Goal: Task Accomplishment & Management: Manage account settings

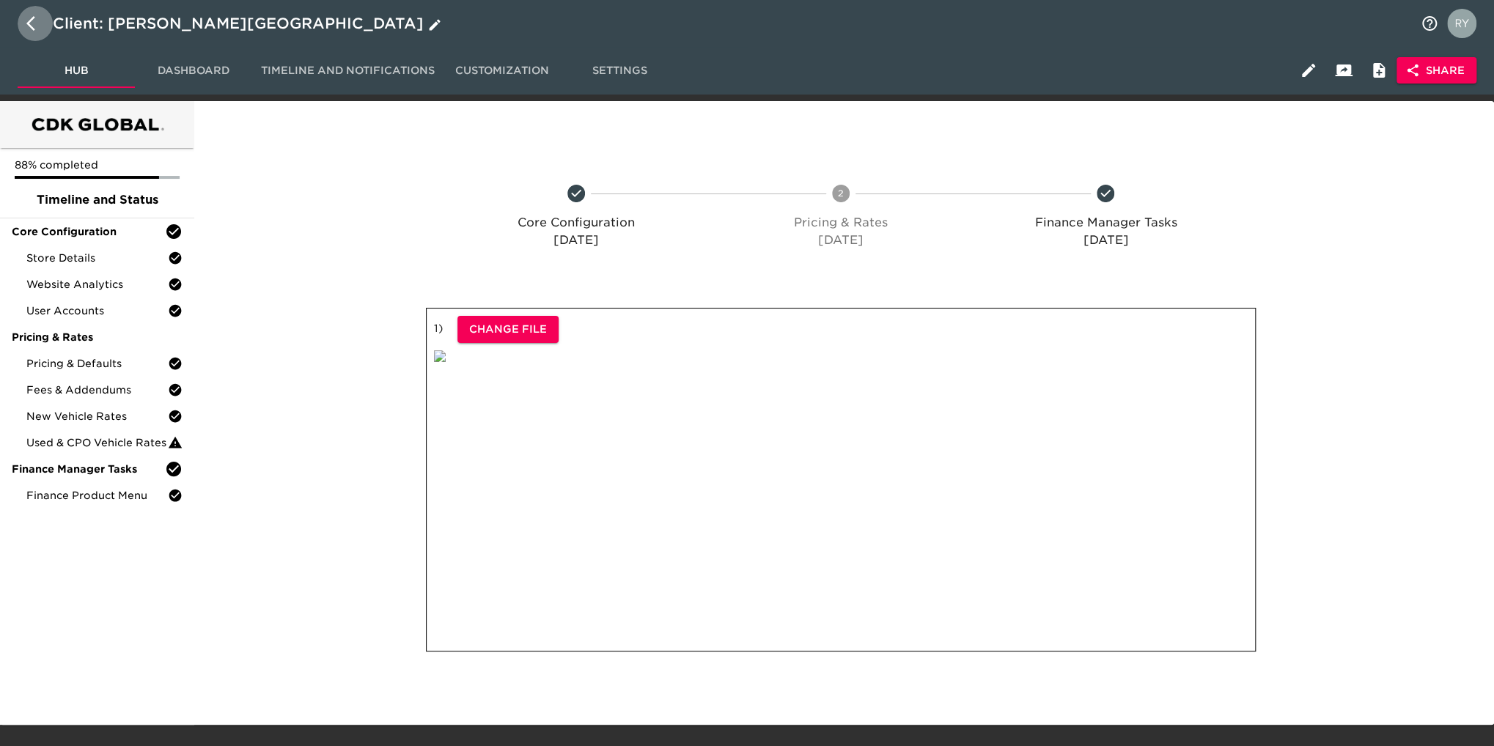
click at [31, 23] on icon "button" at bounding box center [35, 24] width 18 height 18
select select "10"
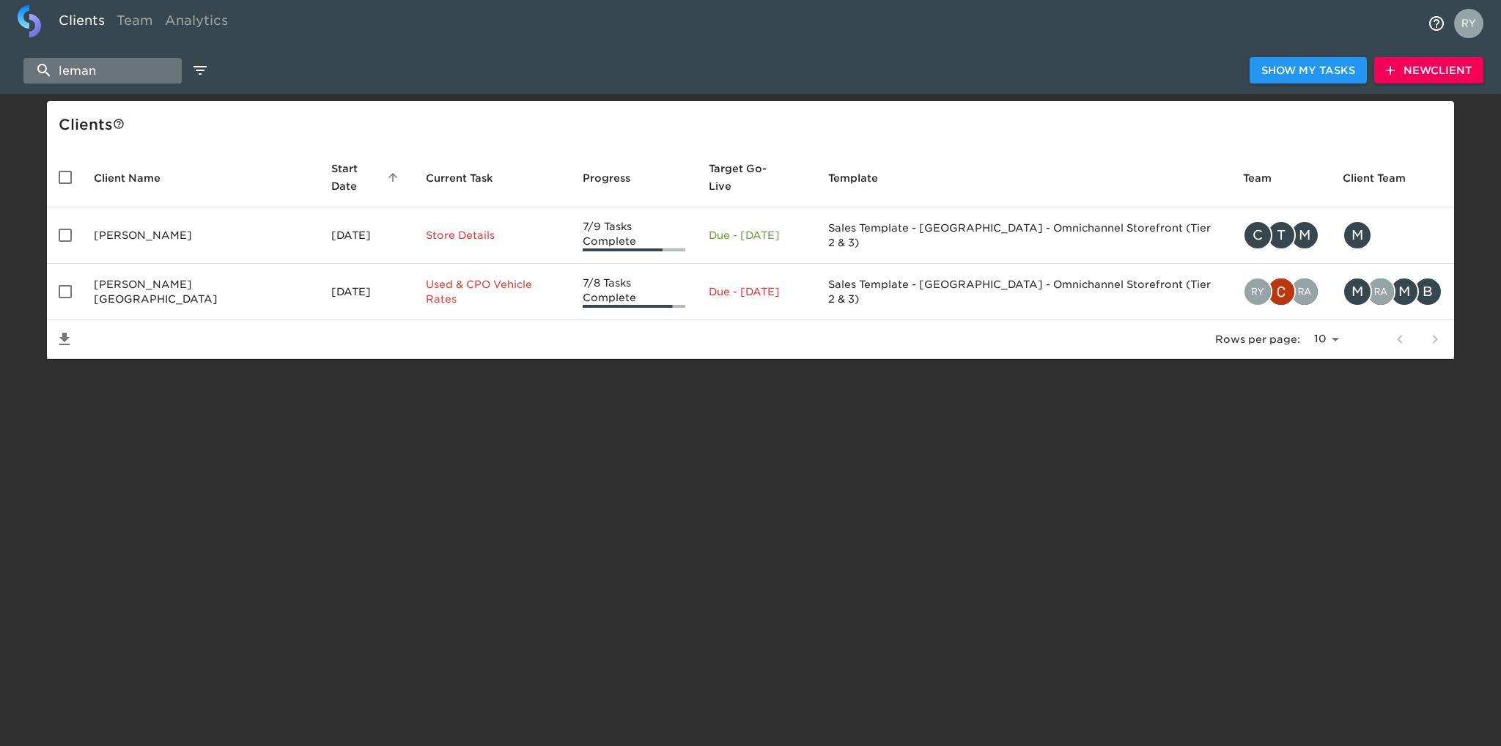
drag, startPoint x: 109, startPoint y: 73, endPoint x: 59, endPoint y: 73, distance: 50.6
click at [59, 73] on input "leman" at bounding box center [102, 71] width 158 height 26
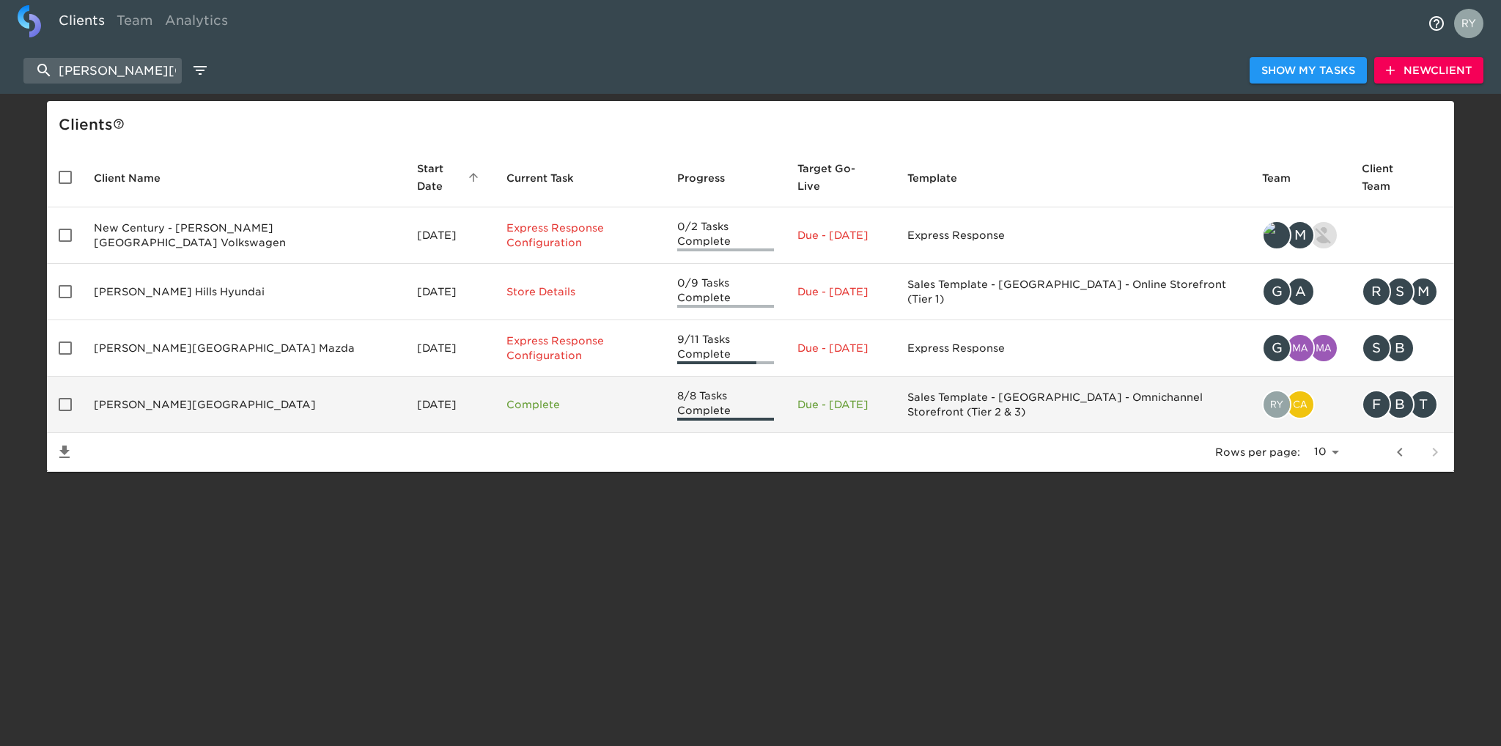
type input "[PERSON_NAME][GEOGRAPHIC_DATA]"
click at [180, 377] on td "[PERSON_NAME][GEOGRAPHIC_DATA]" at bounding box center [243, 405] width 323 height 56
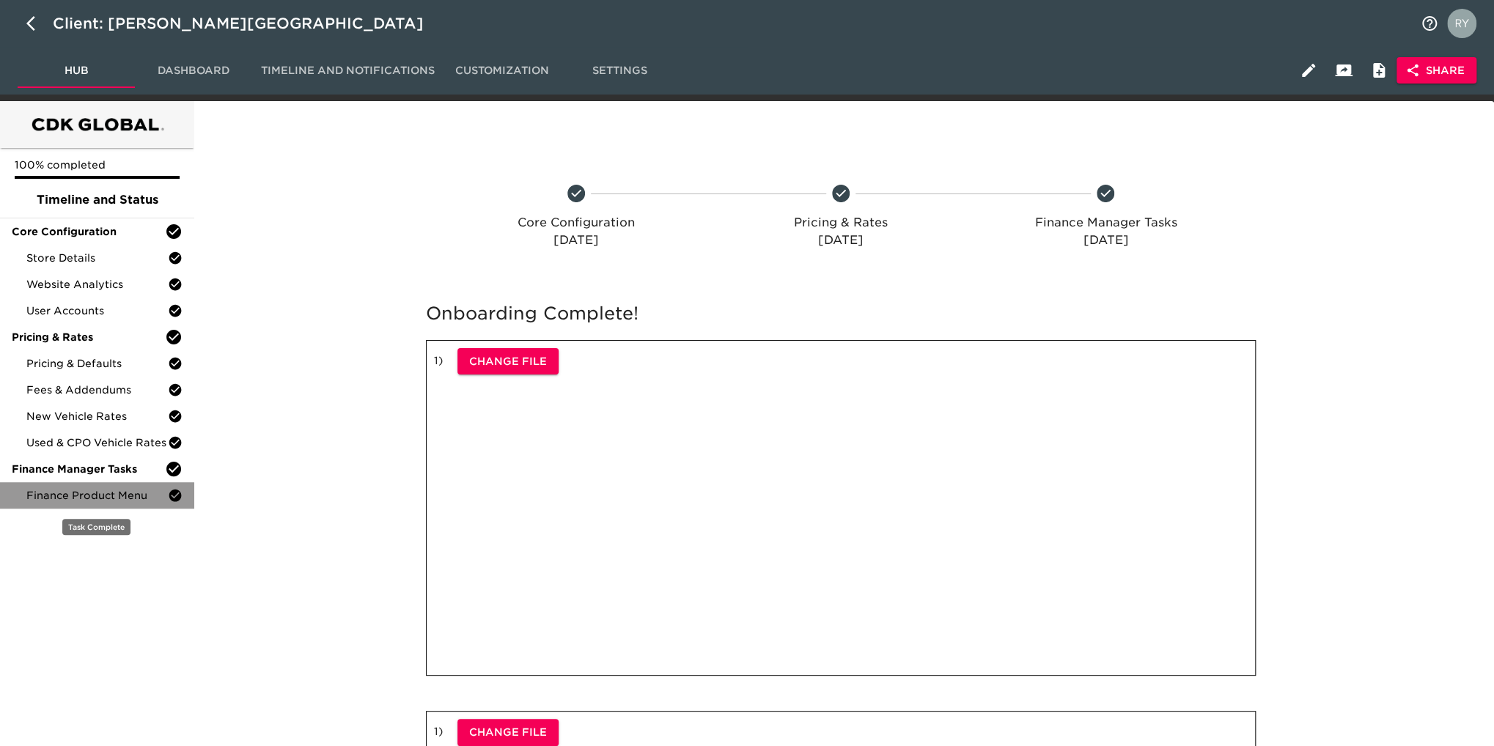
click at [117, 494] on span "Finance Product Menu" at bounding box center [96, 495] width 141 height 15
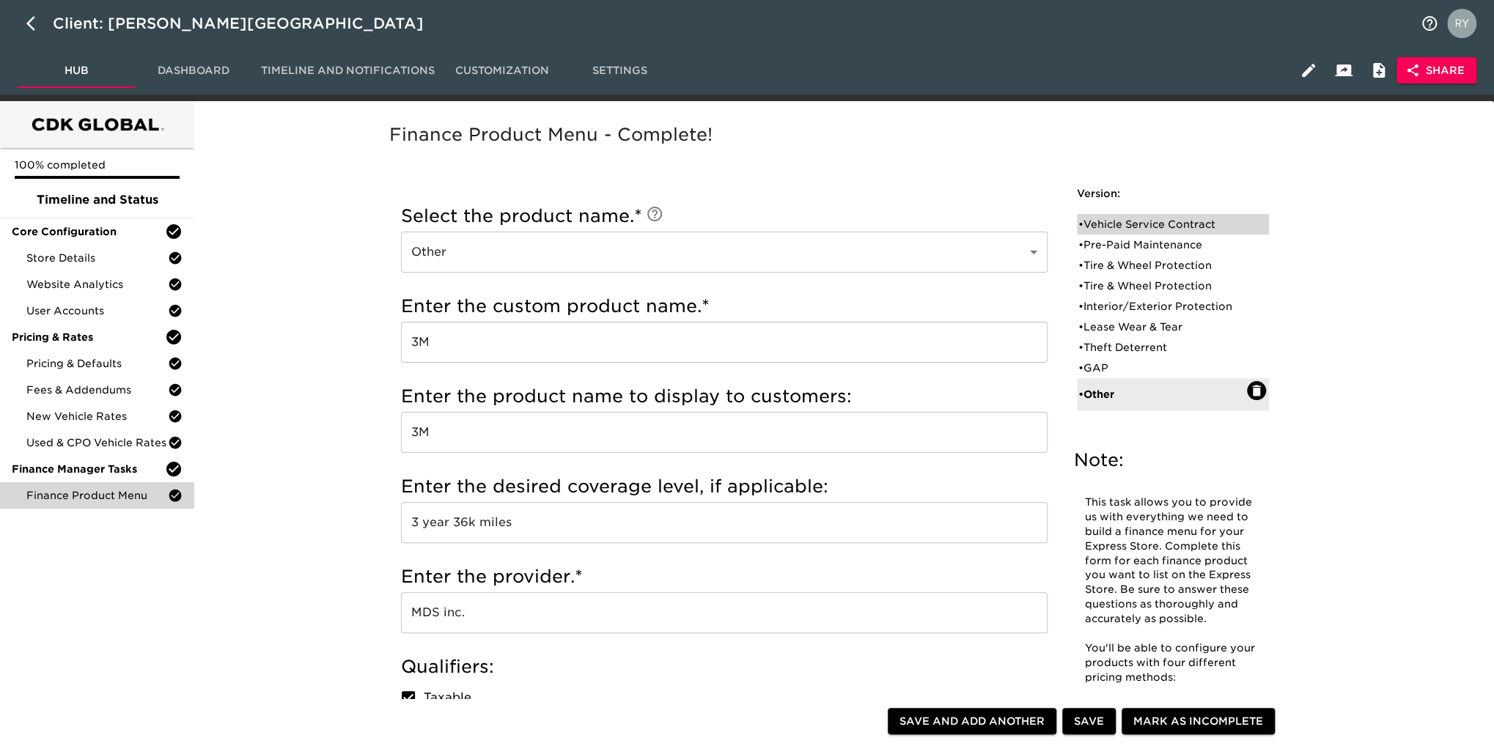
click at [1159, 224] on div "• Vehicle Service Contract" at bounding box center [1162, 224] width 169 height 15
type input "Vehicle Service Contract"
type input "6 year, 75k miles"
type input "Ford"
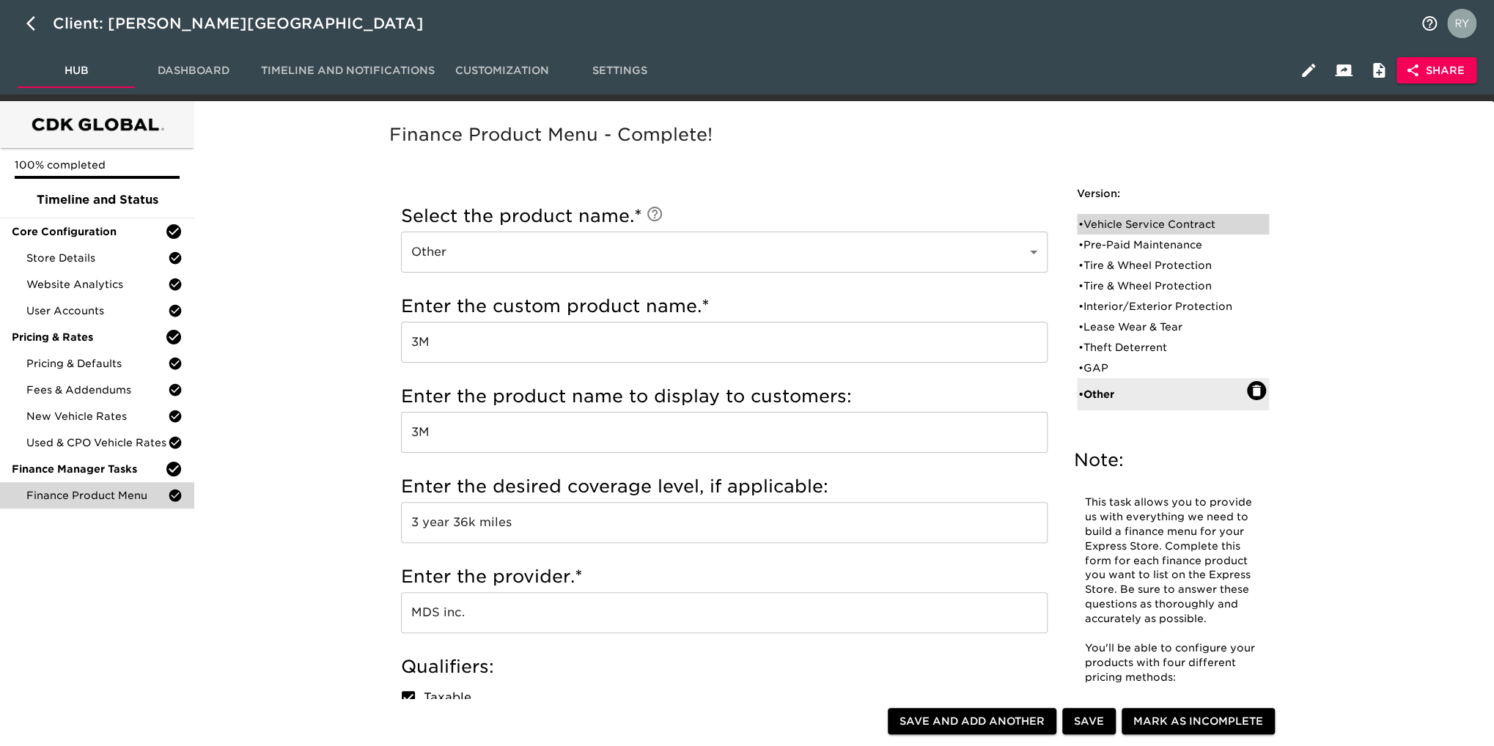
checkbox input "false"
radio input "true"
radio input "false"
radio input "true"
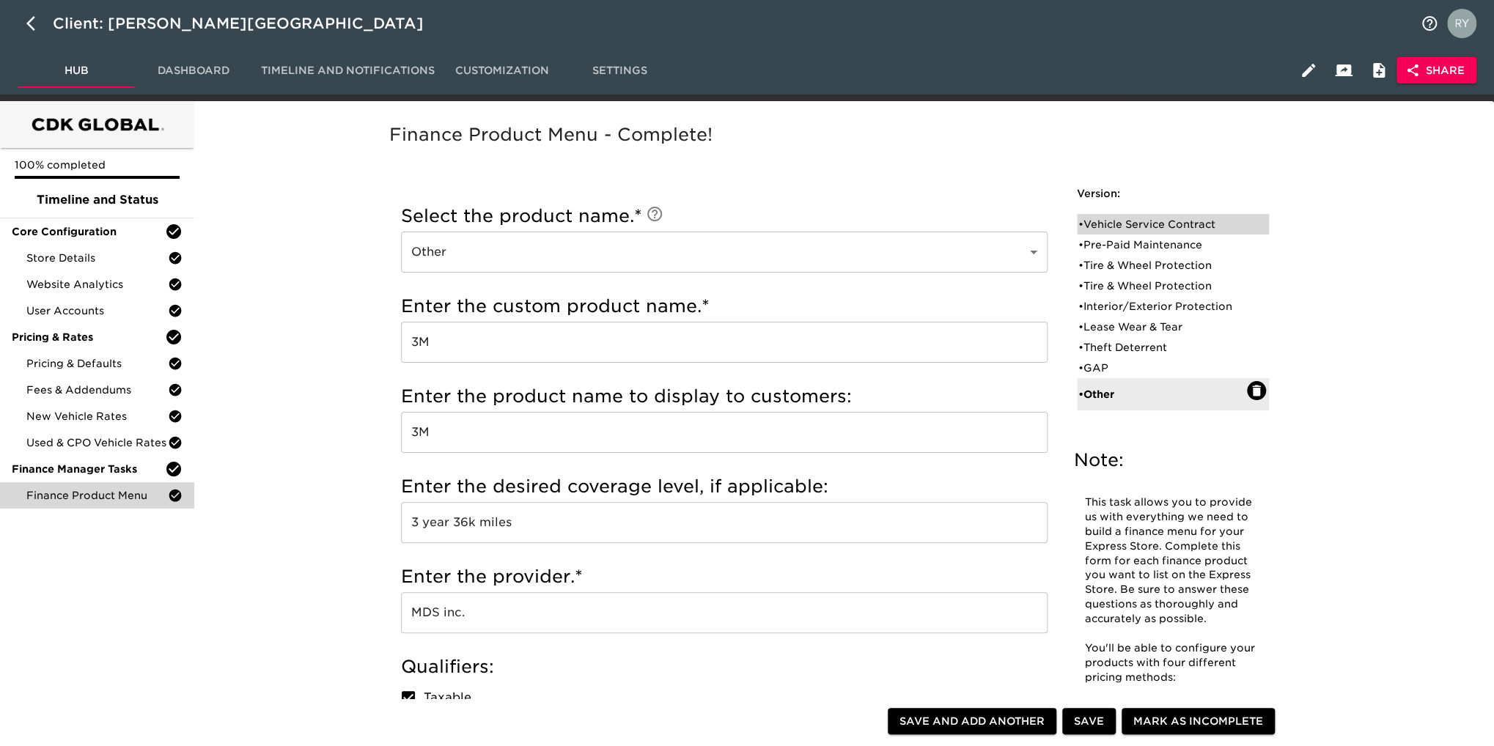
radio input "true"
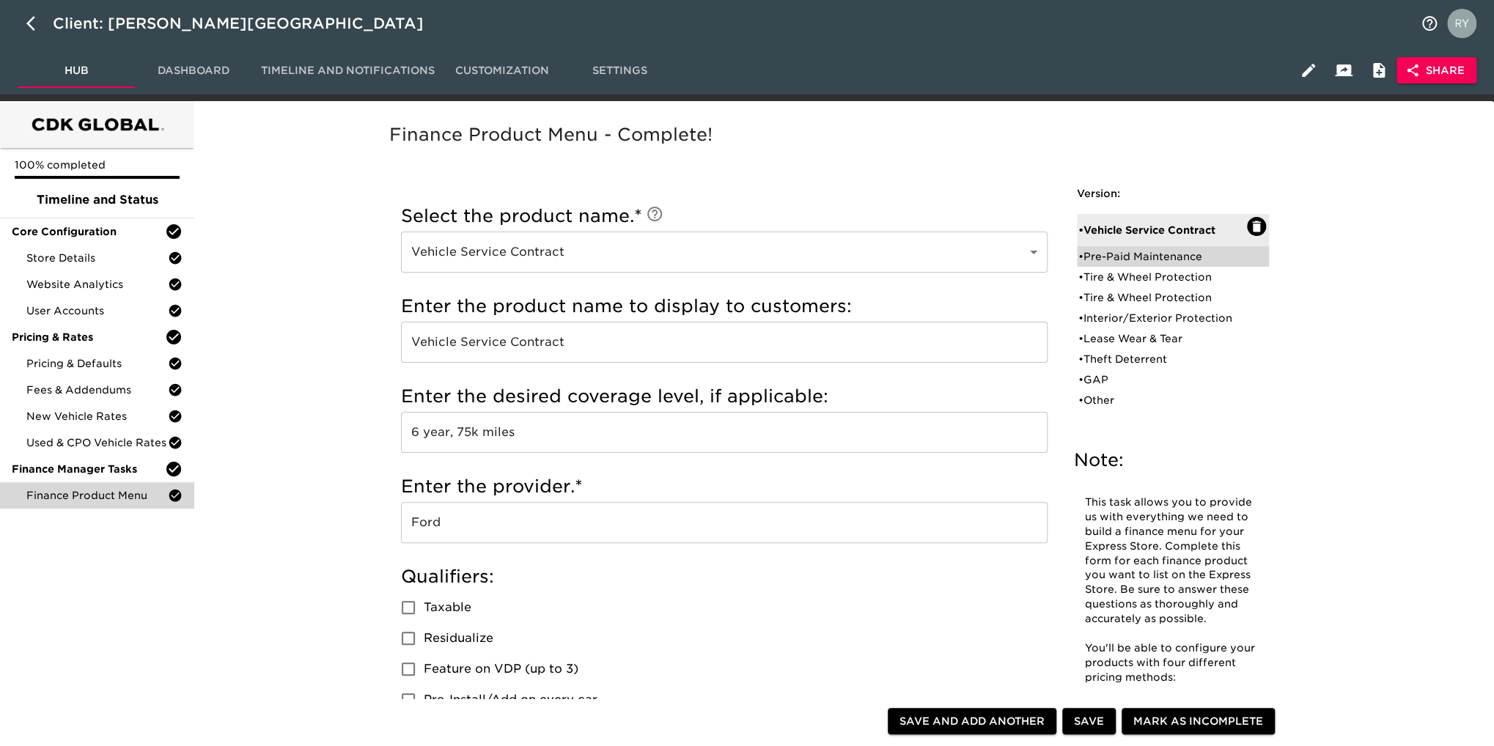
click at [1154, 254] on div "• Pre-Paid Maintenance" at bounding box center [1162, 256] width 169 height 15
type input "Pre-Paid Maintenance"
radio input "true"
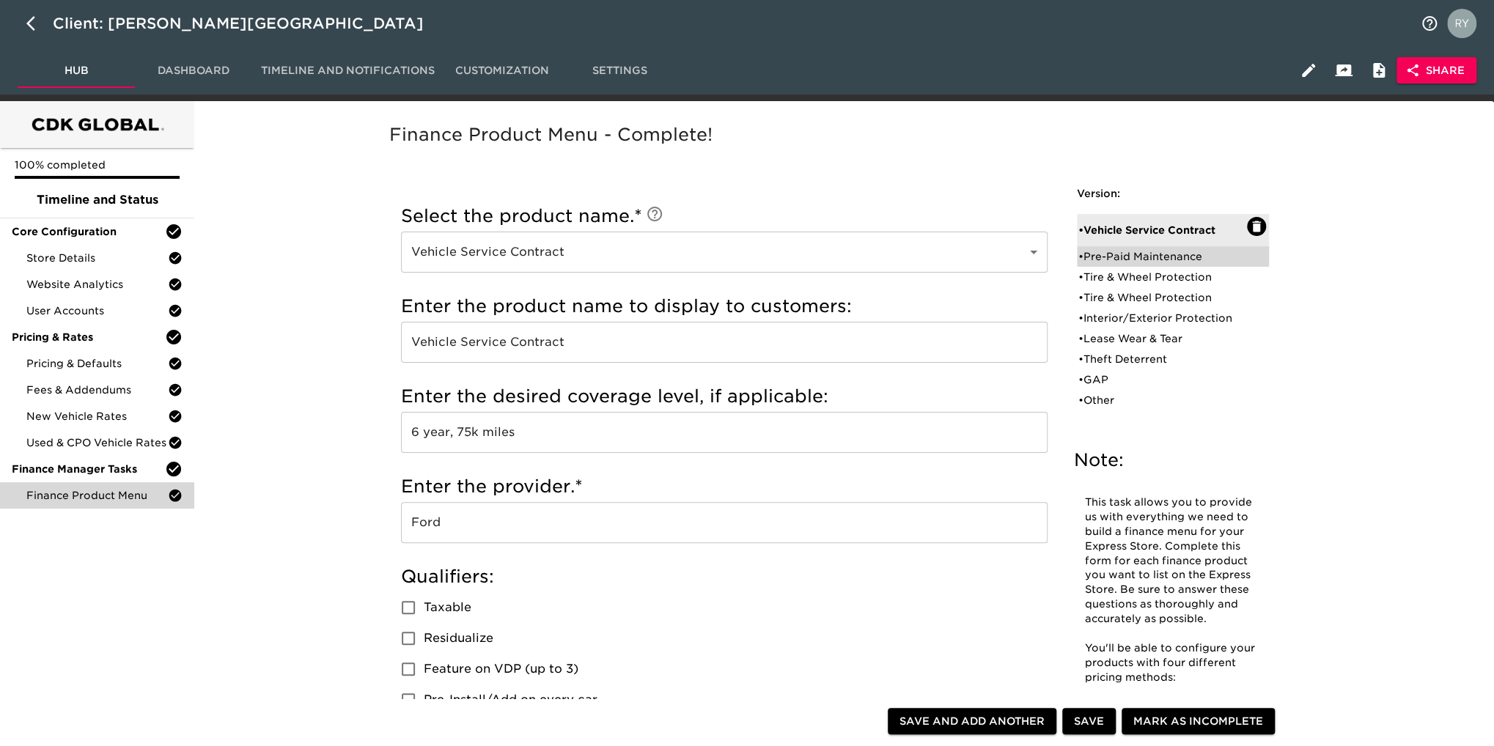
radio input "false"
click at [1111, 277] on div "• Tire & Wheel Protection" at bounding box center [1162, 277] width 169 height 15
type input "Tire & Wheel Protection"
type input "6 year, 75k Miles"
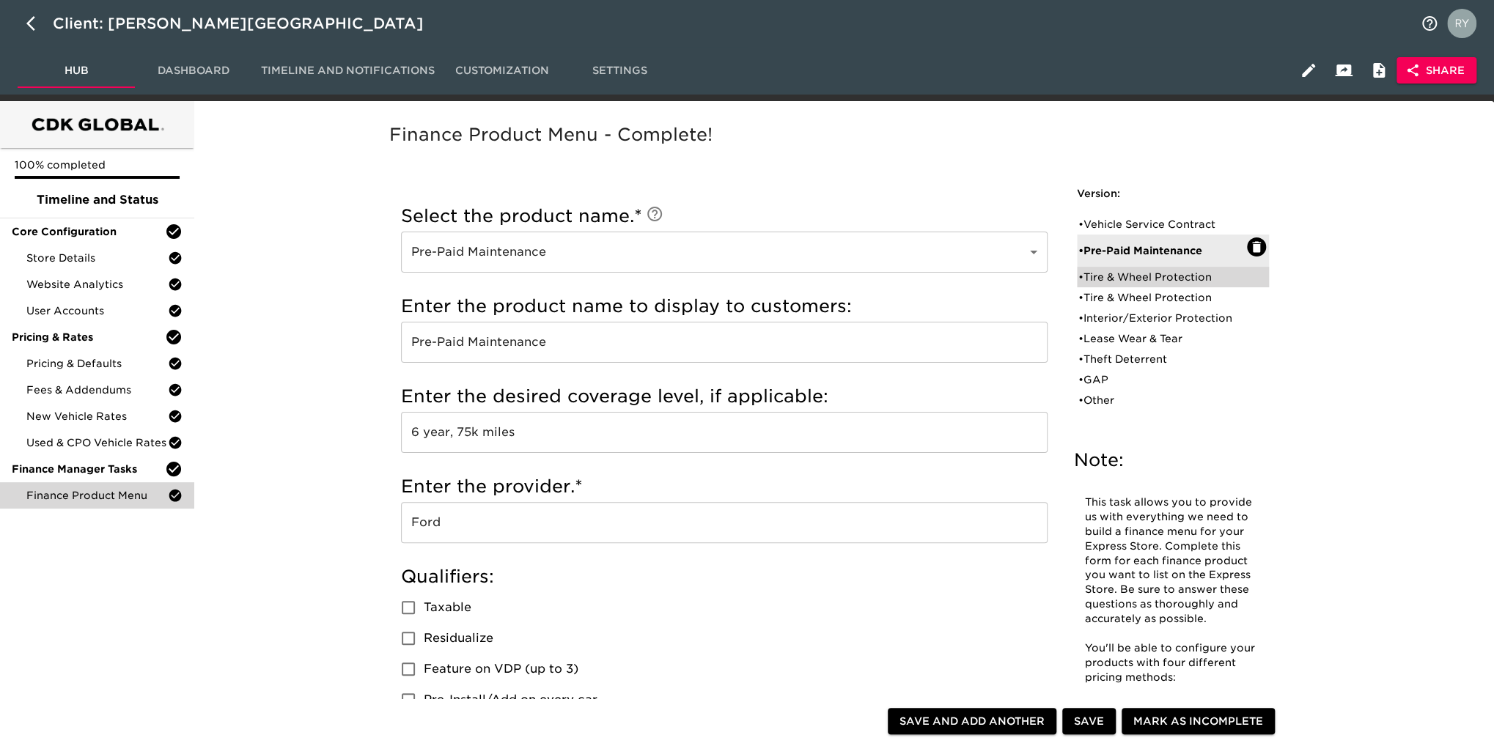
radio input "true"
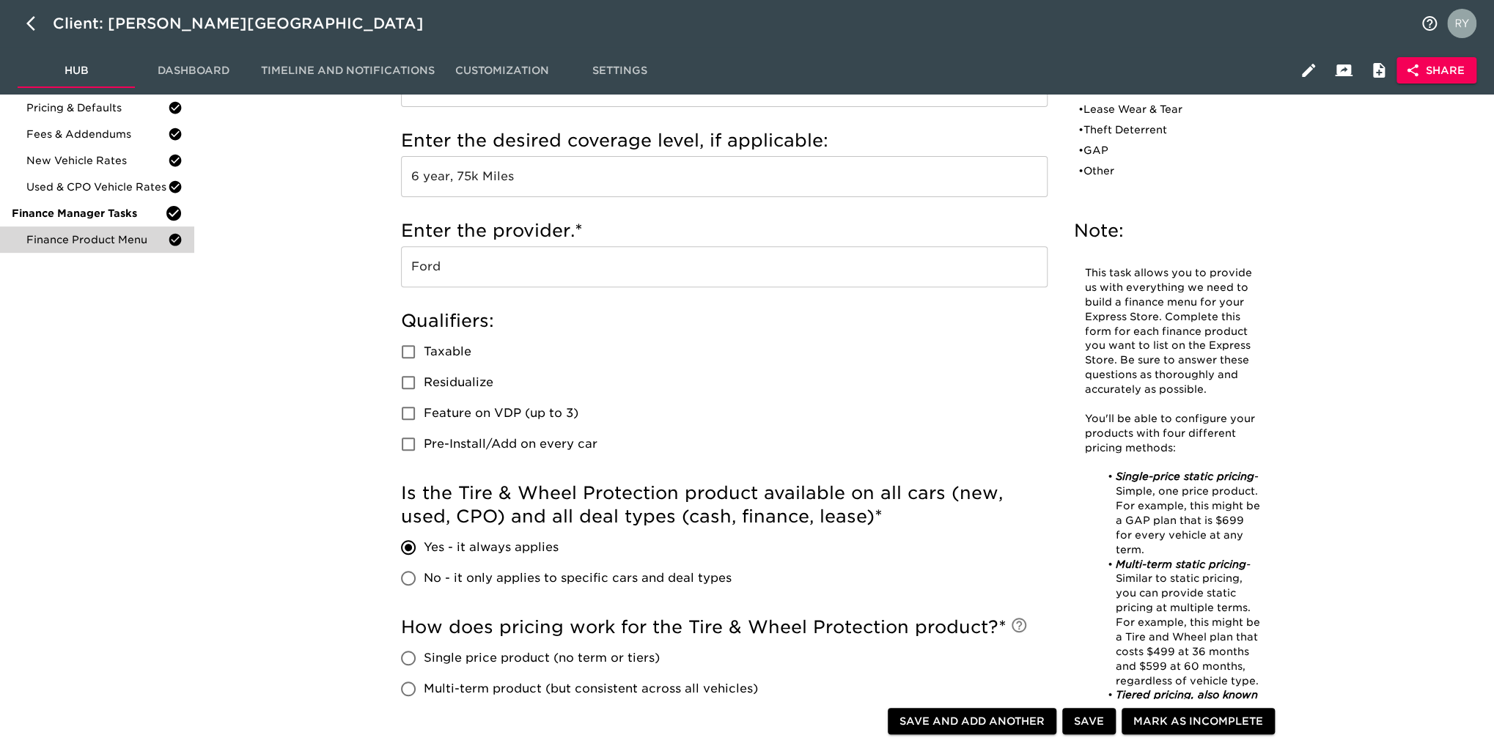
scroll to position [73, 0]
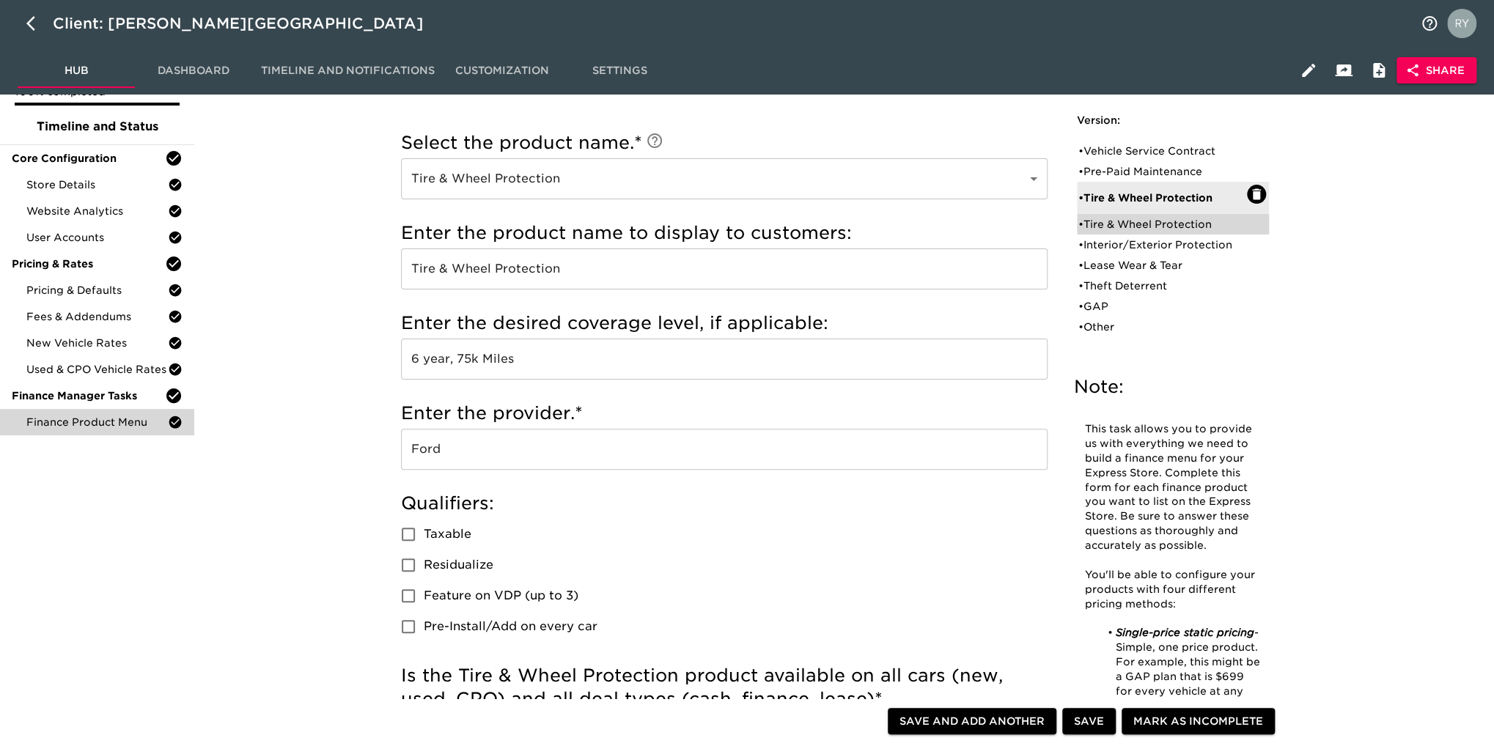
click at [1126, 226] on div "• Tire & Wheel Protection" at bounding box center [1162, 224] width 169 height 15
type input "6"
radio input "false"
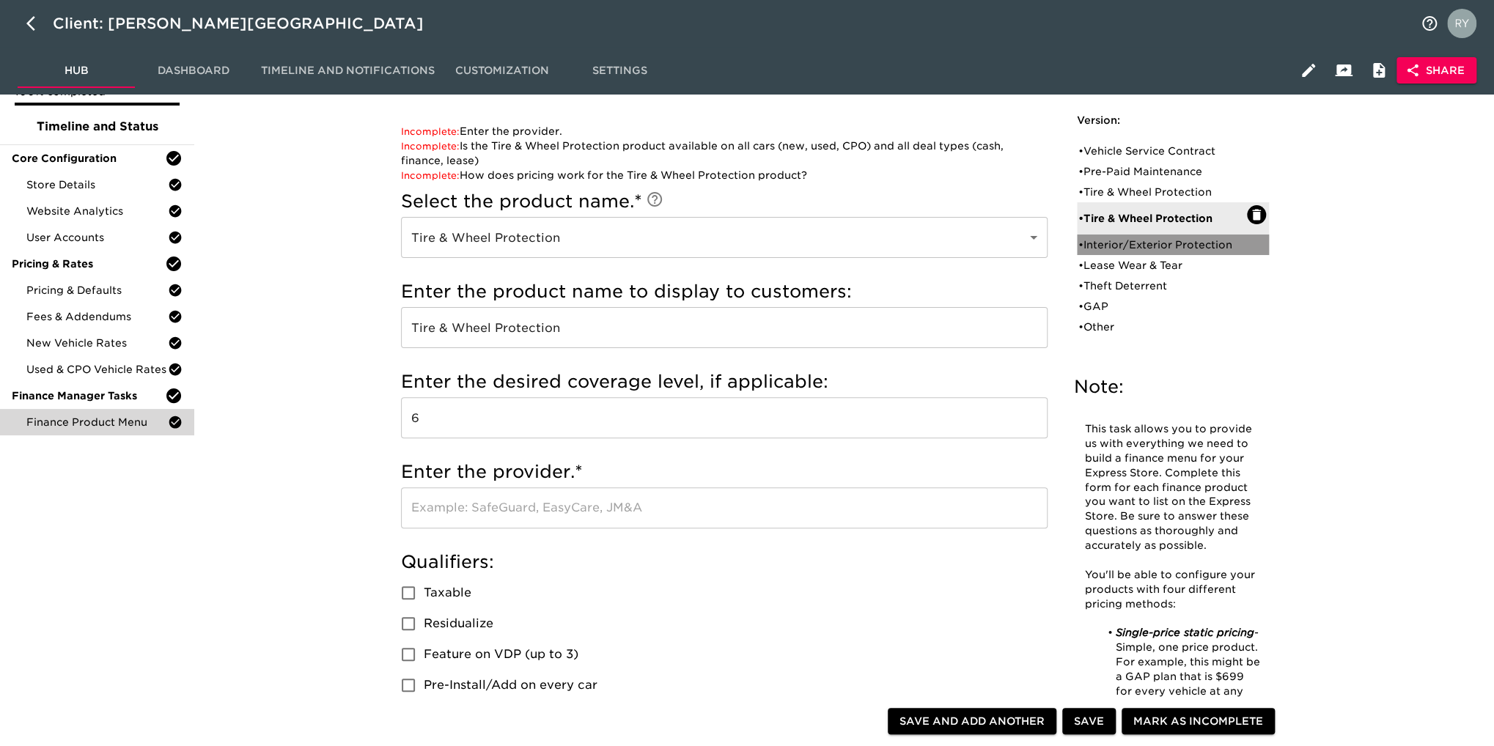
click at [1102, 235] on div "• Interior/Exterior Protection" at bounding box center [1173, 245] width 192 height 21
type input "Interior/Exterior Protection"
type input "Surface Protection"
type input "5 Year"
type input "Ford"
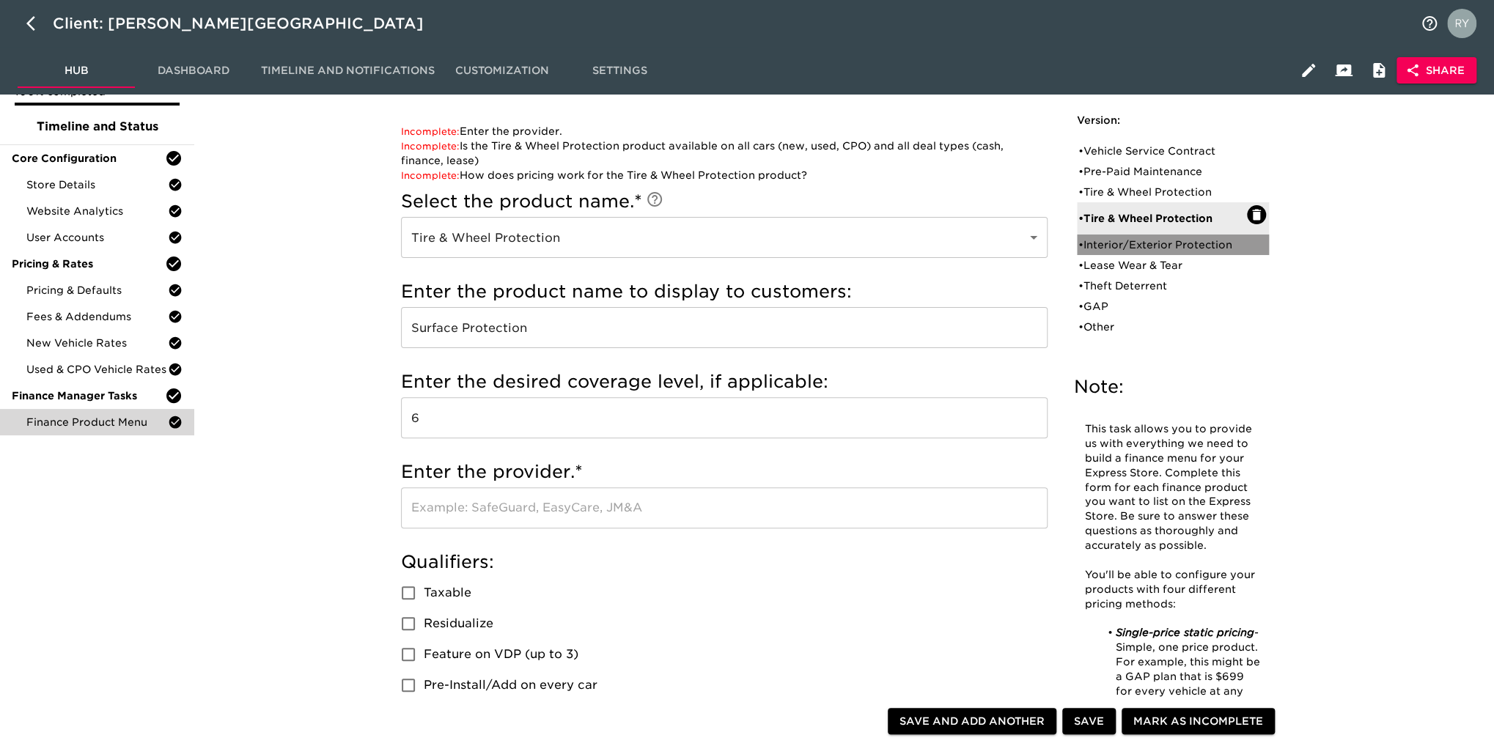
checkbox input "true"
radio input "true"
type input "675"
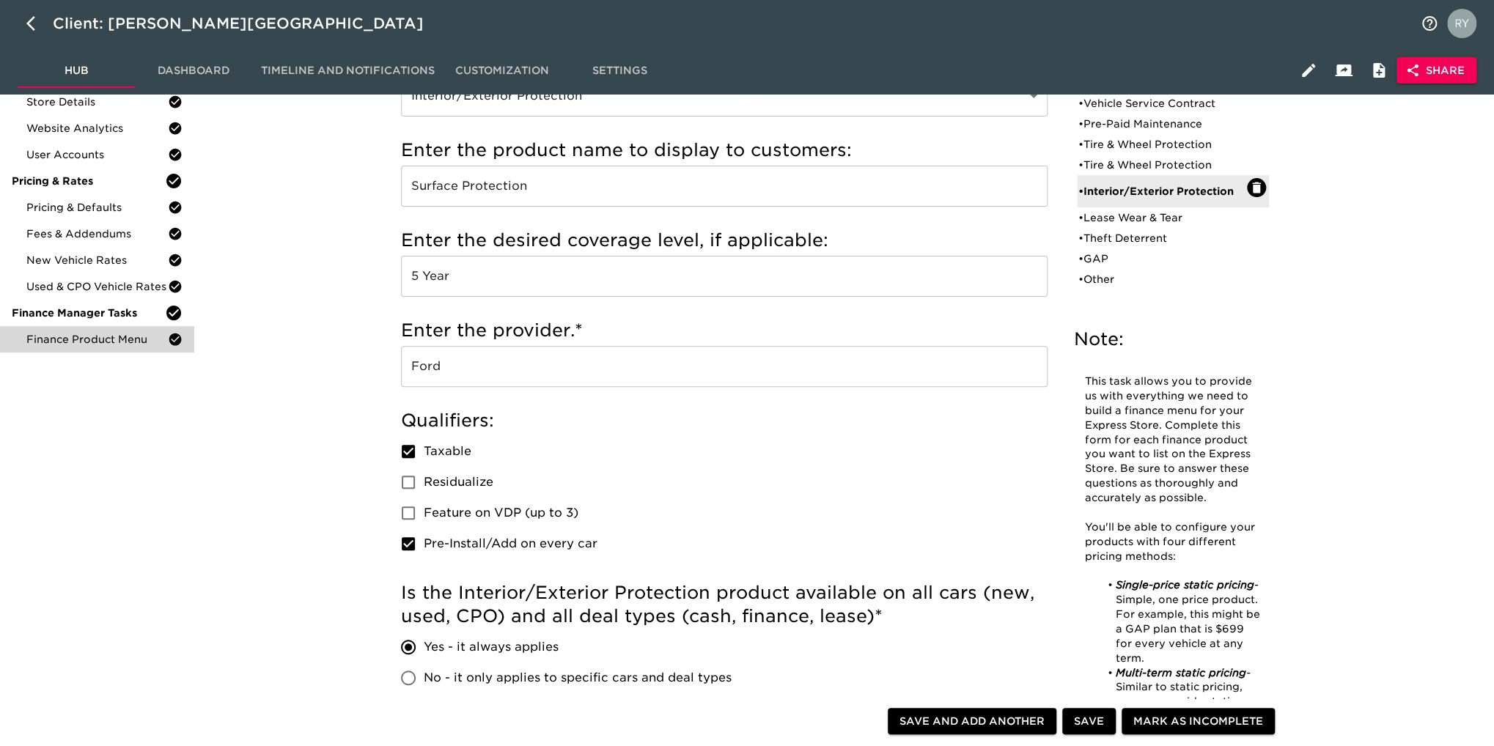
scroll to position [220, 0]
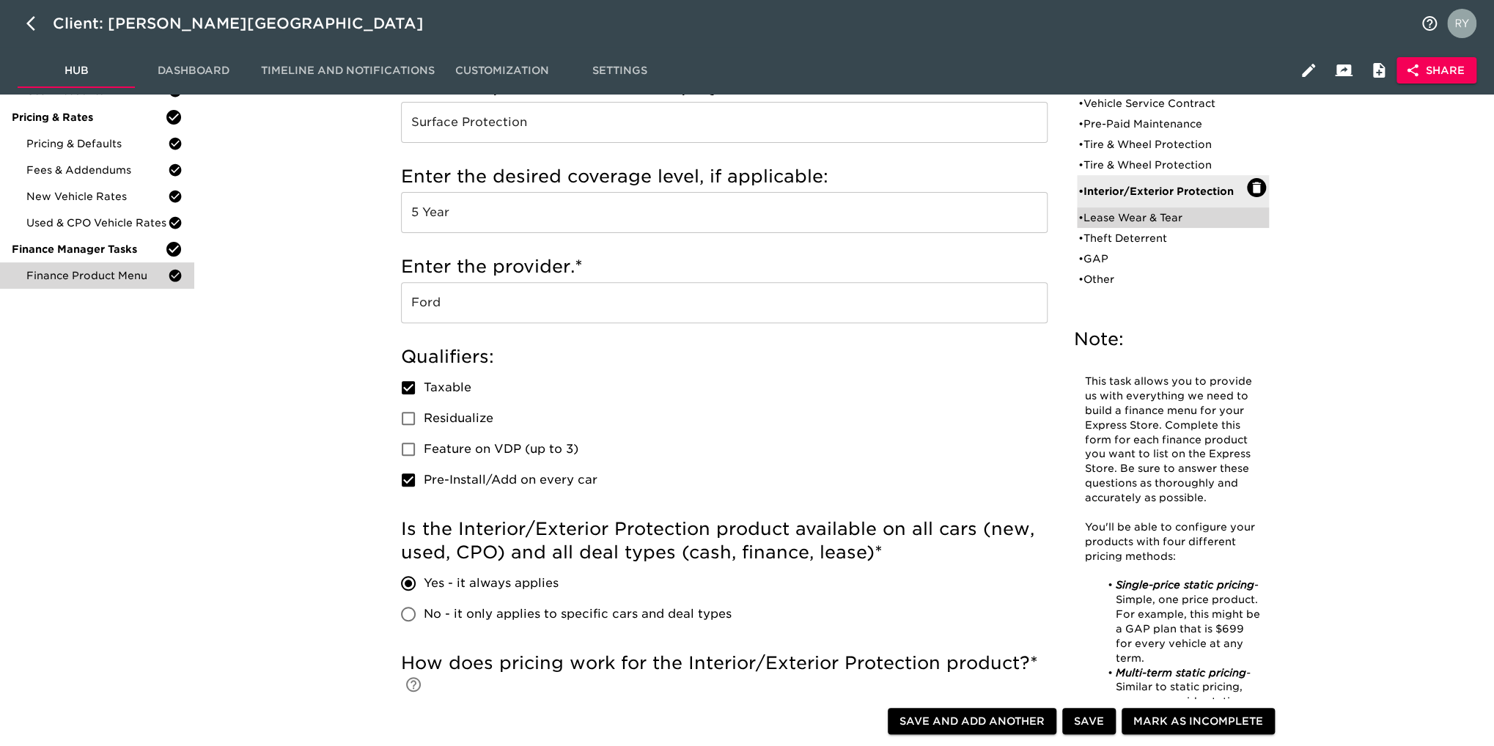
click at [1096, 222] on div "• Lease Wear & Tear" at bounding box center [1162, 217] width 169 height 15
type input "Lease Wear & Tear"
type input "Wear & Tear"
checkbox input "false"
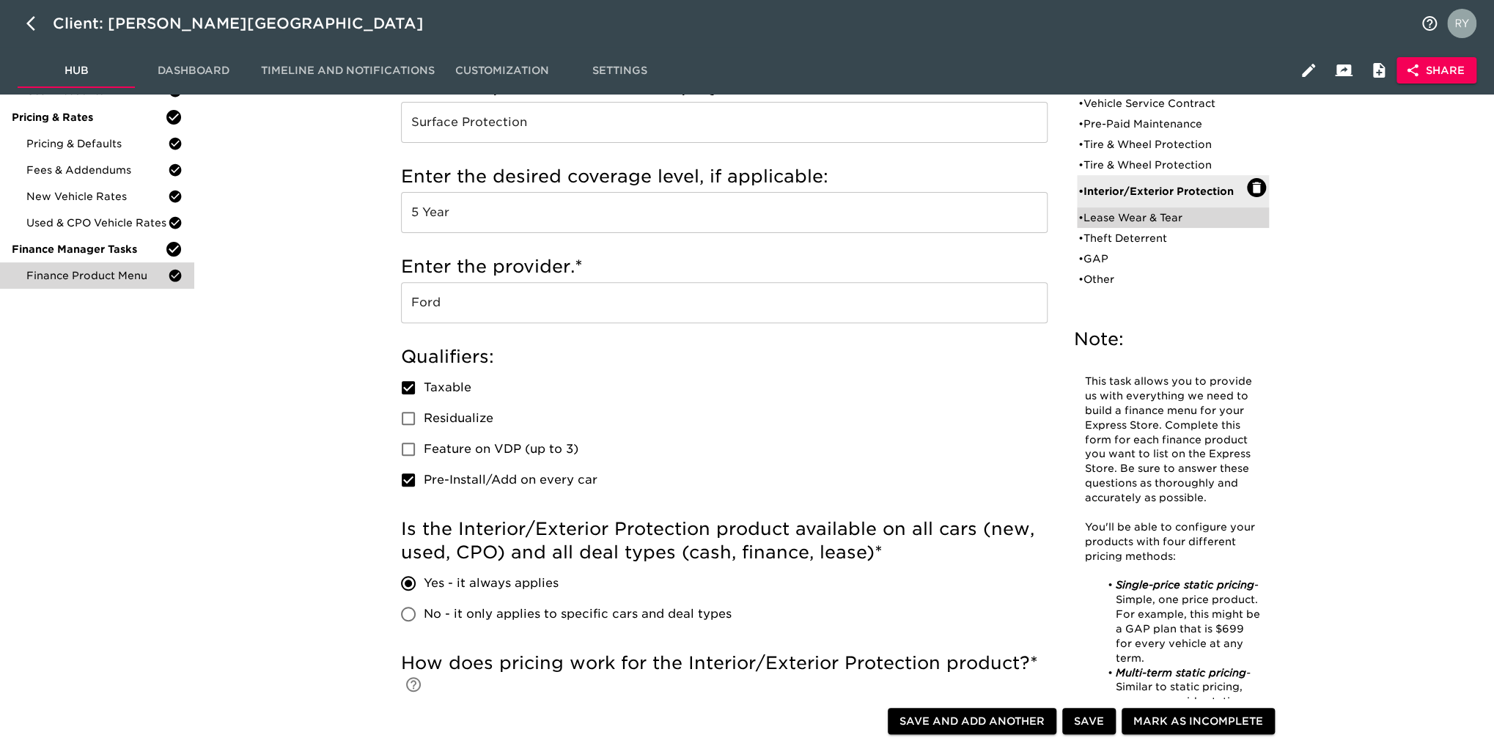
radio input "false"
radio input "true"
checkbox input "true"
radio input "false"
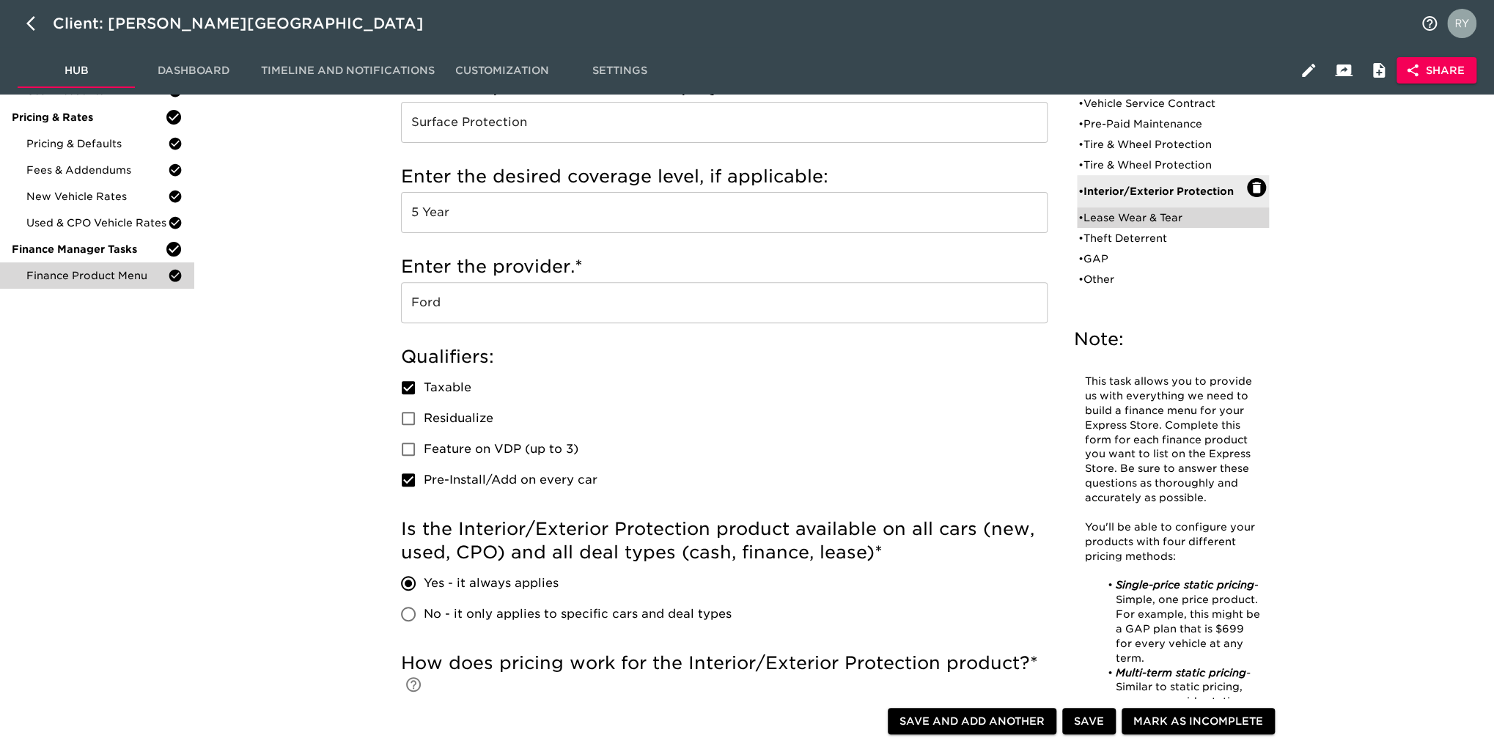
radio input "true"
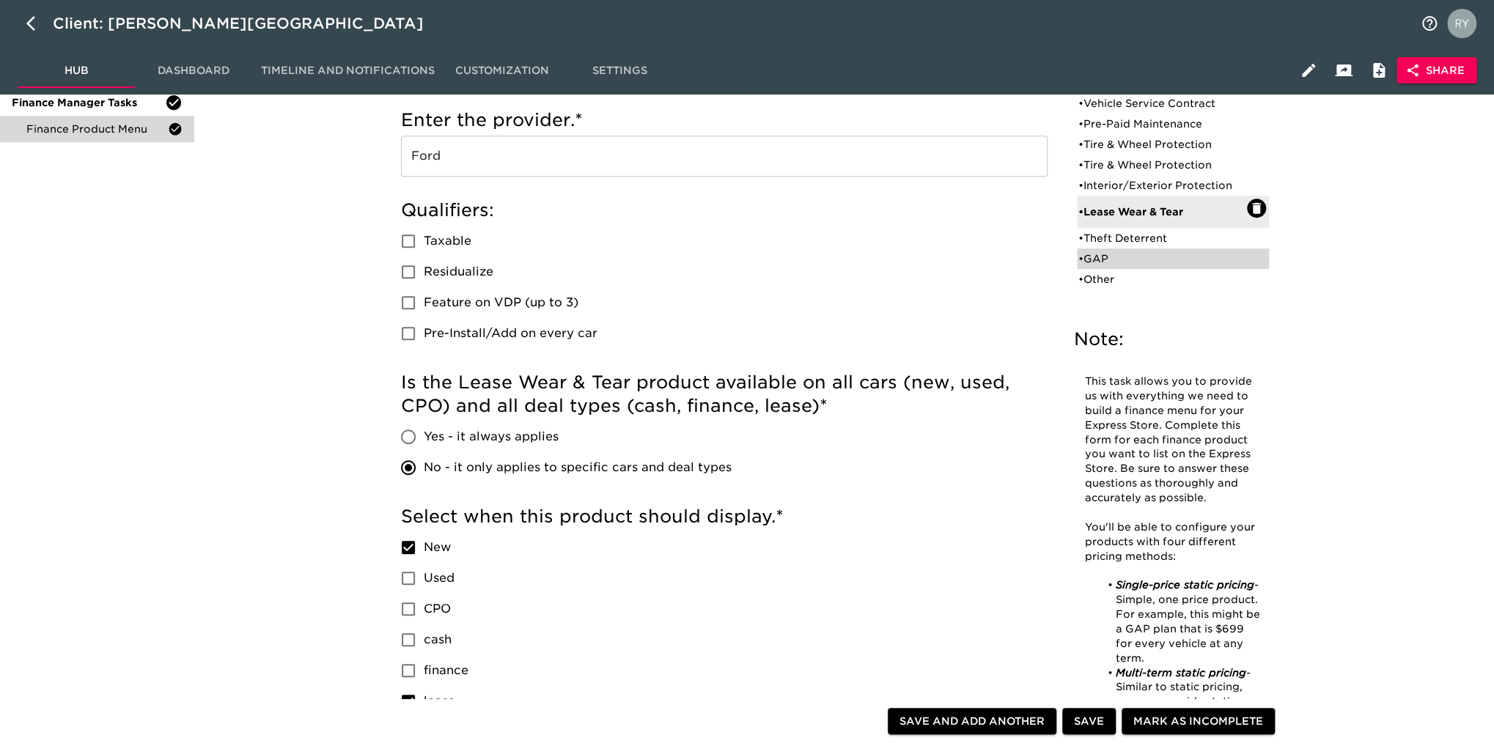
scroll to position [147, 0]
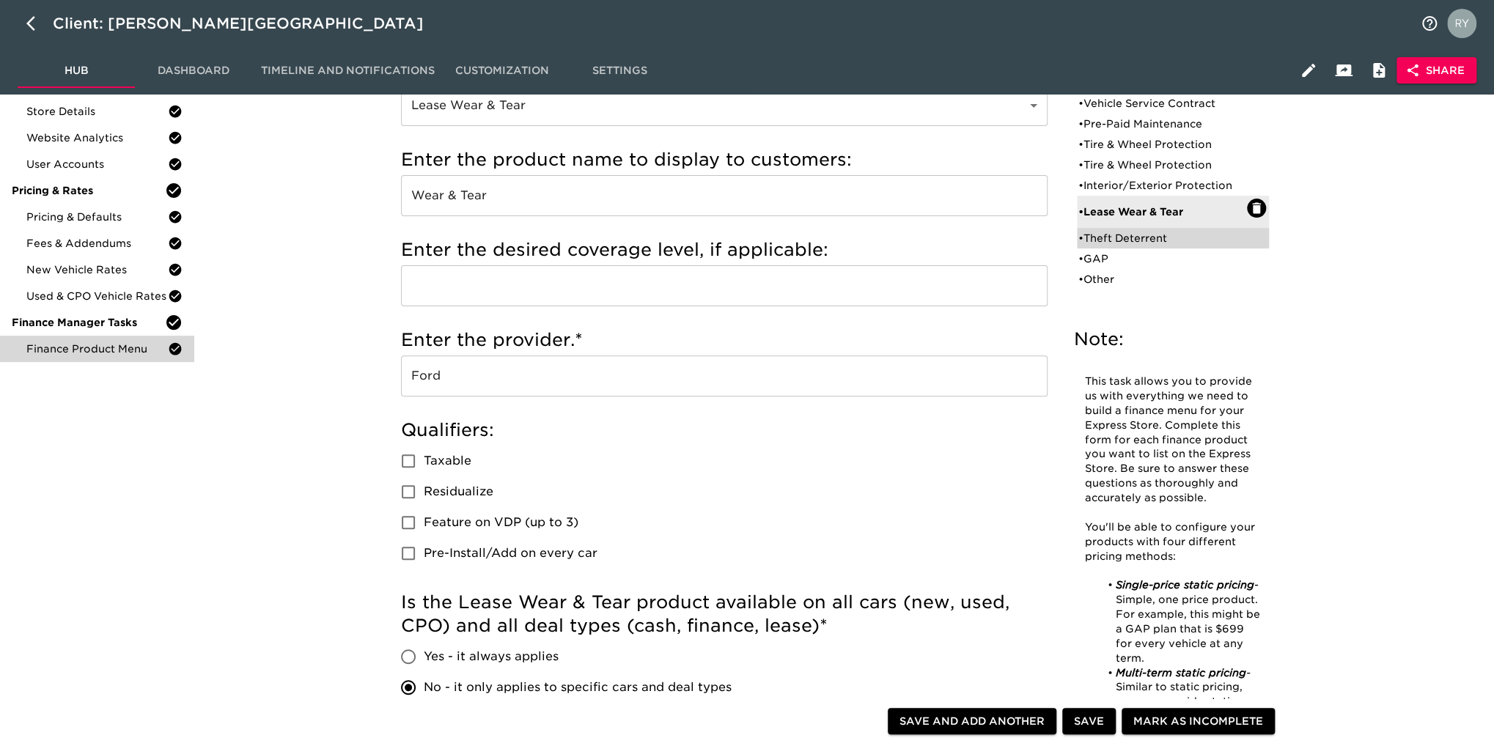
click at [1140, 237] on div "• Theft Deterrent" at bounding box center [1162, 238] width 169 height 15
type input "Theft Deterrent"
type input "[PERSON_NAME]"
type input "5 year"
type input "MDS Inc."
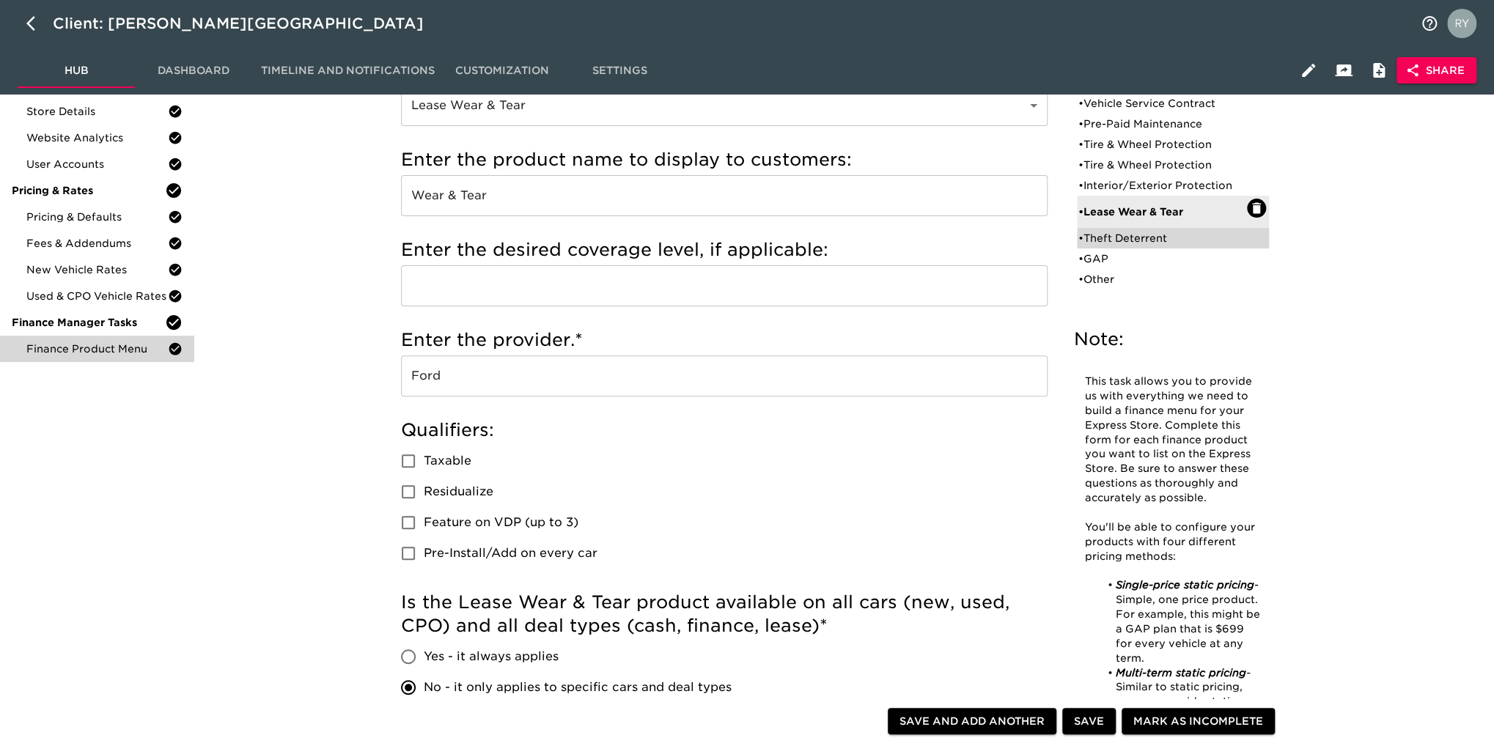
checkbox input "true"
radio input "true"
radio input "false"
checkbox input "false"
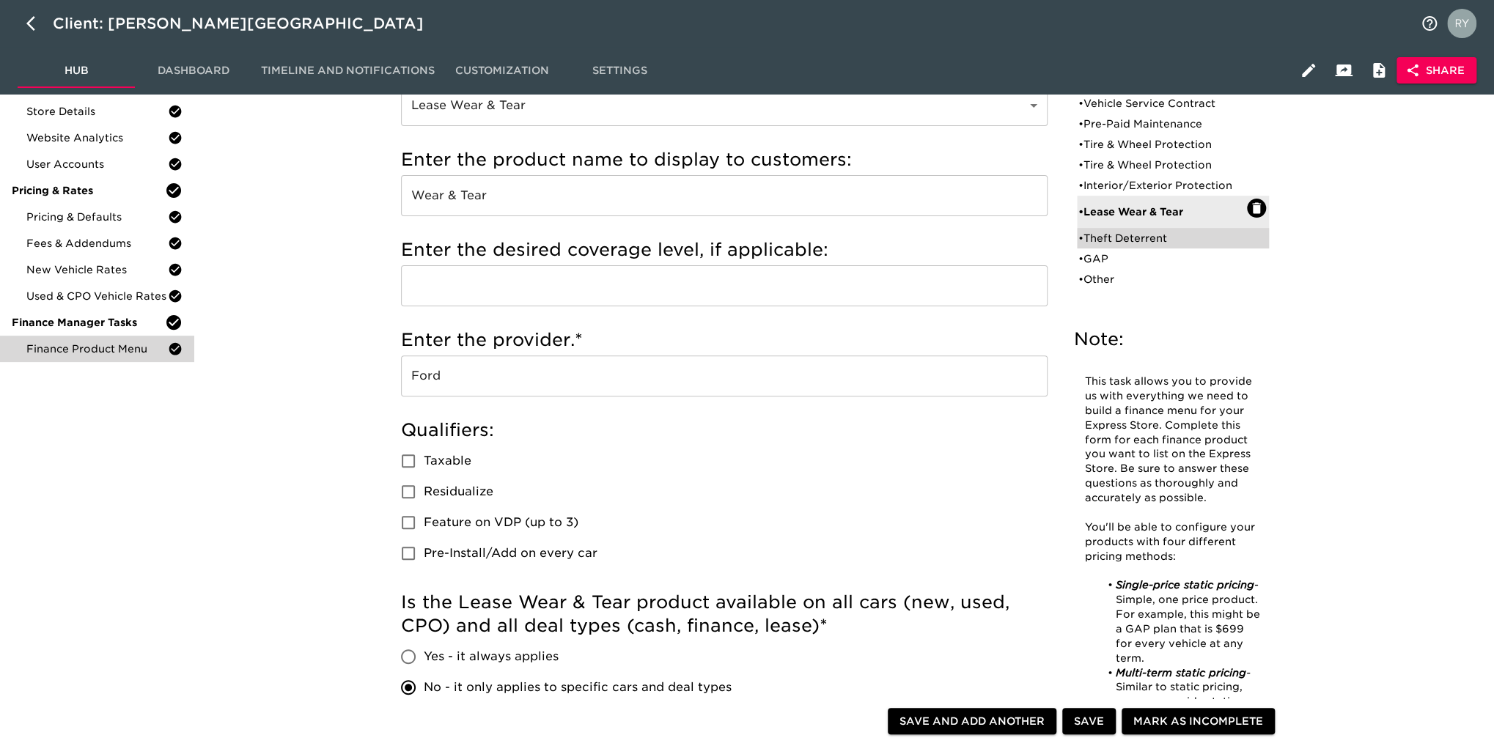
checkbox input "false"
radio input "true"
radio input "false"
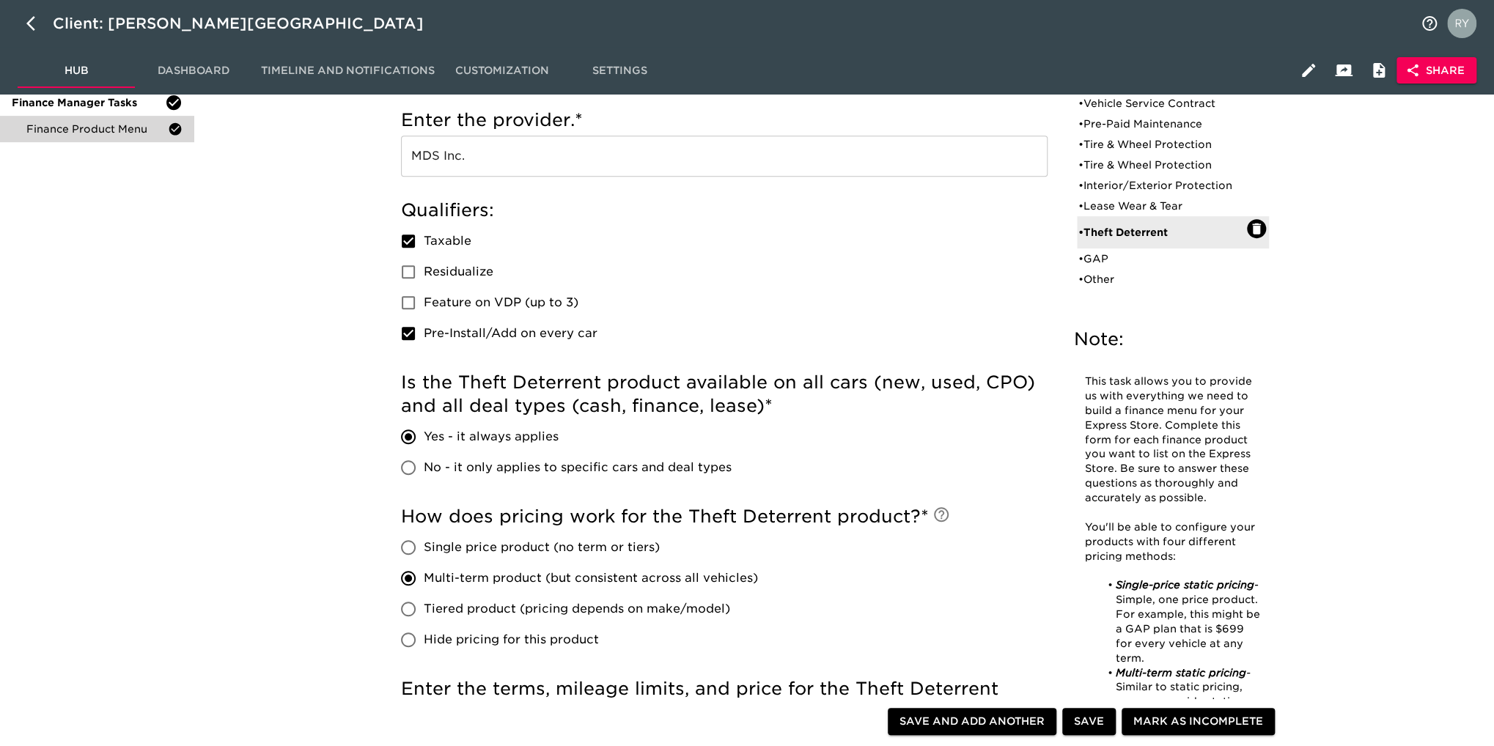
scroll to position [293, 0]
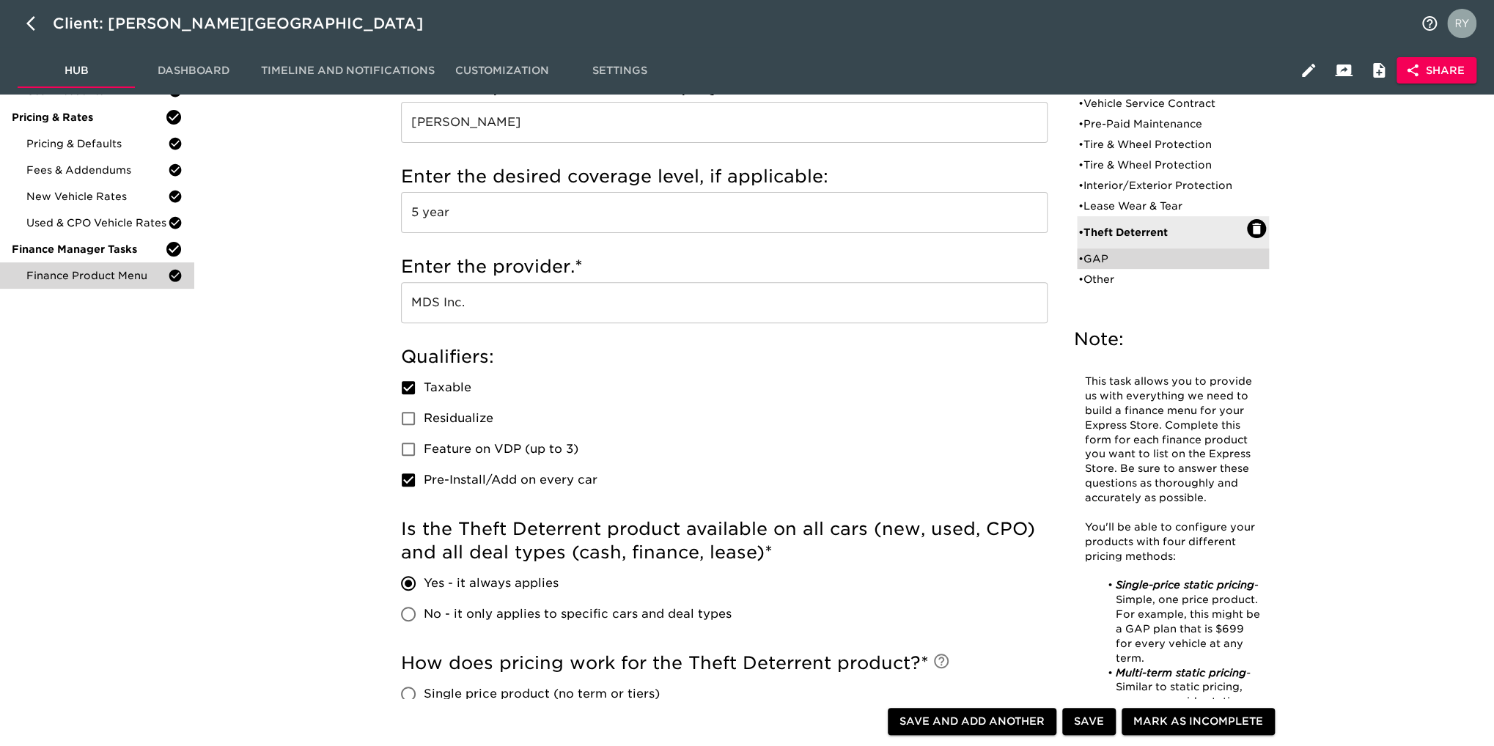
click at [1106, 251] on div "• GAP" at bounding box center [1162, 258] width 169 height 15
type input "GAP"
type input "Gap"
type input "Ford"
checkbox input "false"
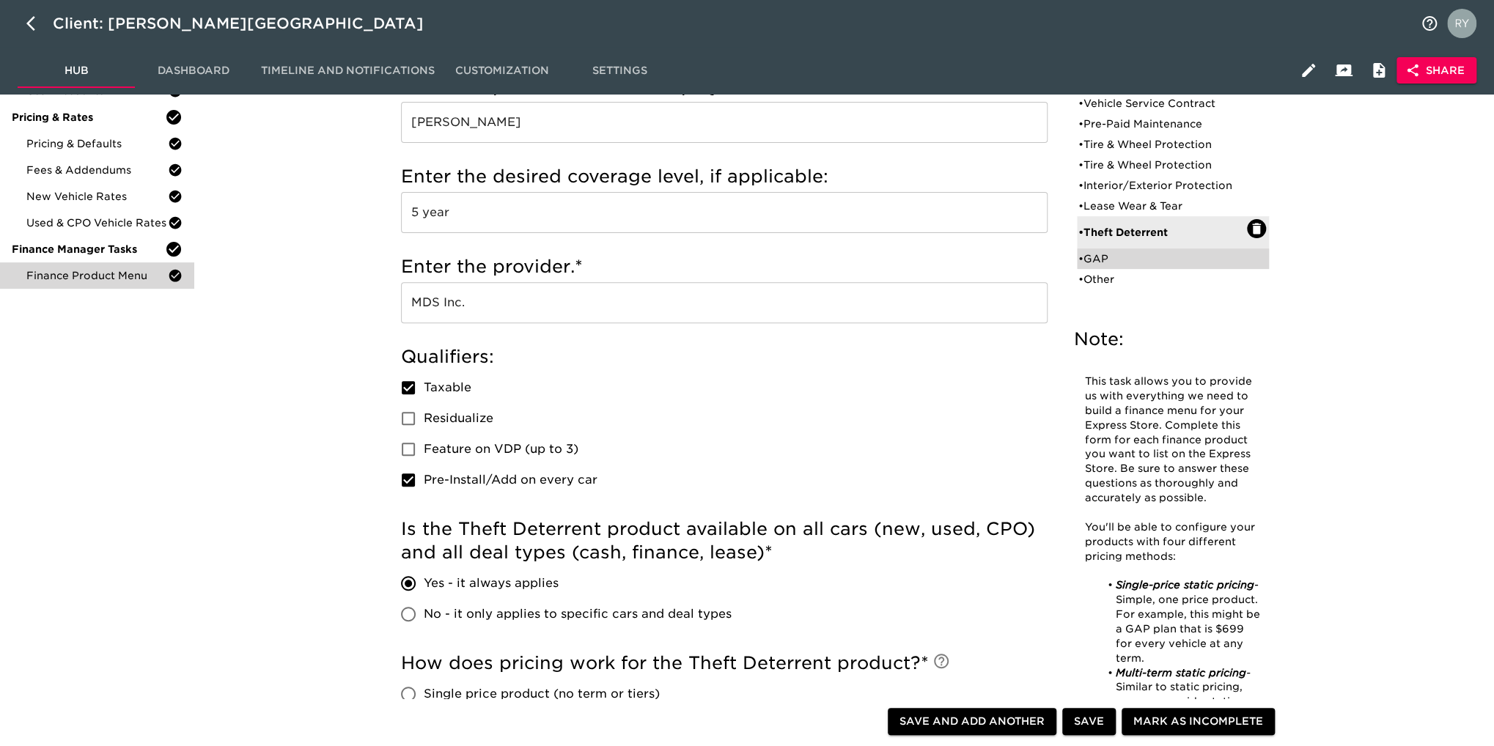
checkbox input "false"
radio input "true"
radio input "false"
radio input "true"
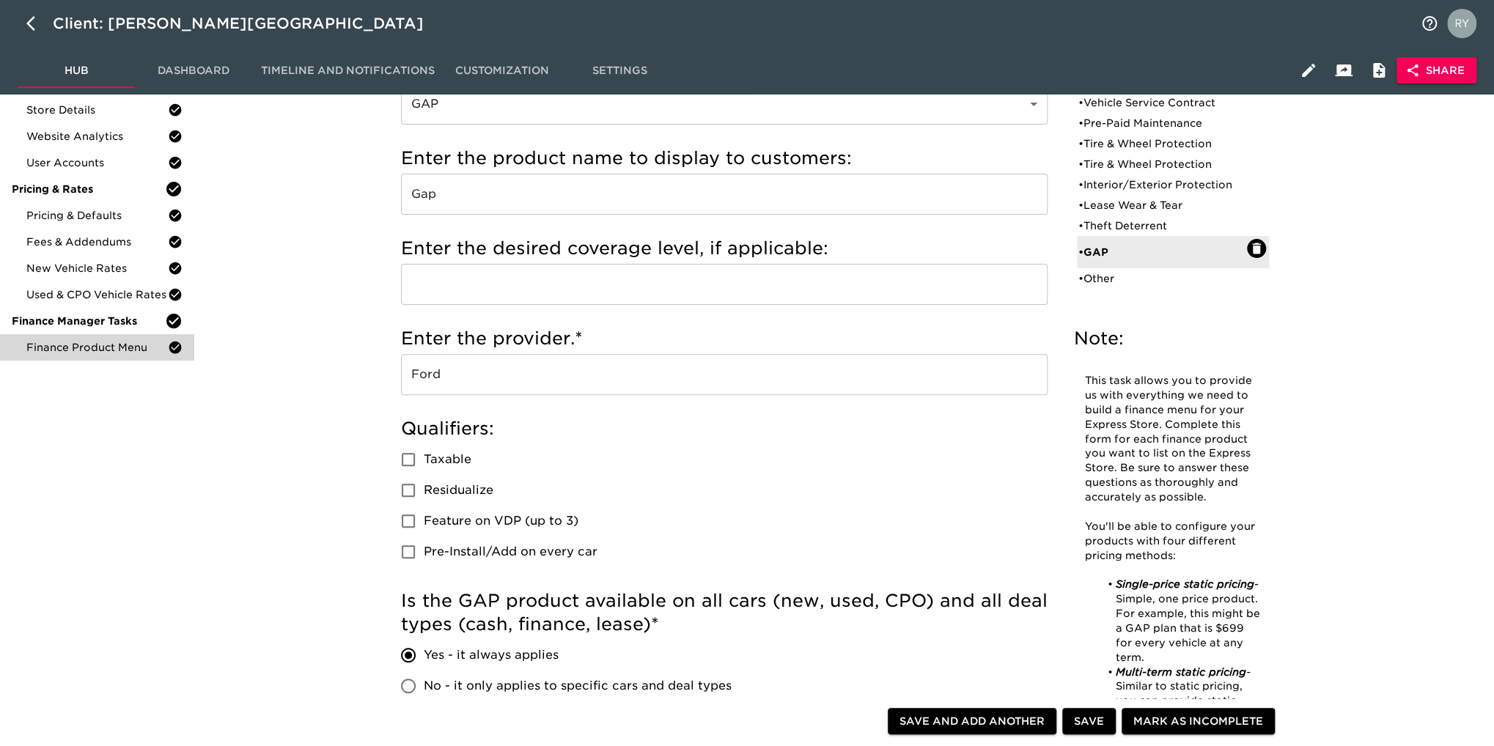
scroll to position [0, 0]
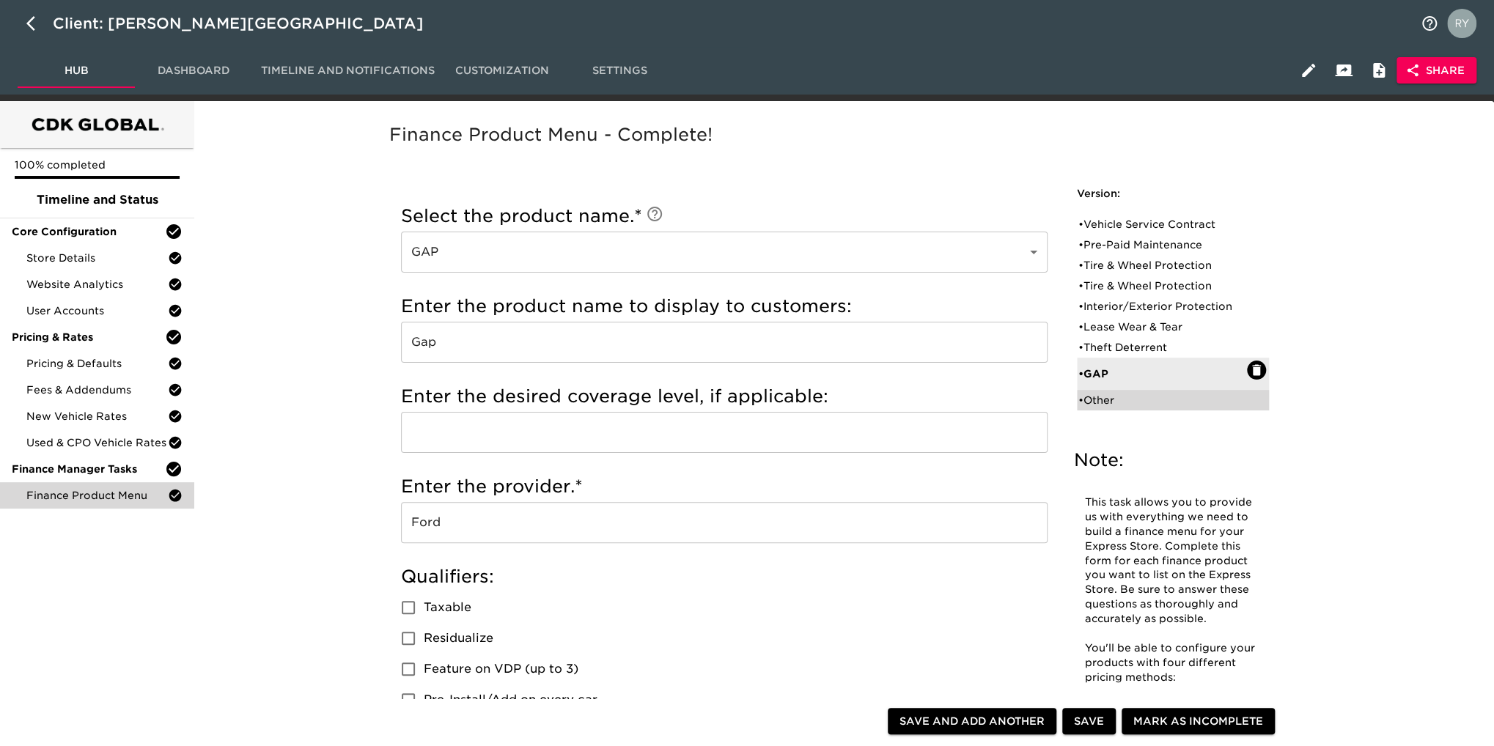
click at [1104, 401] on div "• Other" at bounding box center [1162, 400] width 169 height 15
type input "Other"
type input "3M"
type input "3 year 36k miles"
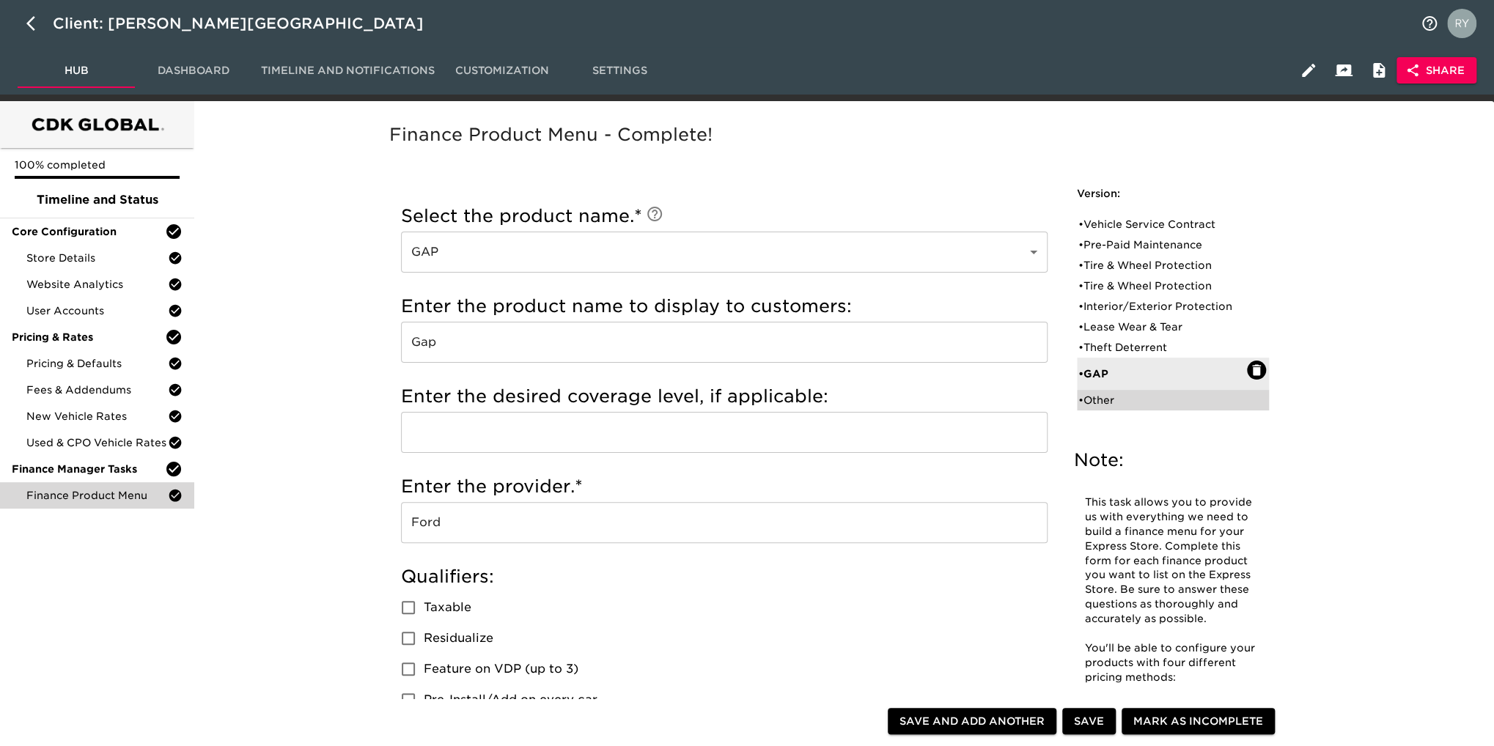
type input "MDS inc."
checkbox input "true"
radio input "true"
radio input "false"
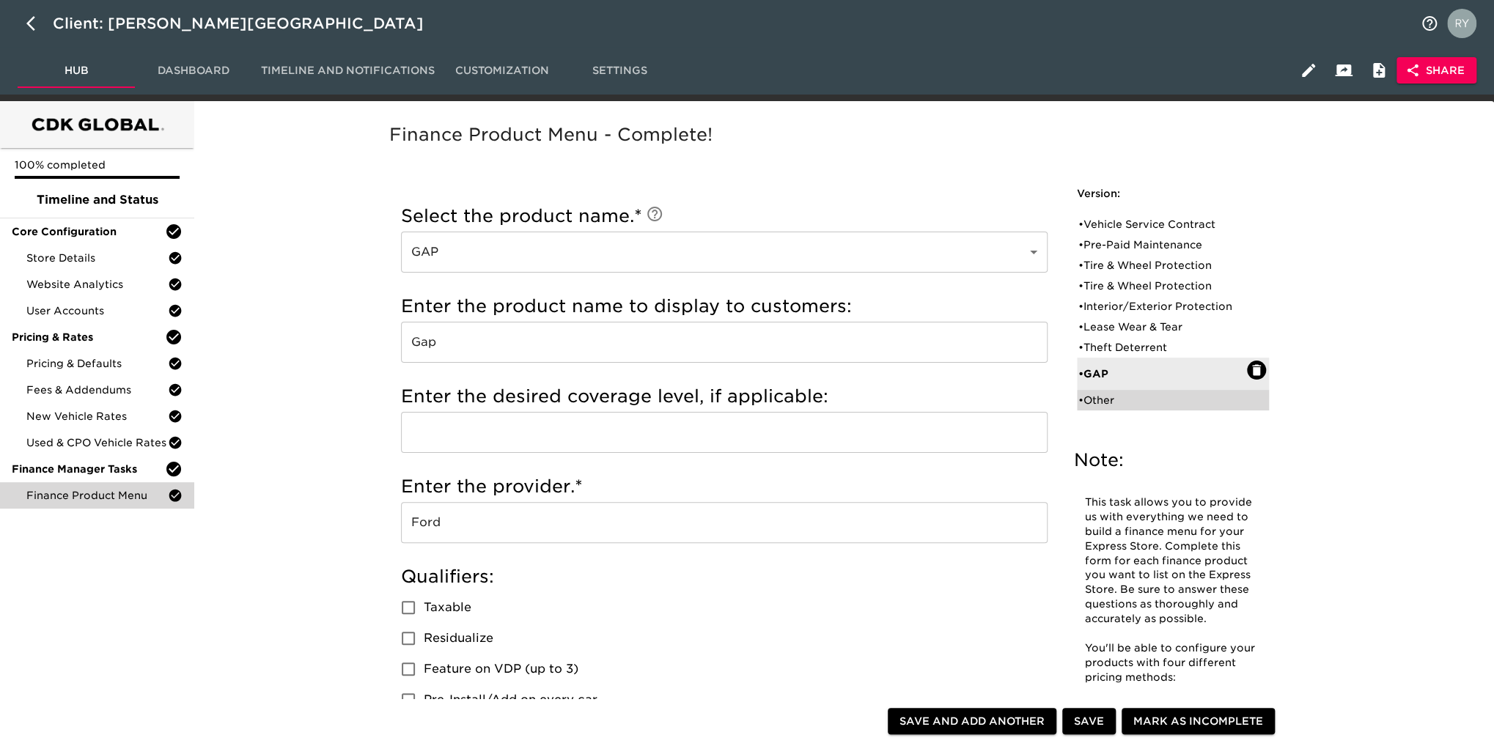
type input "395"
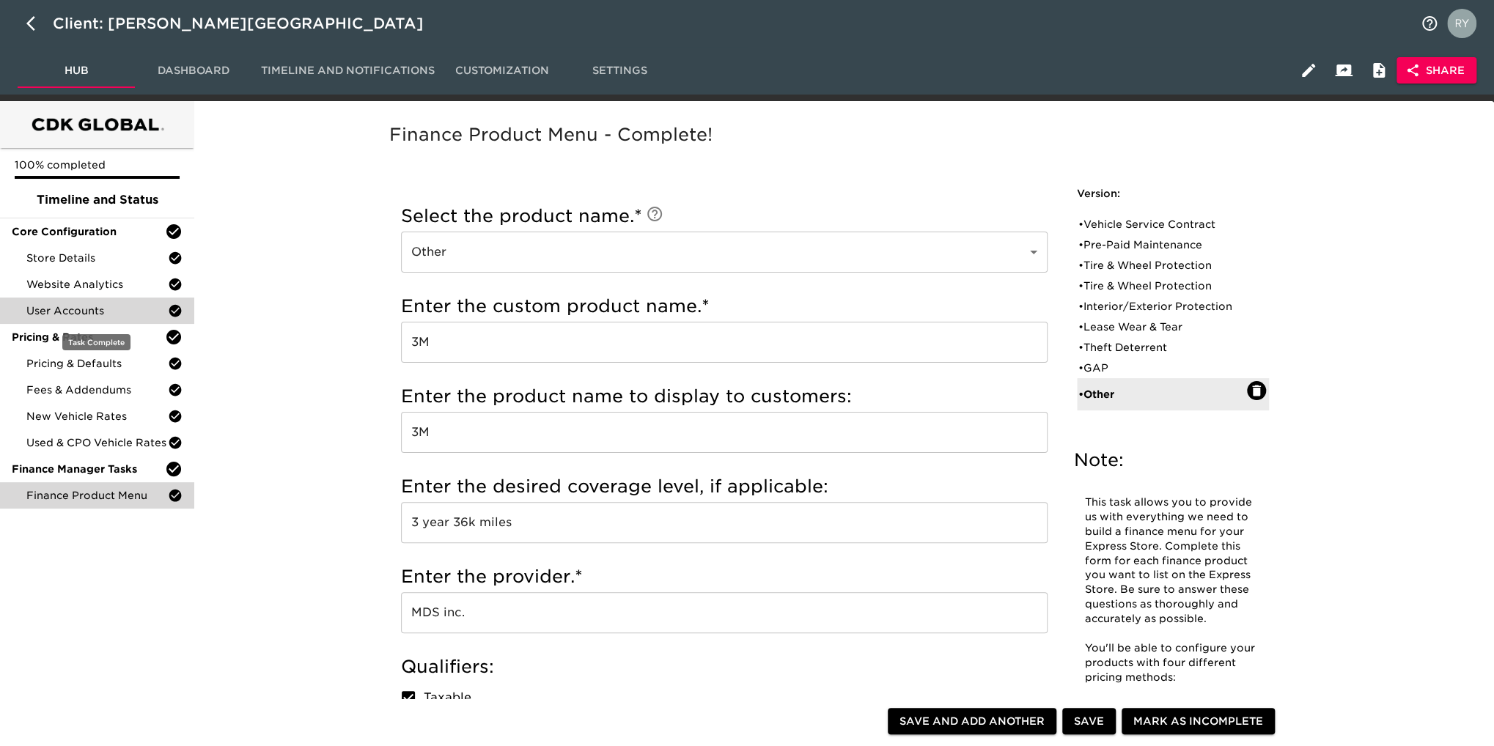
click at [84, 314] on span "User Accounts" at bounding box center [96, 310] width 141 height 15
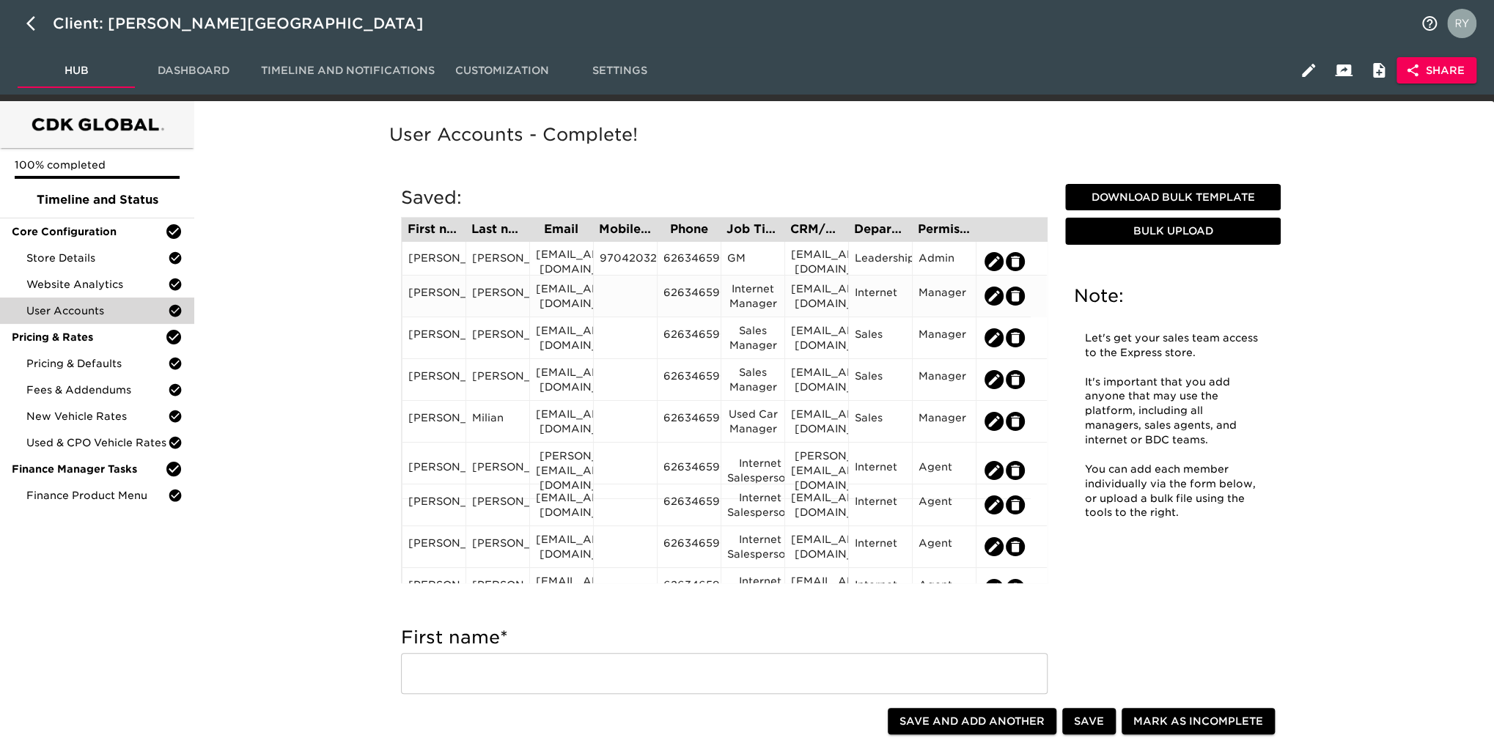
click at [697, 289] on div "6263465900" at bounding box center [688, 296] width 51 height 22
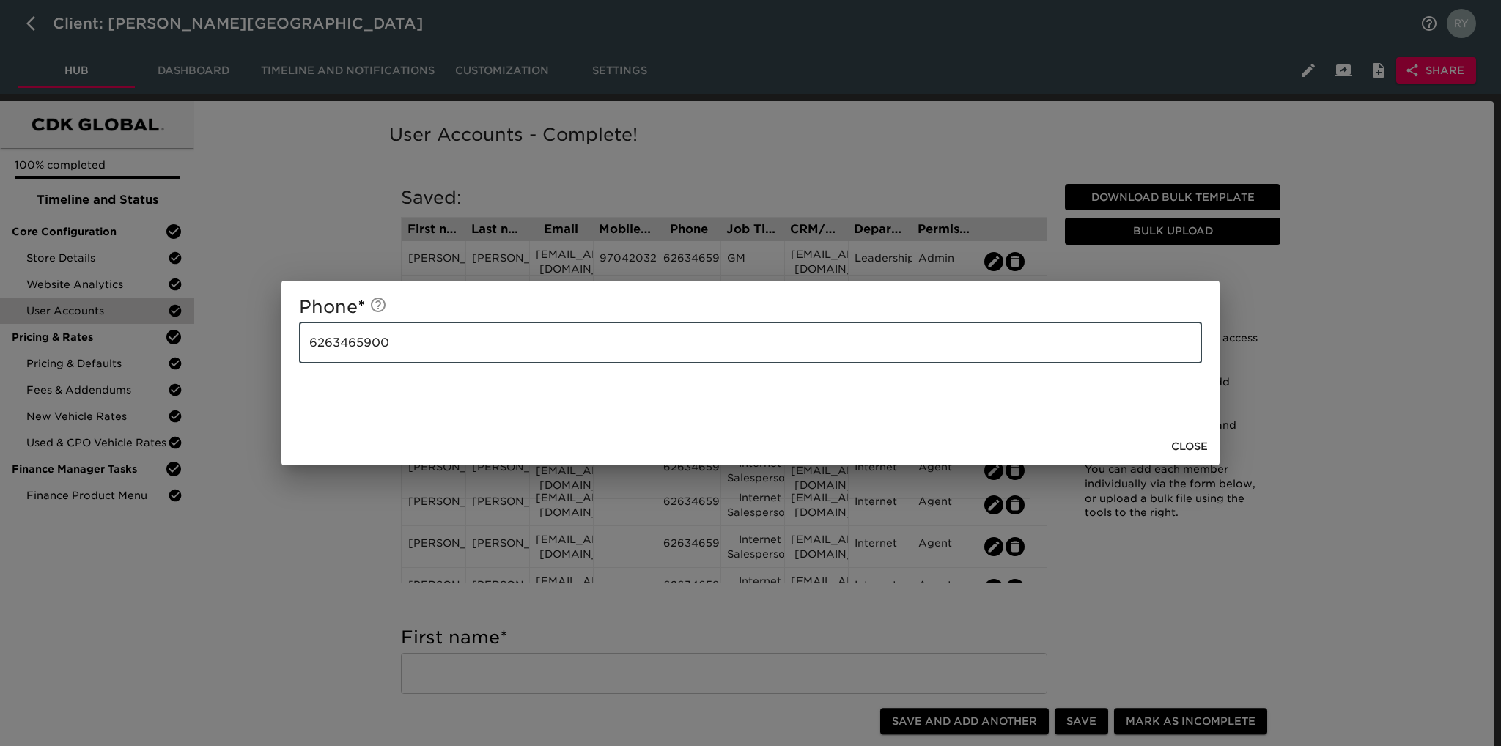
drag, startPoint x: 463, startPoint y: 343, endPoint x: 264, endPoint y: 350, distance: 199.5
click at [264, 350] on div "Phone * [PHONE_NUMBER] ​ Close" at bounding box center [750, 373] width 1501 height 746
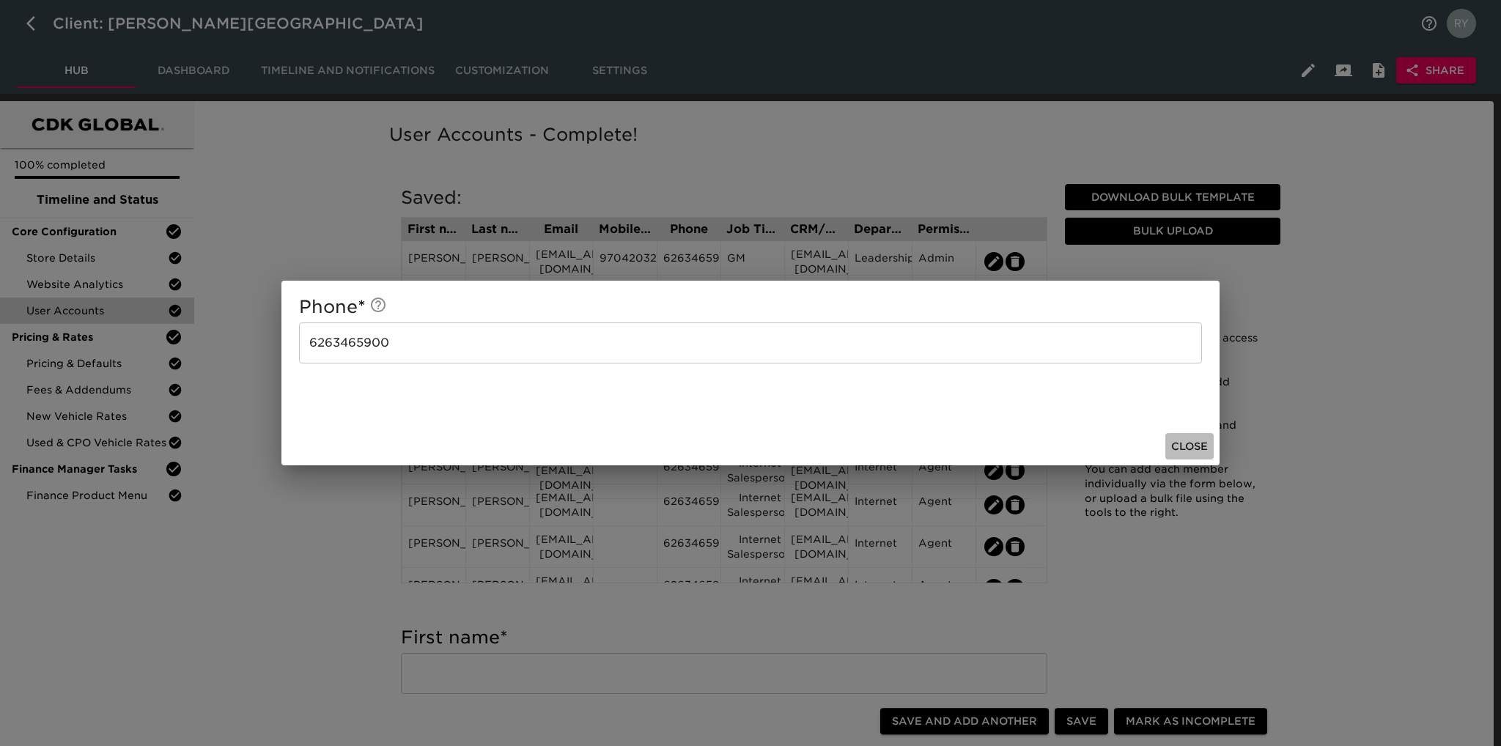
click at [1205, 449] on span "Close" at bounding box center [1189, 447] width 37 height 18
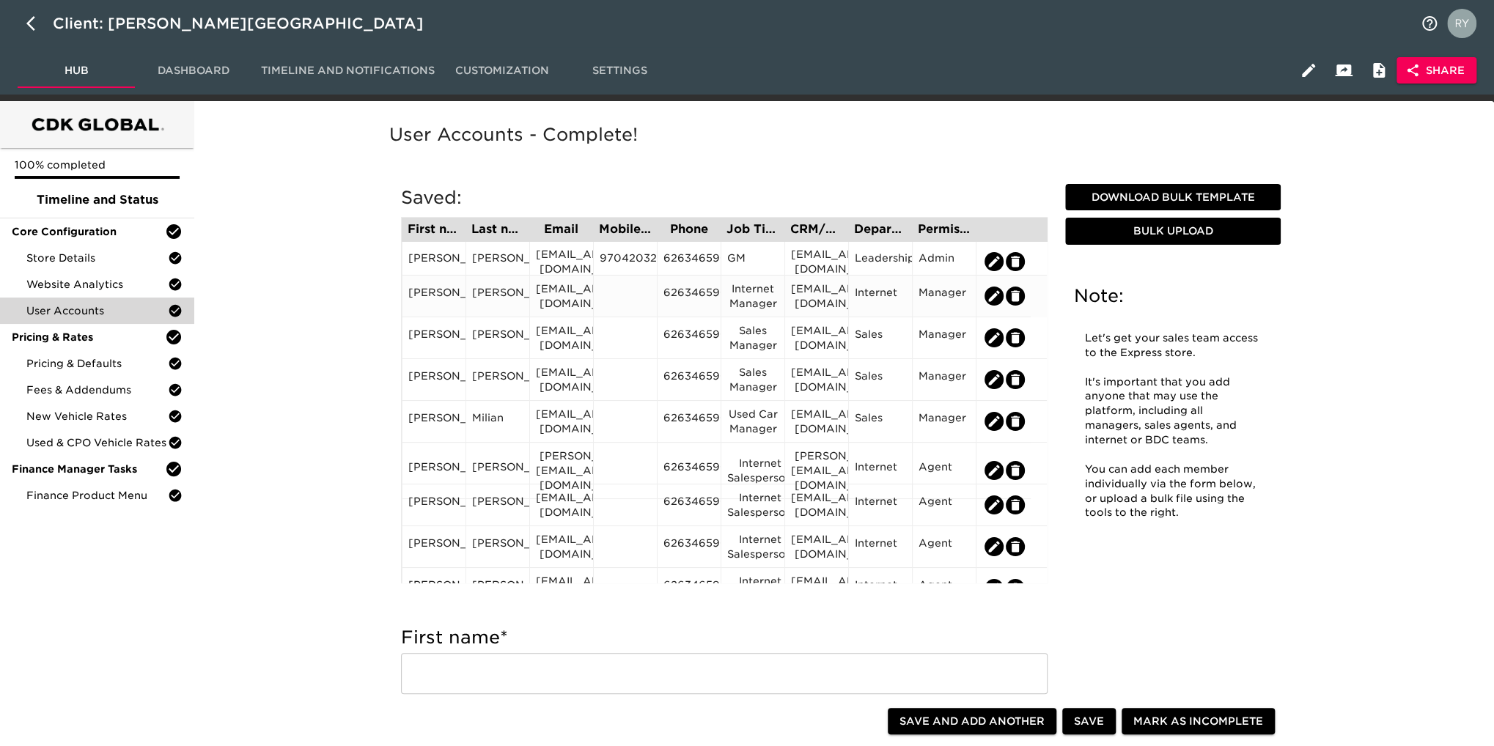
click at [610, 294] on div at bounding box center [624, 296] width 51 height 22
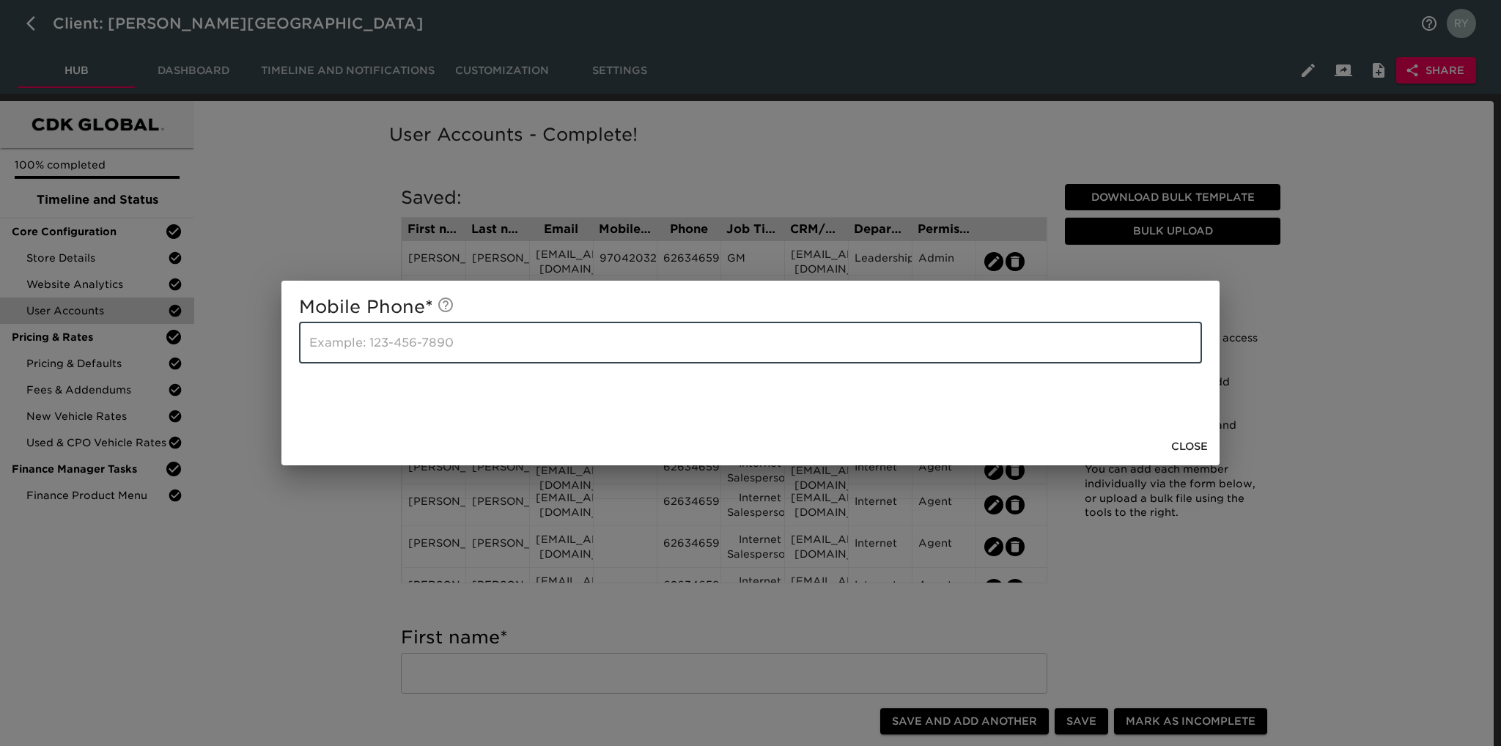
paste input "6263465900"
type input "6263465900"
click at [1192, 446] on span "Close" at bounding box center [1189, 447] width 37 height 18
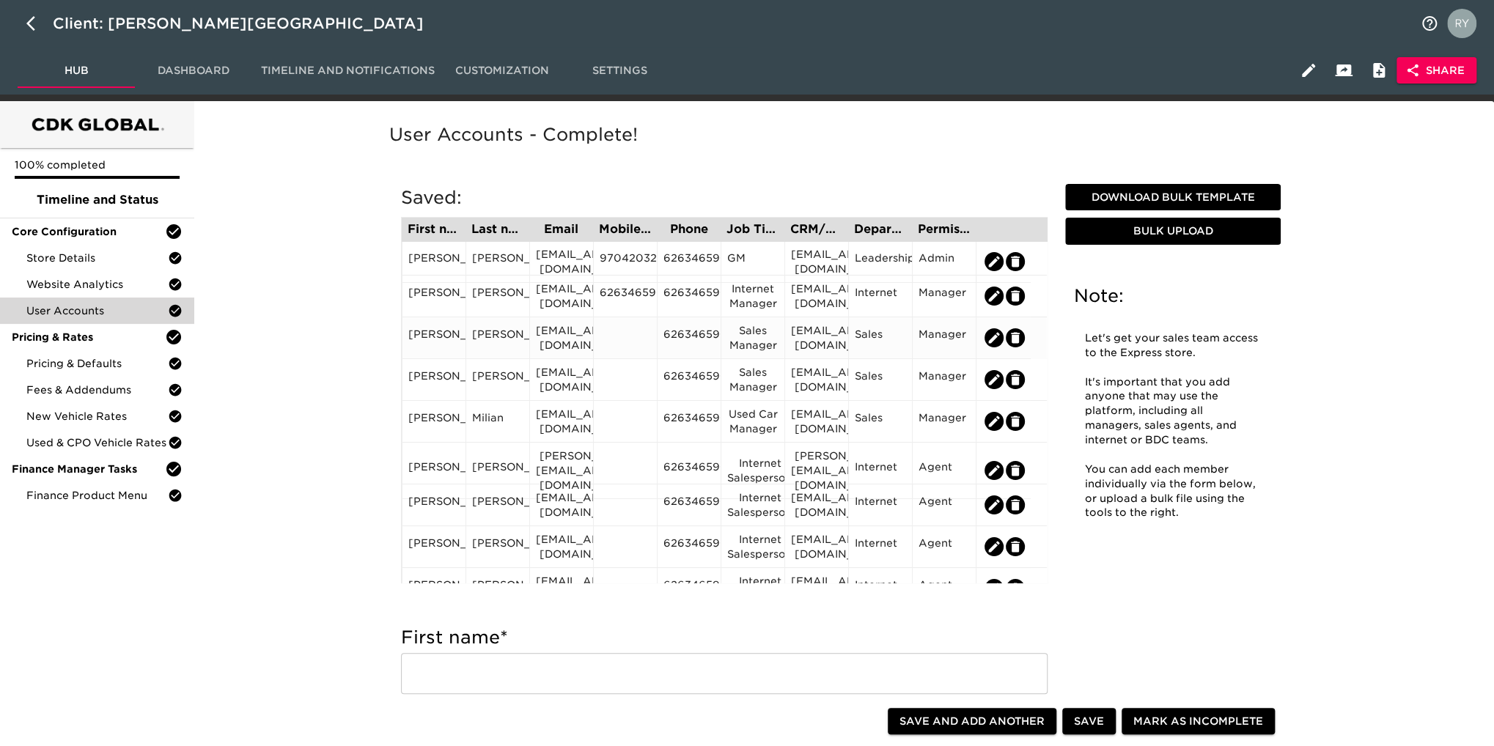
click at [638, 338] on div at bounding box center [624, 338] width 51 height 22
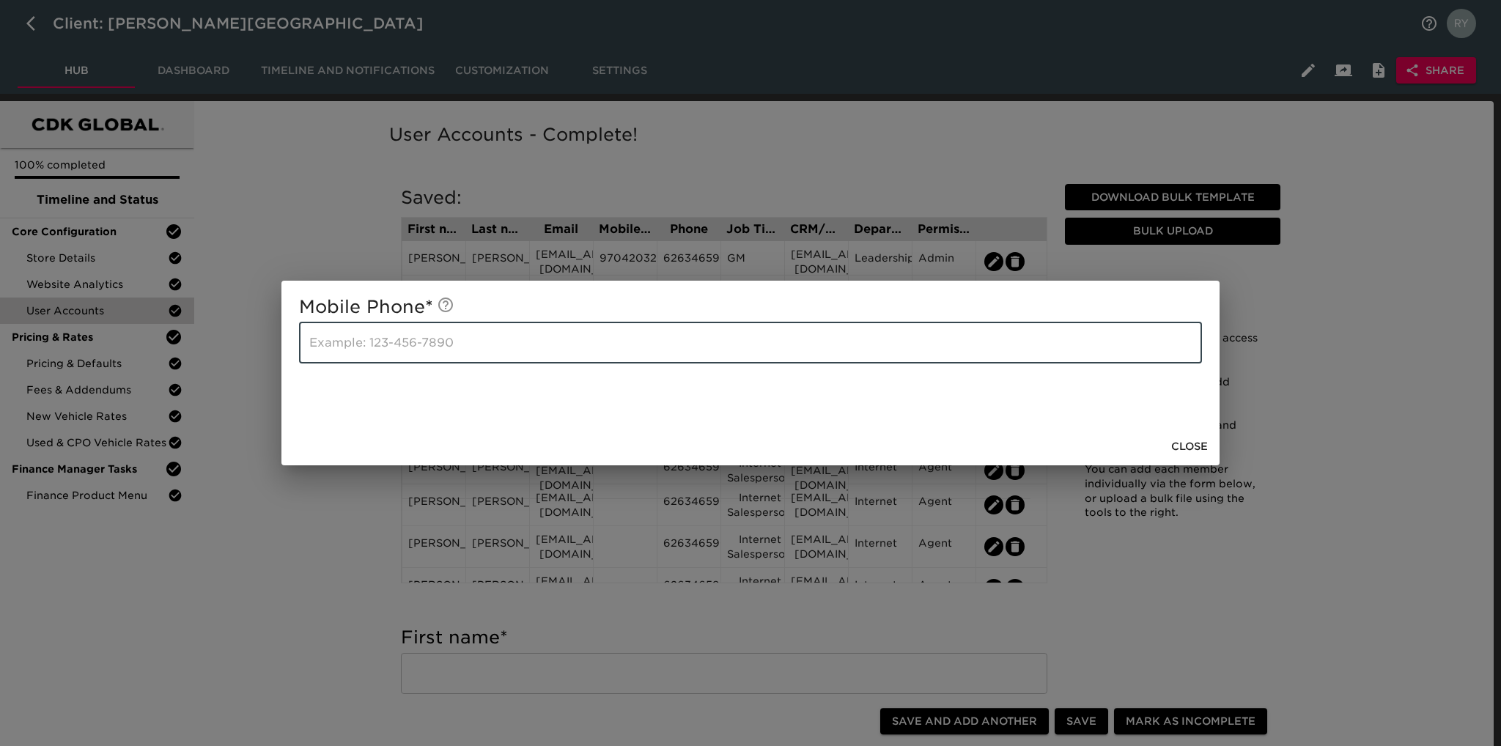
paste input "6263465900"
type input "6263465900"
click at [1184, 438] on span "Close" at bounding box center [1189, 447] width 37 height 18
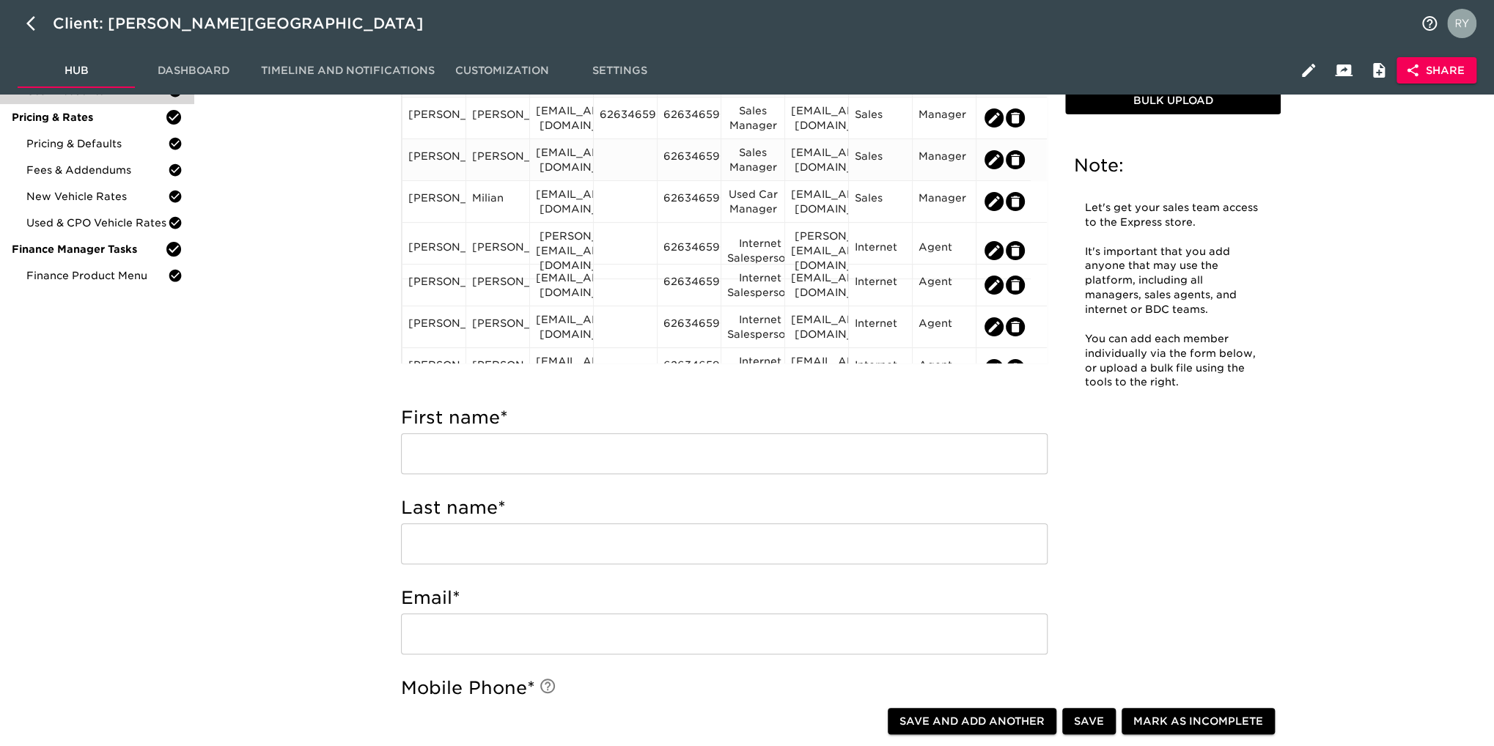
drag, startPoint x: 627, startPoint y: 161, endPoint x: 619, endPoint y: 150, distance: 13.6
click at [619, 150] on div at bounding box center [624, 160] width 51 height 22
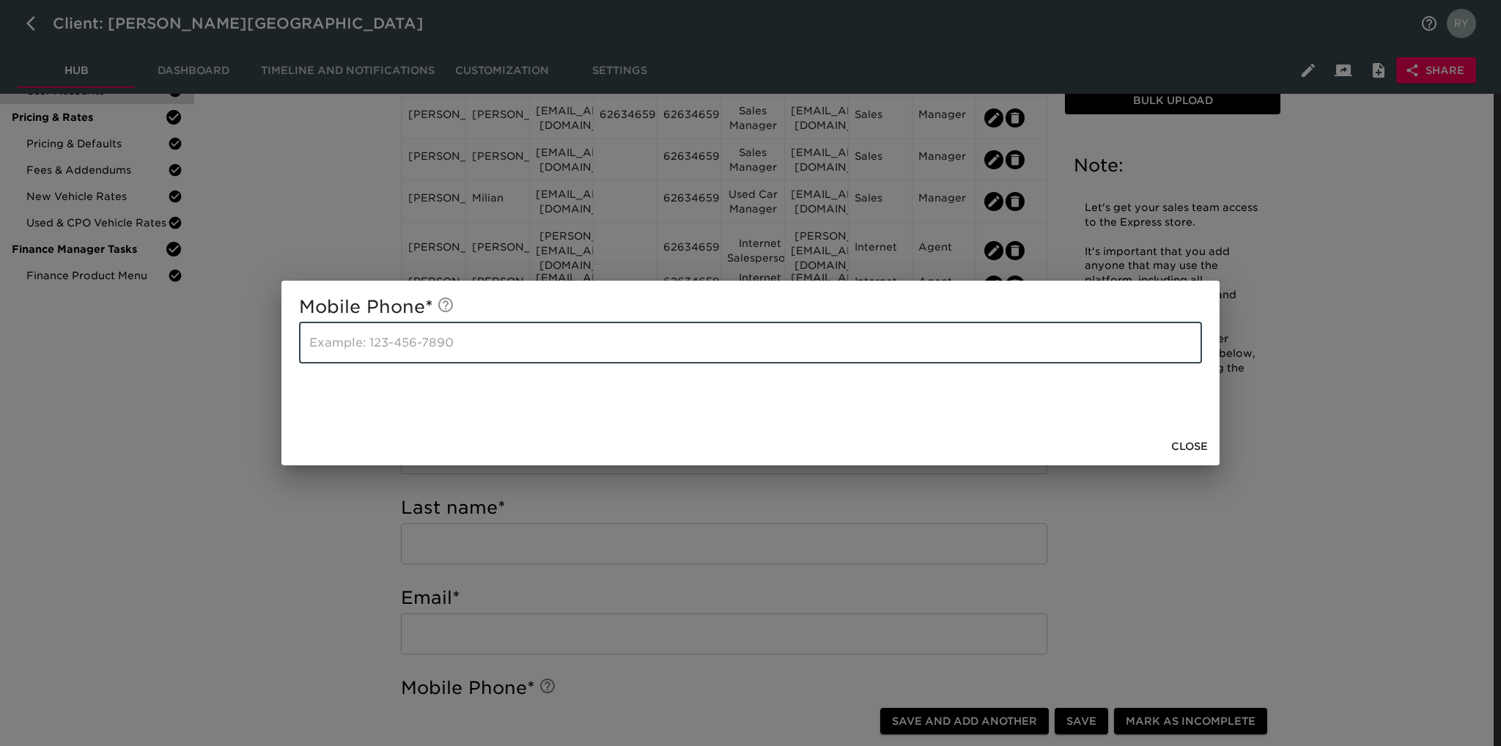
paste input "6263465900"
type input "6263465900"
click at [1191, 443] on span "Close" at bounding box center [1189, 447] width 37 height 18
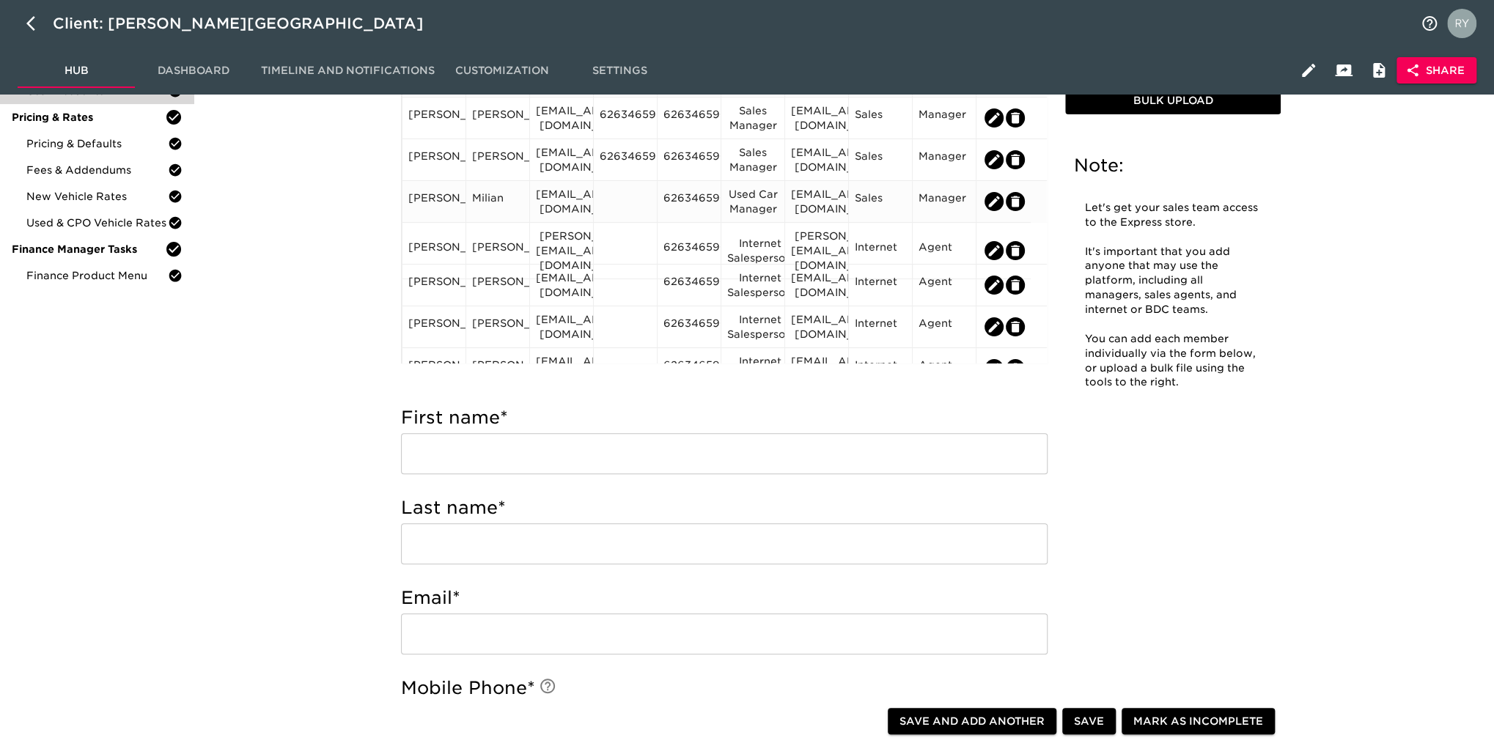
click at [628, 193] on div at bounding box center [624, 202] width 51 height 22
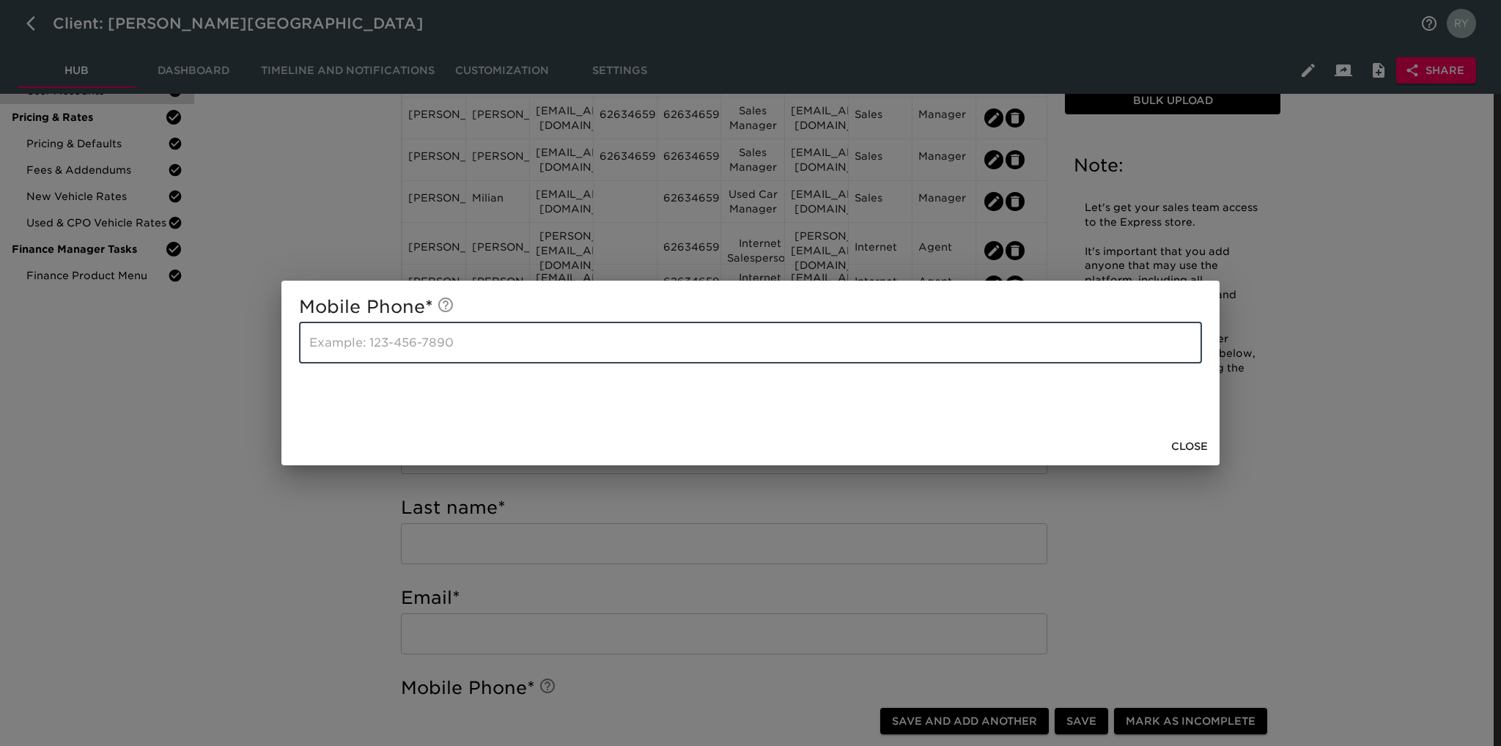
paste input "6263465900"
type input "6263465900"
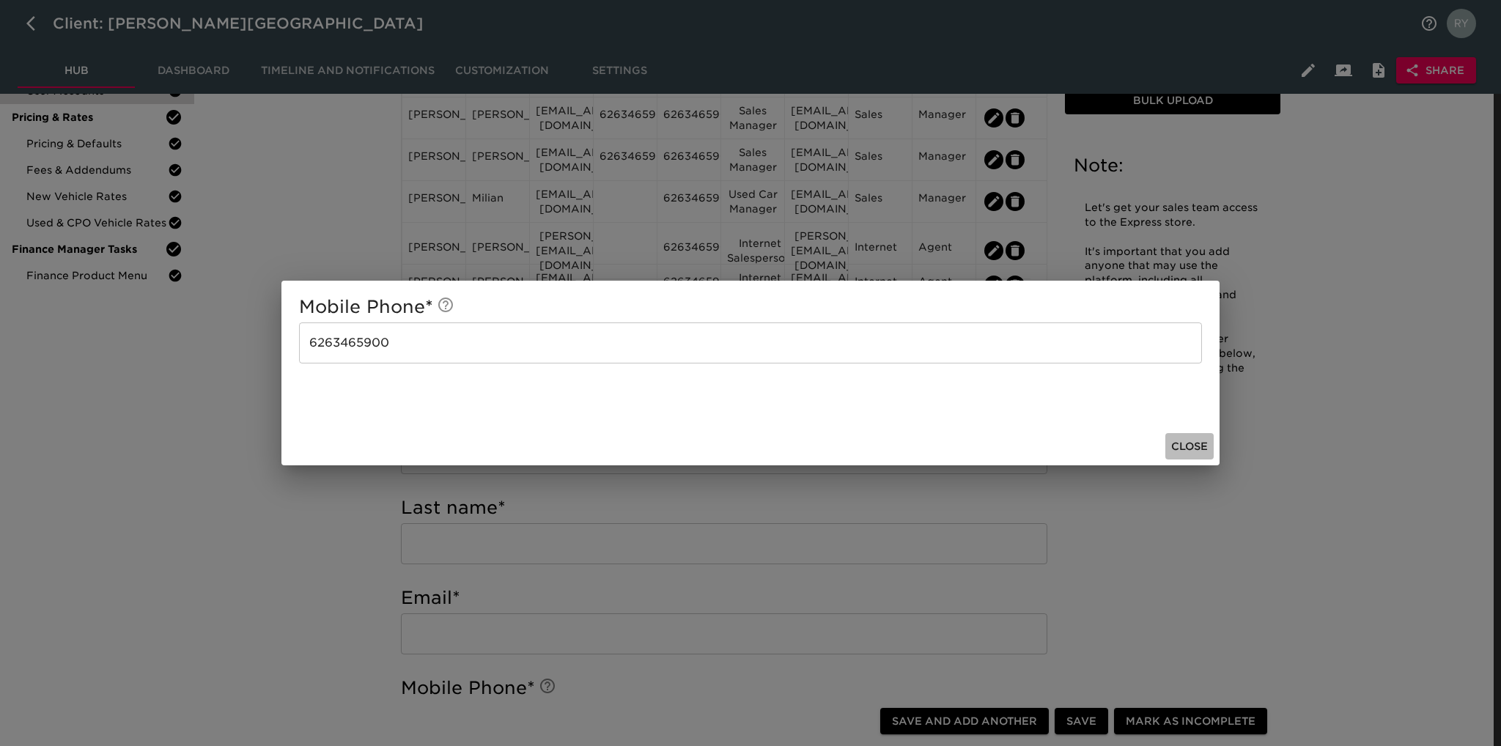
click at [1200, 446] on span "Close" at bounding box center [1189, 447] width 37 height 18
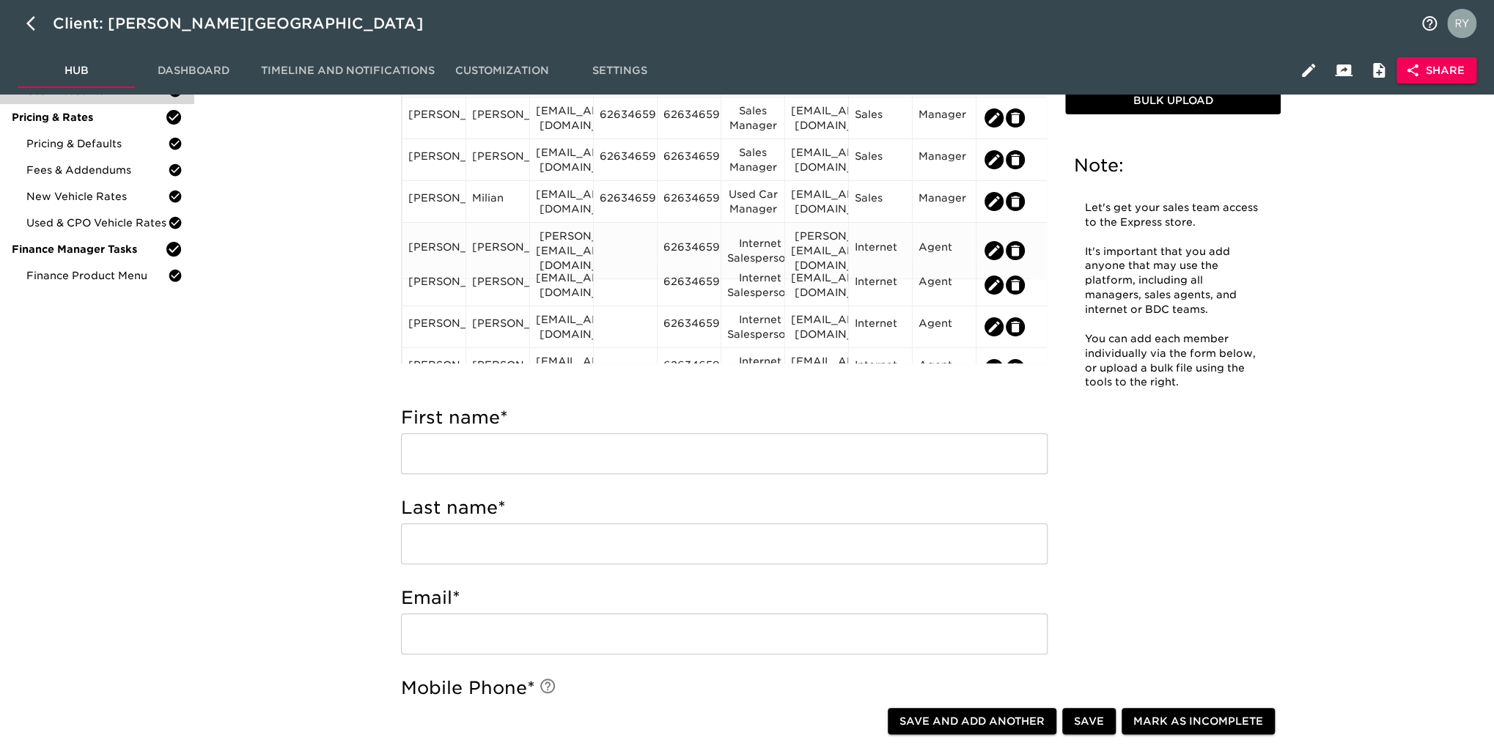
drag, startPoint x: 639, startPoint y: 241, endPoint x: 625, endPoint y: 237, distance: 14.4
click at [625, 240] on div at bounding box center [624, 251] width 51 height 22
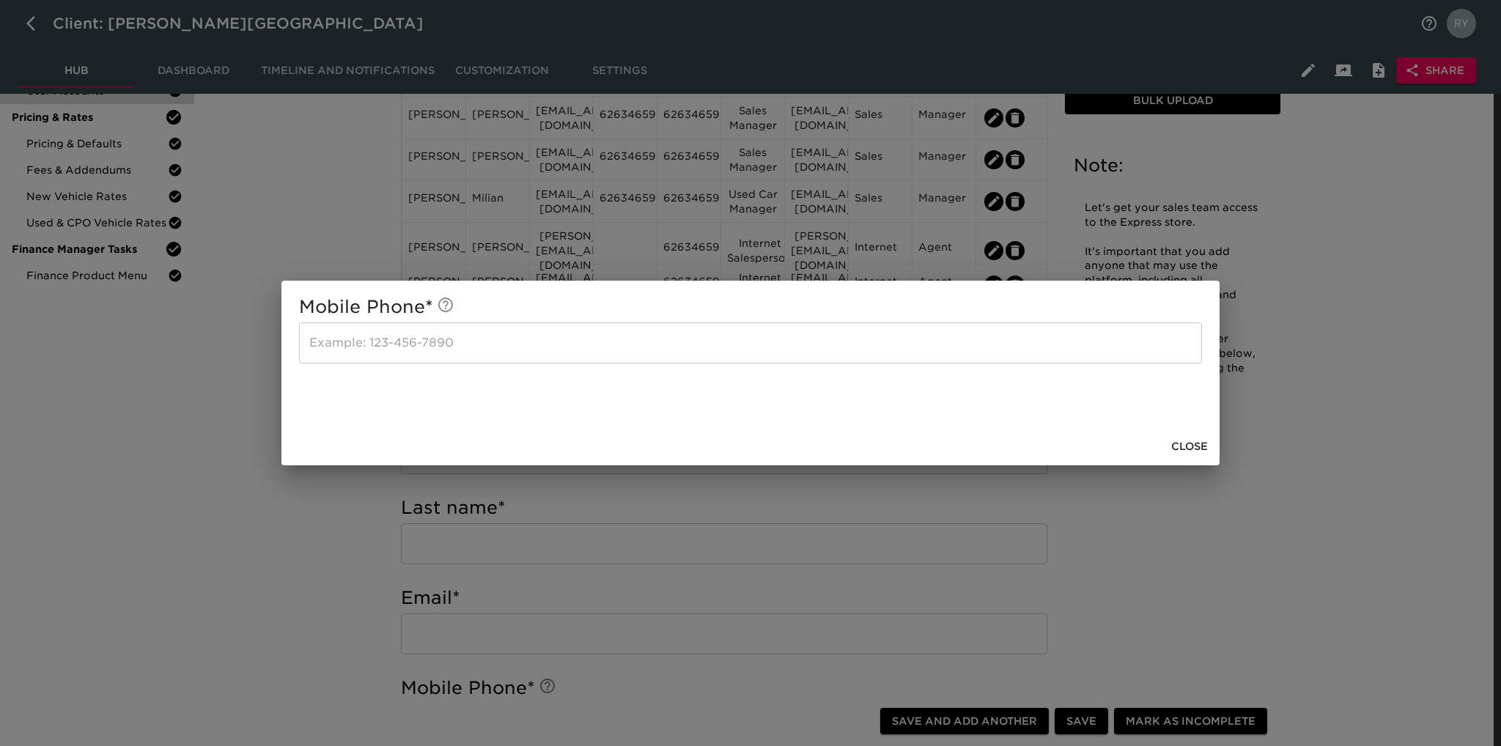
click at [542, 359] on input "text" at bounding box center [750, 342] width 903 height 41
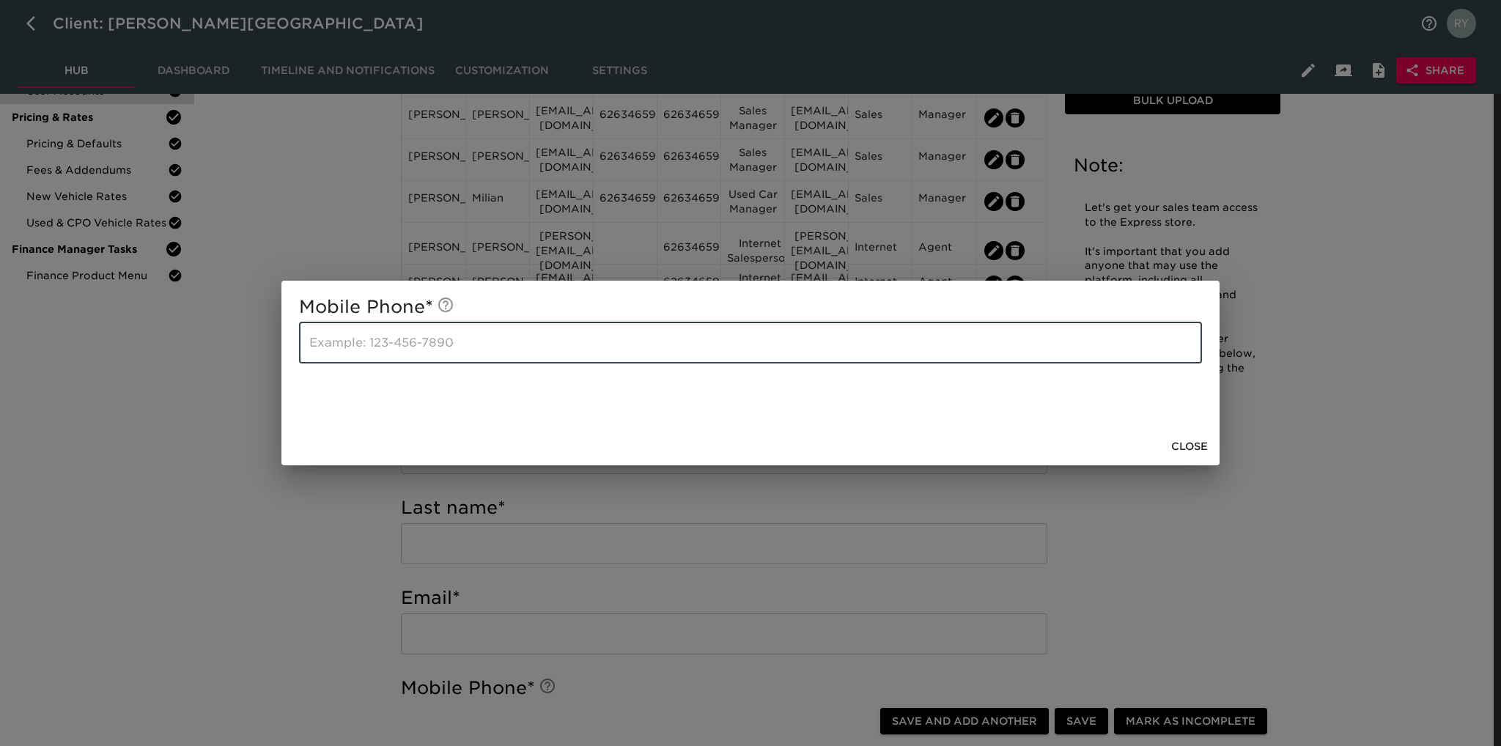
paste input "6263465900"
type input "6263465900"
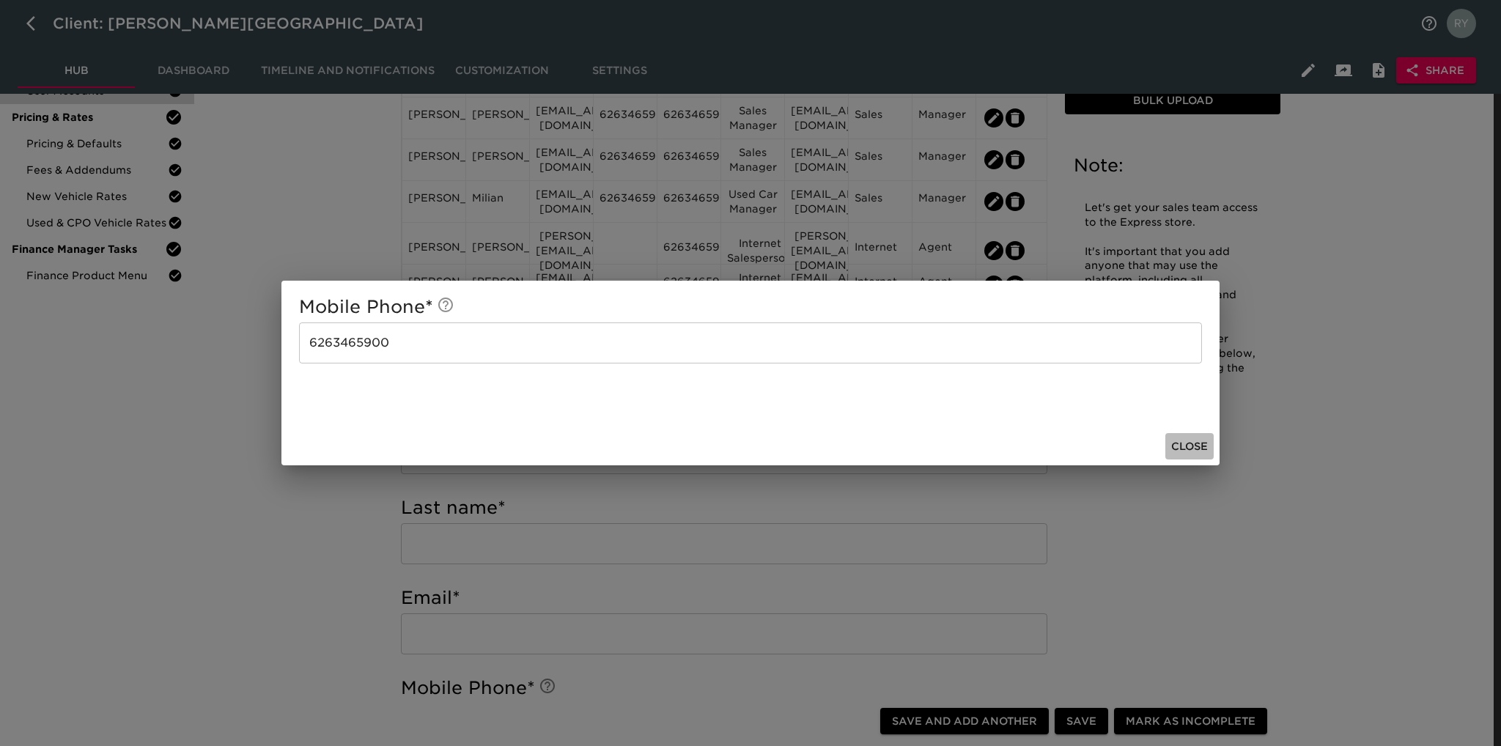
click at [1196, 444] on span "Close" at bounding box center [1189, 447] width 37 height 18
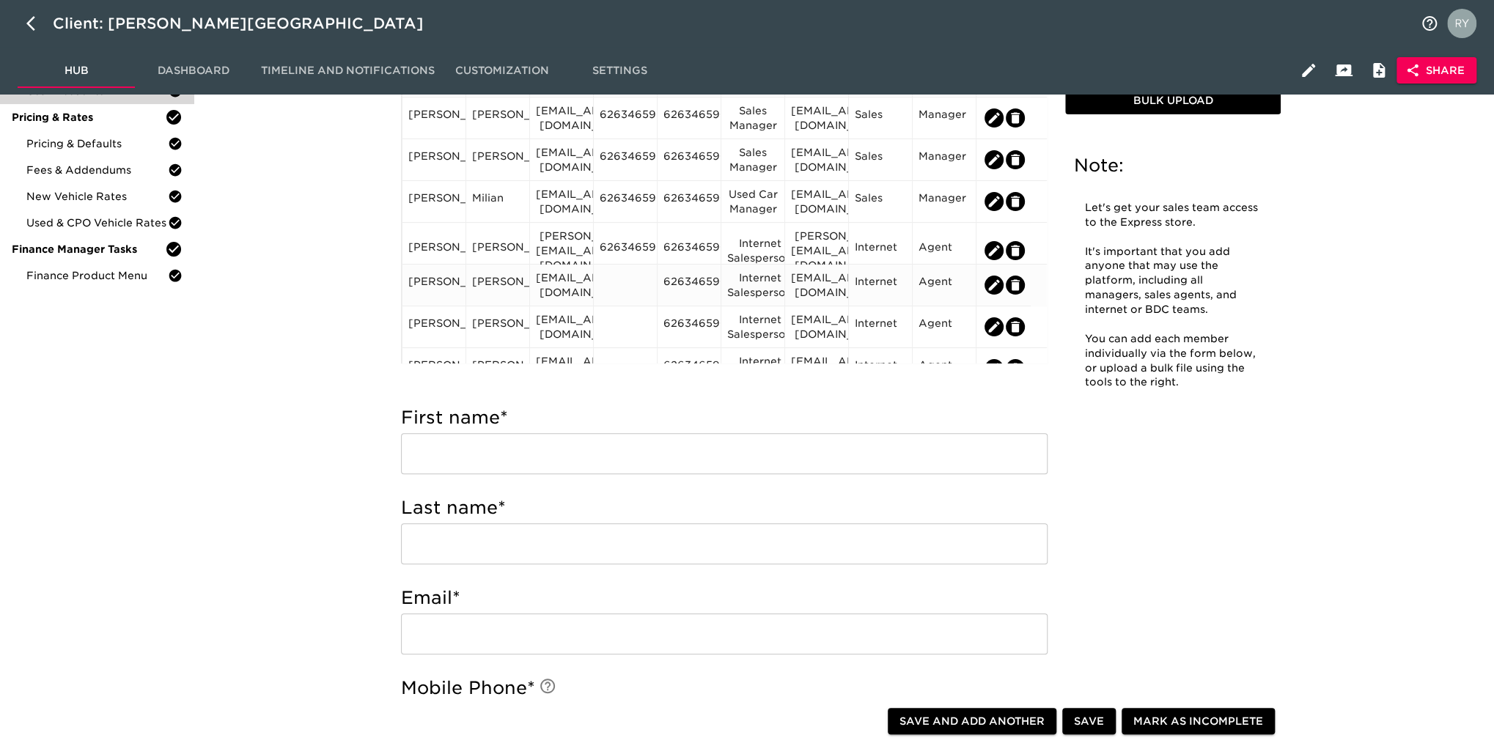
drag, startPoint x: 642, startPoint y: 281, endPoint x: 619, endPoint y: 276, distance: 23.1
click at [619, 276] on div at bounding box center [625, 286] width 64 height 42
drag, startPoint x: 620, startPoint y: 276, endPoint x: 613, endPoint y: 274, distance: 7.5
click at [613, 274] on div at bounding box center [624, 285] width 51 height 22
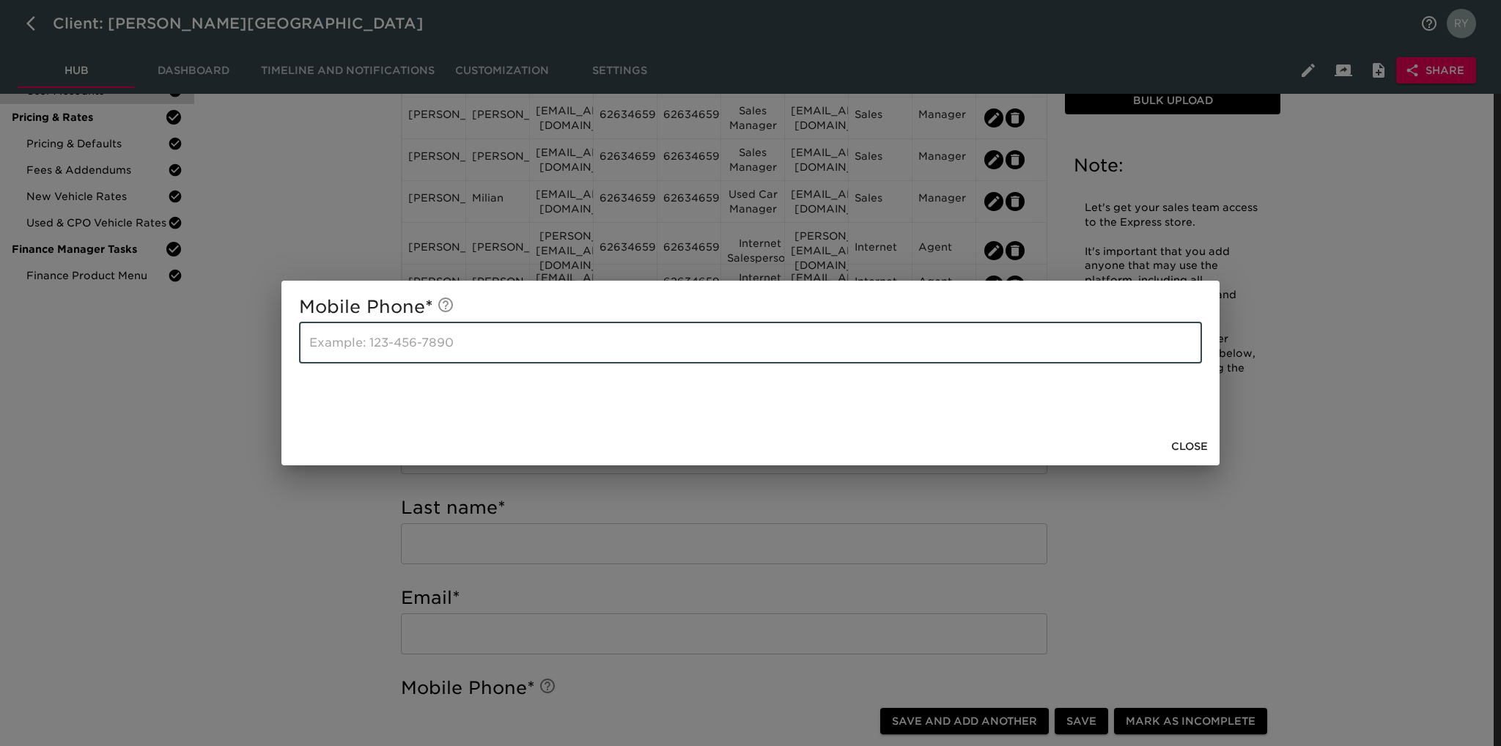
paste input "6263465900"
type input "6263465900"
click at [1192, 443] on span "Close" at bounding box center [1189, 447] width 37 height 18
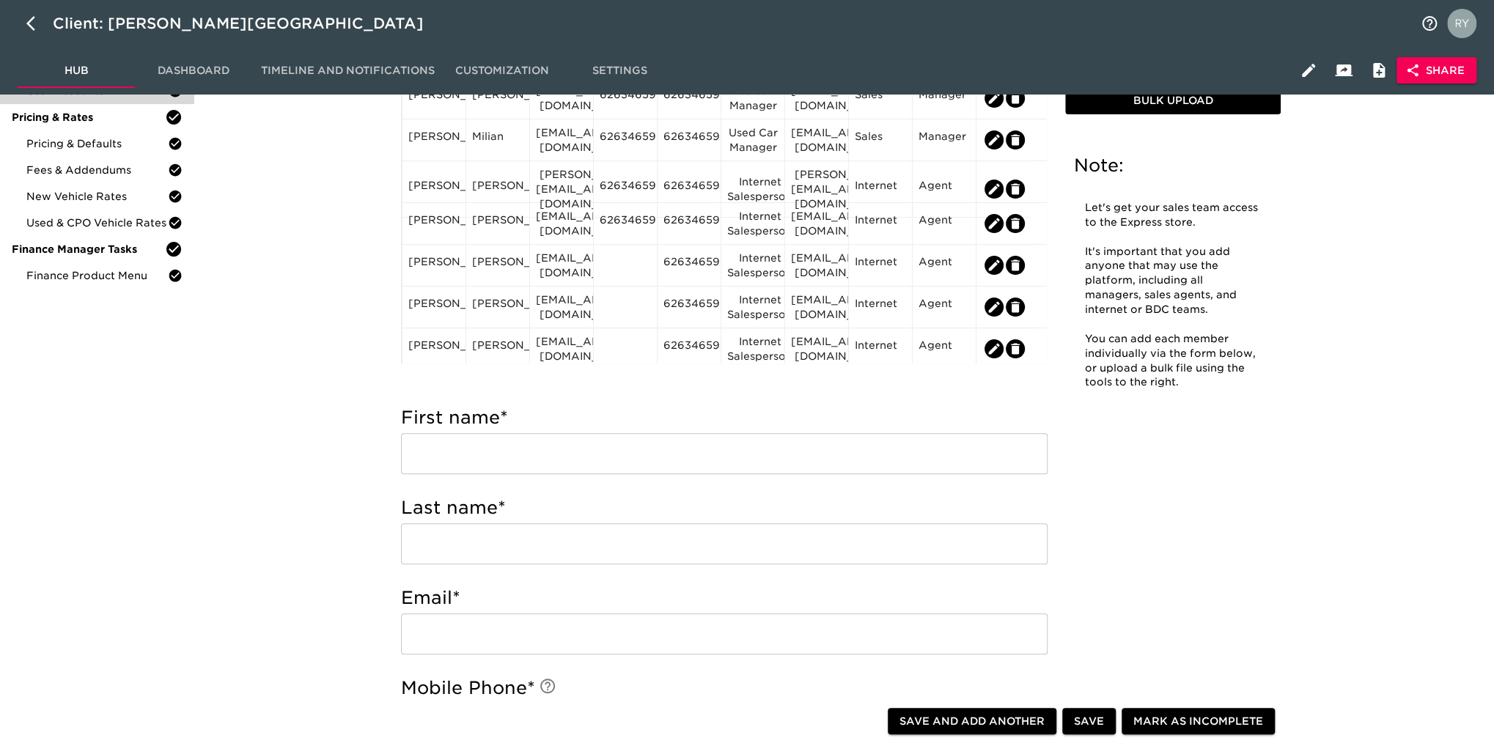
scroll to position [147, 0]
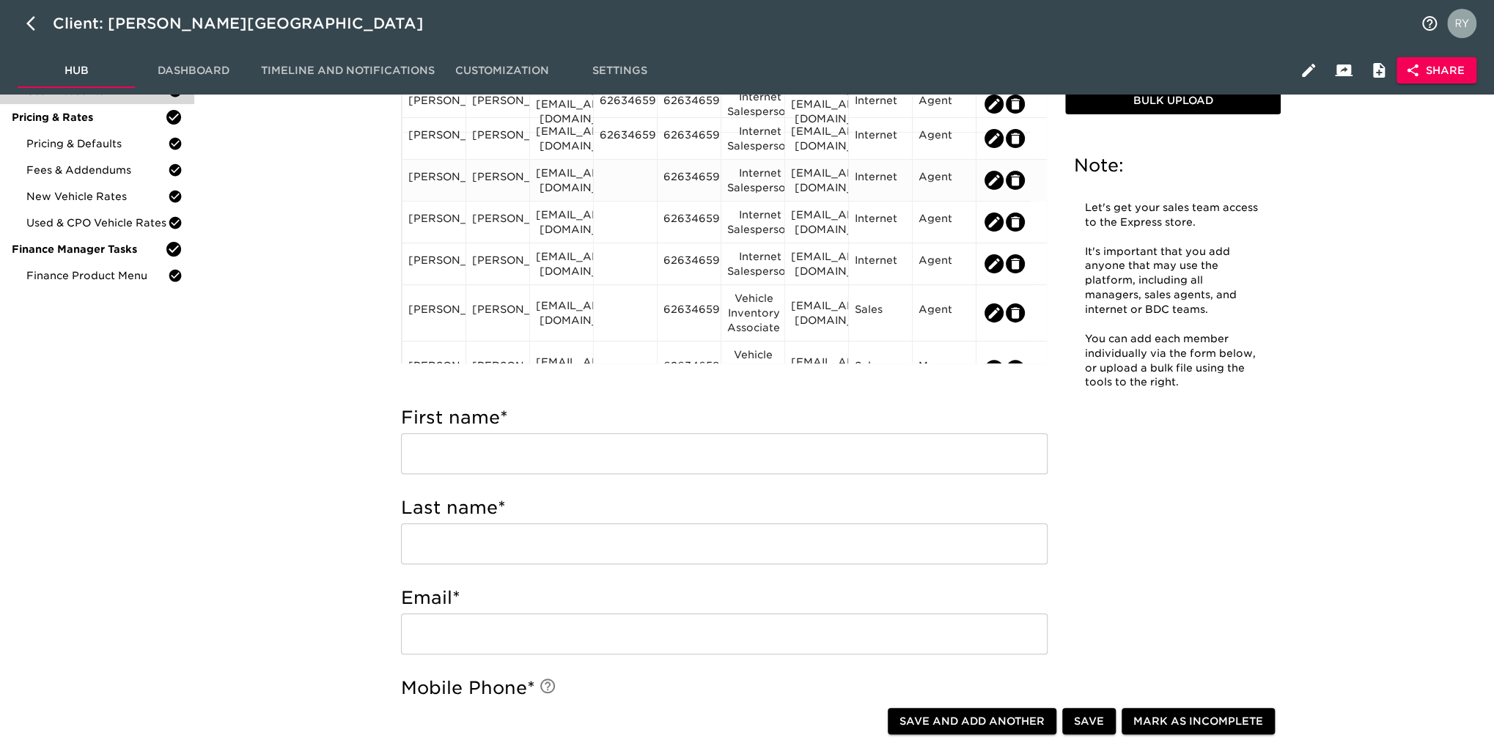
click at [630, 180] on div at bounding box center [624, 180] width 51 height 22
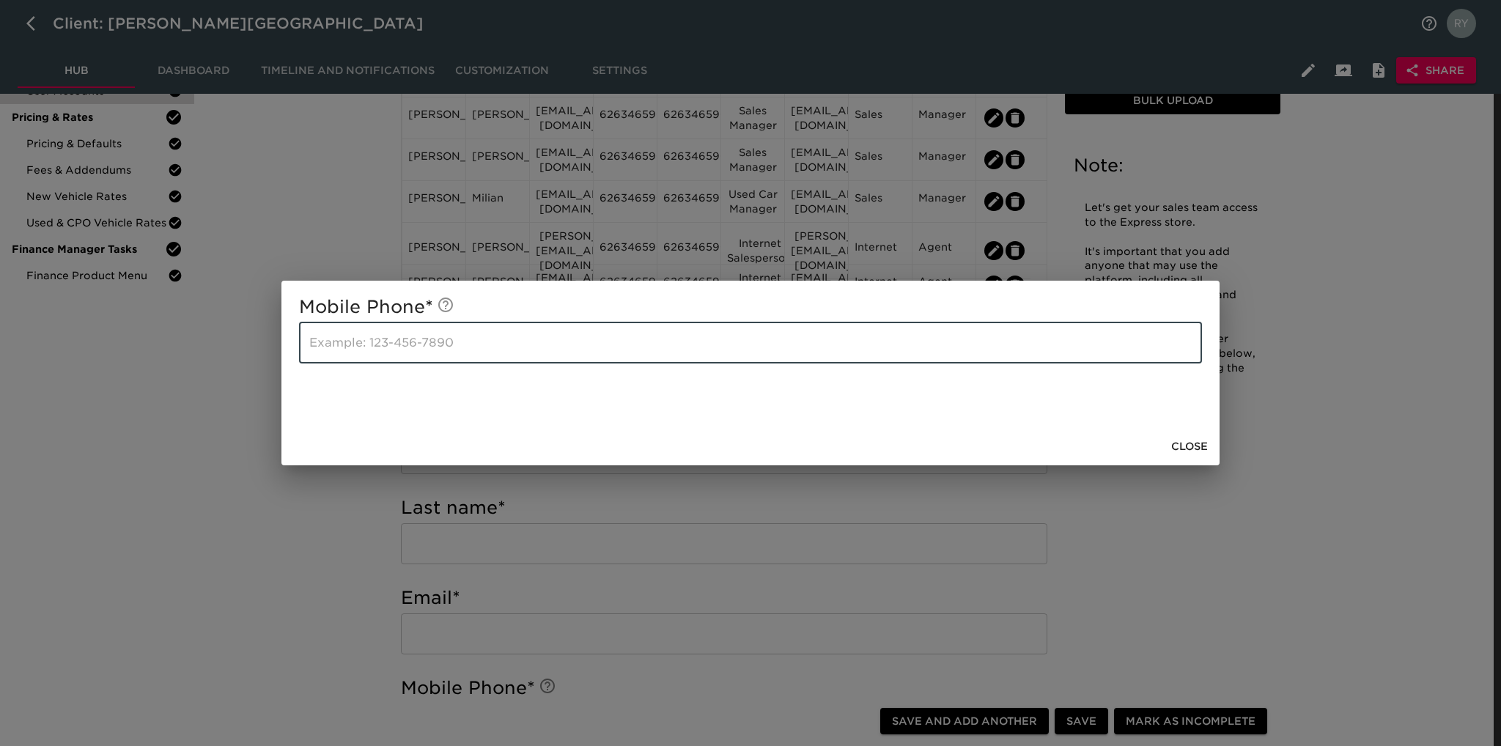
paste input "6263465900"
type input "6263465900"
click at [1189, 443] on span "Close" at bounding box center [1189, 447] width 37 height 18
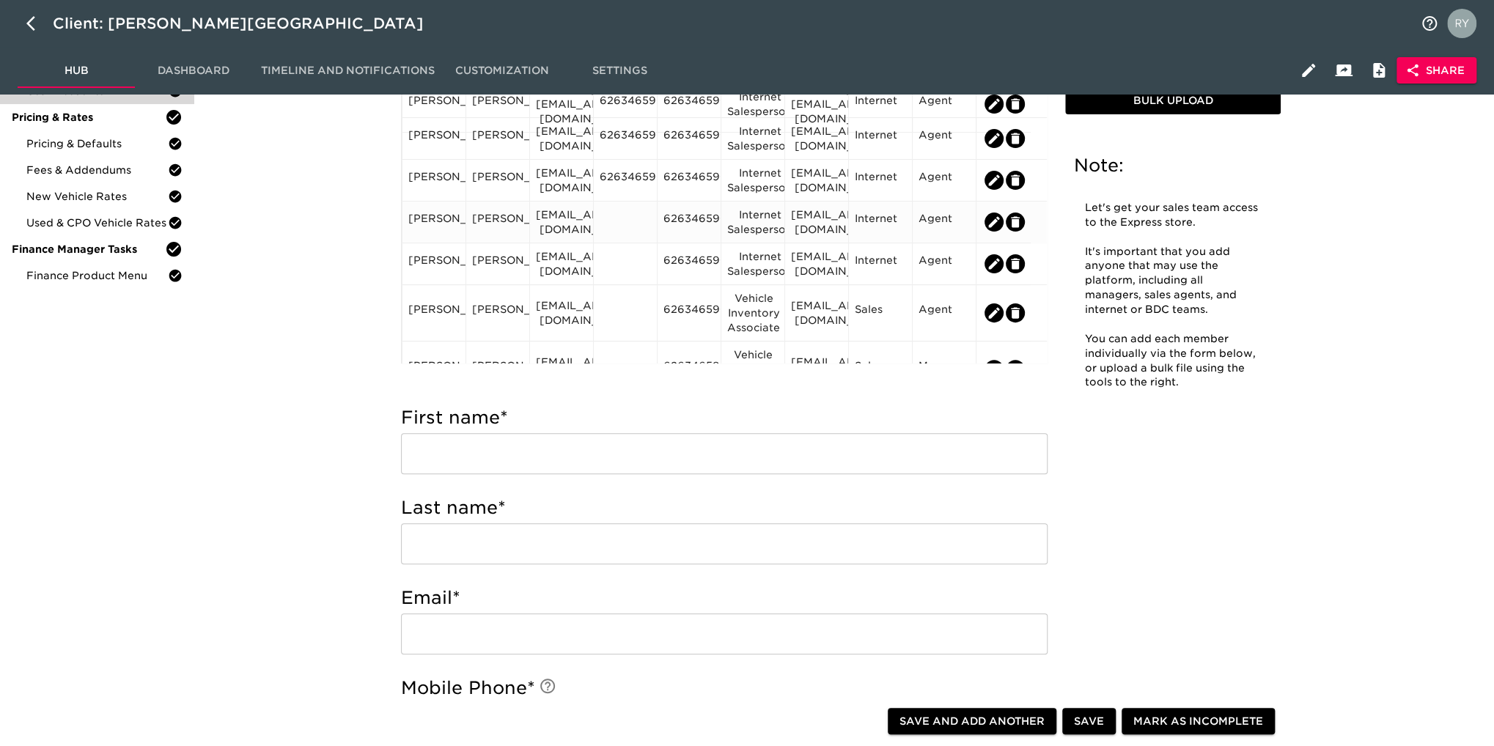
click at [619, 215] on div at bounding box center [624, 222] width 51 height 22
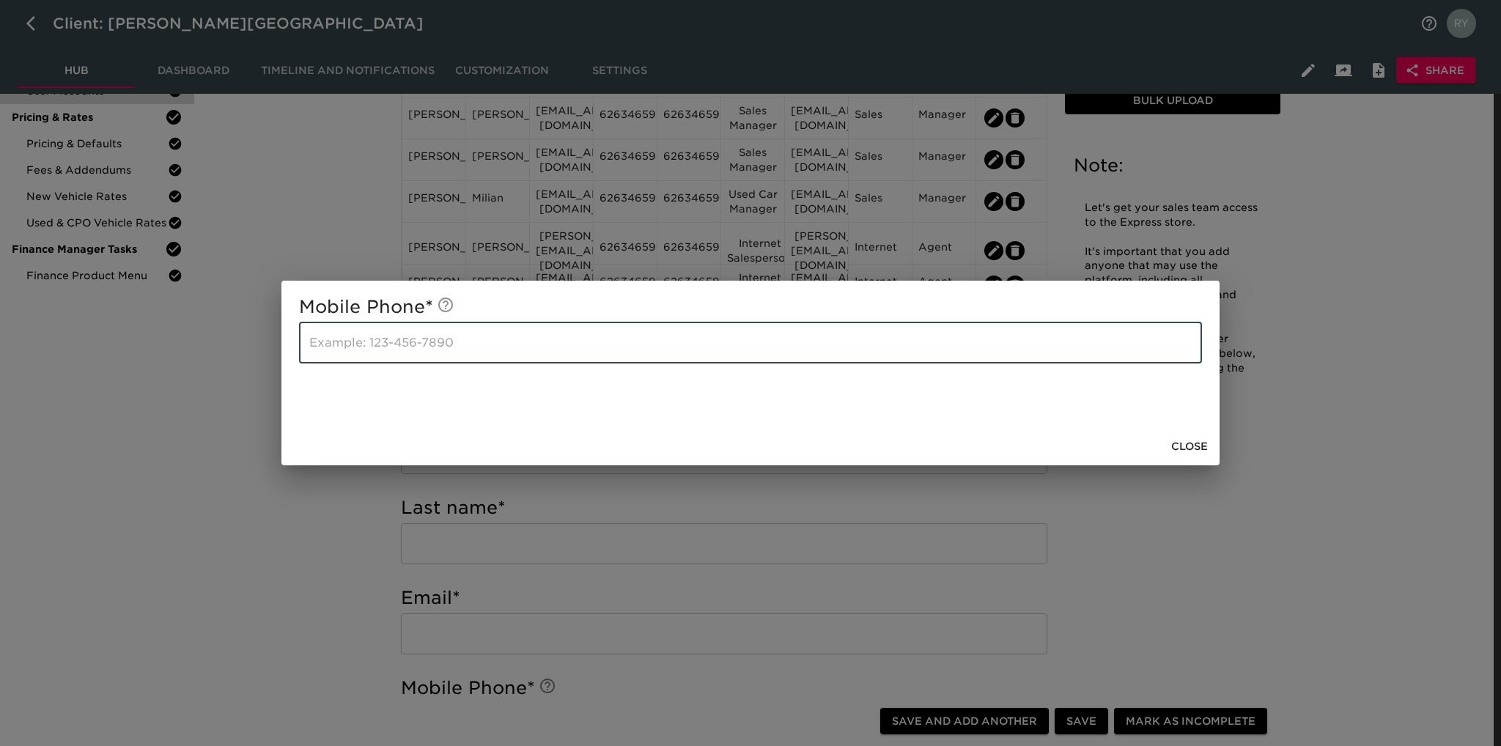
paste input "6263465900"
type input "6263465900"
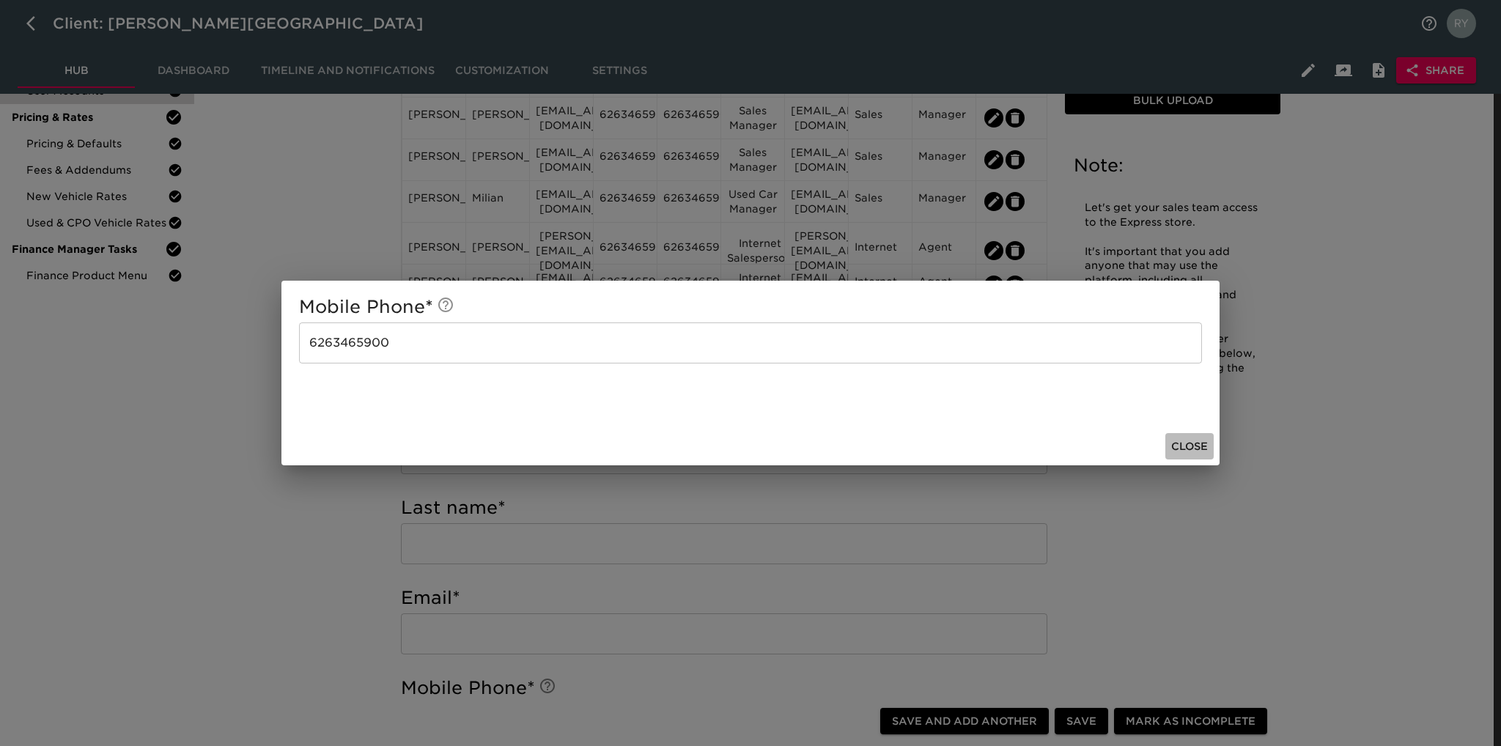
click at [1193, 448] on span "Close" at bounding box center [1189, 447] width 37 height 18
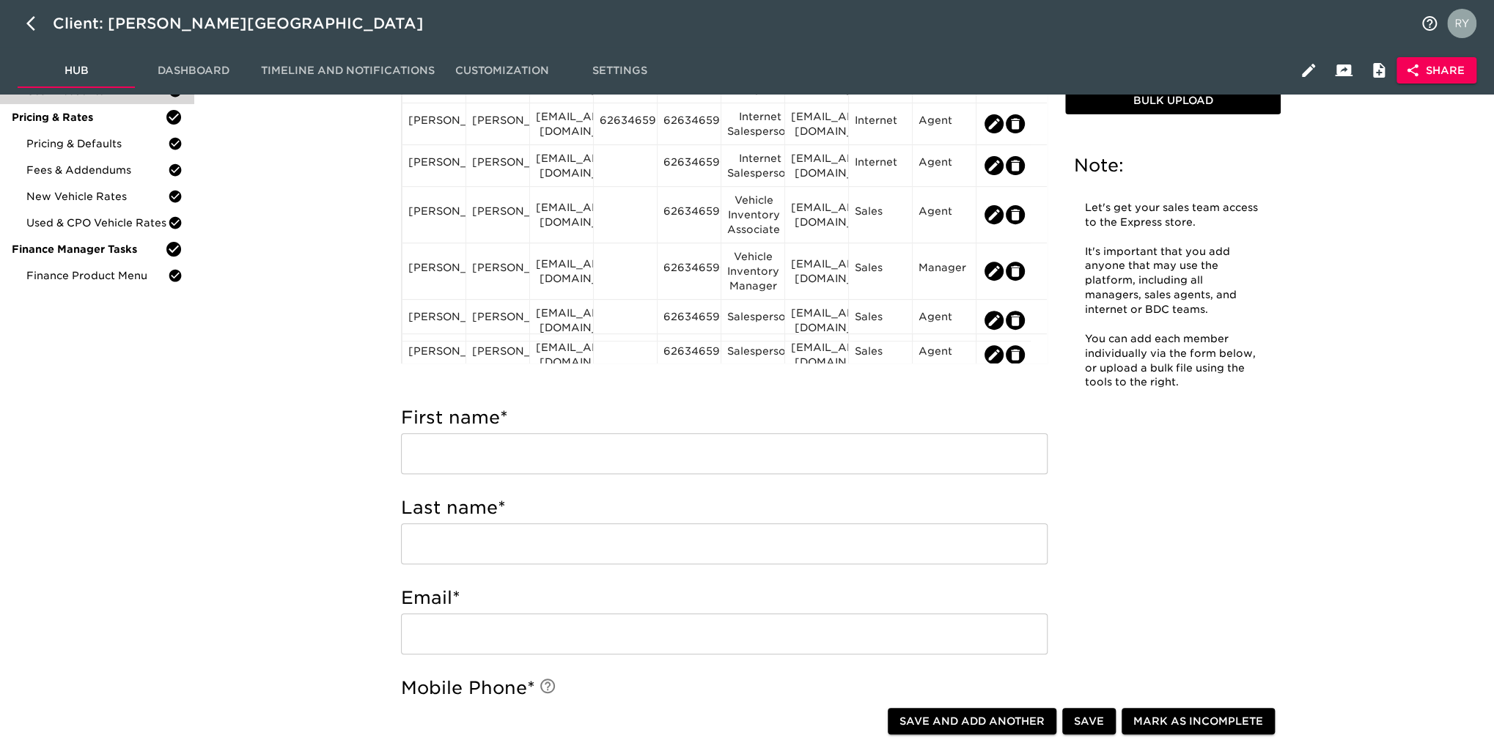
scroll to position [220, 0]
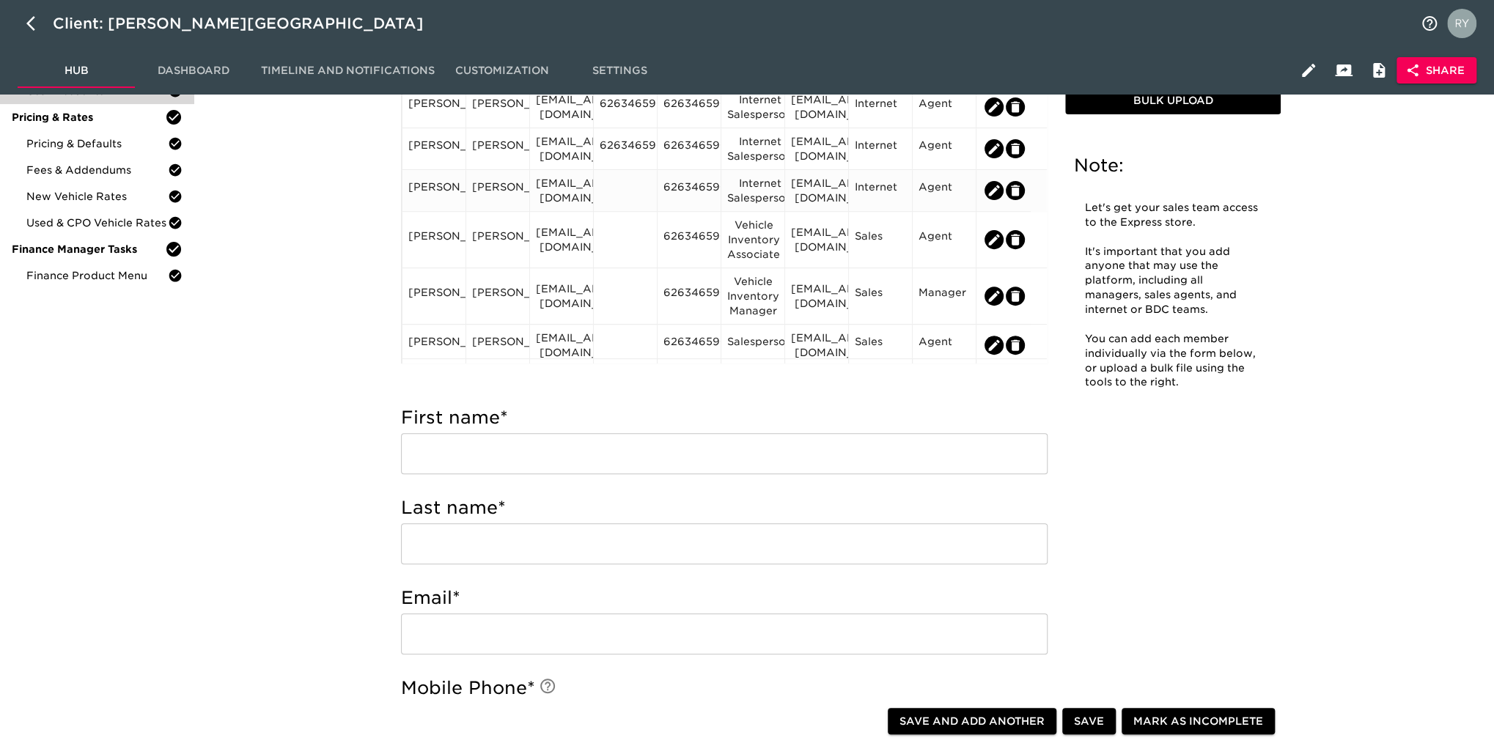
drag, startPoint x: 624, startPoint y: 182, endPoint x: 610, endPoint y: 189, distance: 15.4
click at [610, 189] on div at bounding box center [624, 191] width 51 height 22
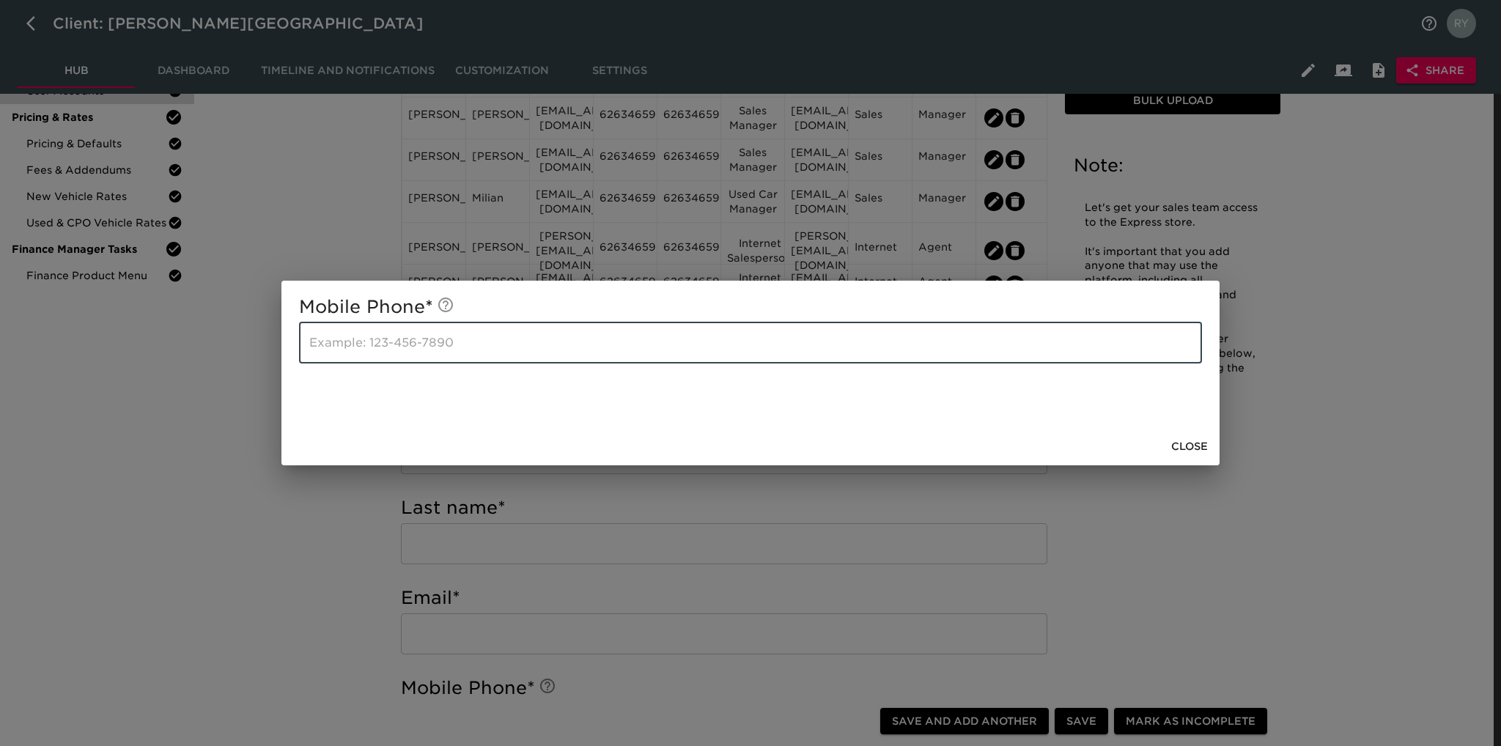
paste input "6263465900"
type input "6263465900"
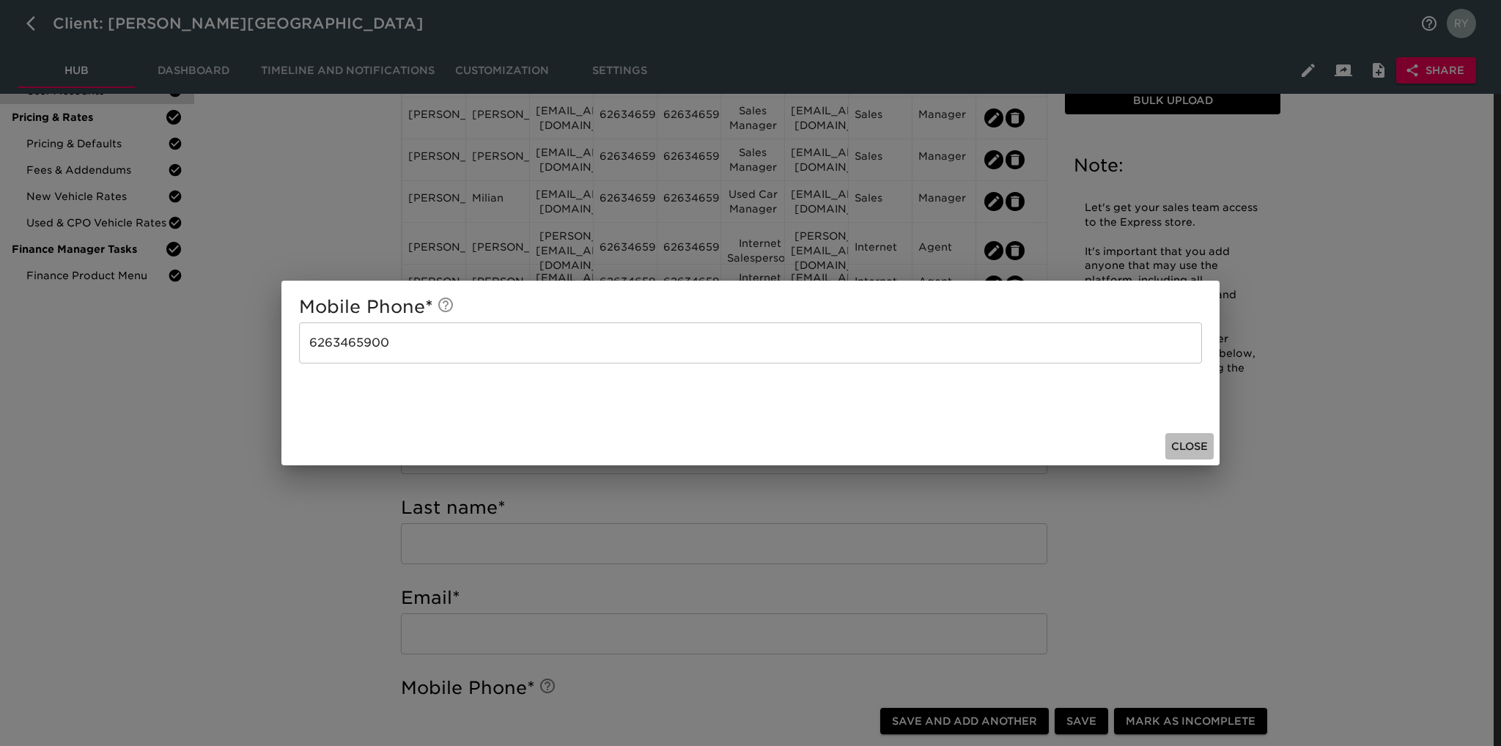
click at [1207, 446] on span "Close" at bounding box center [1189, 447] width 37 height 18
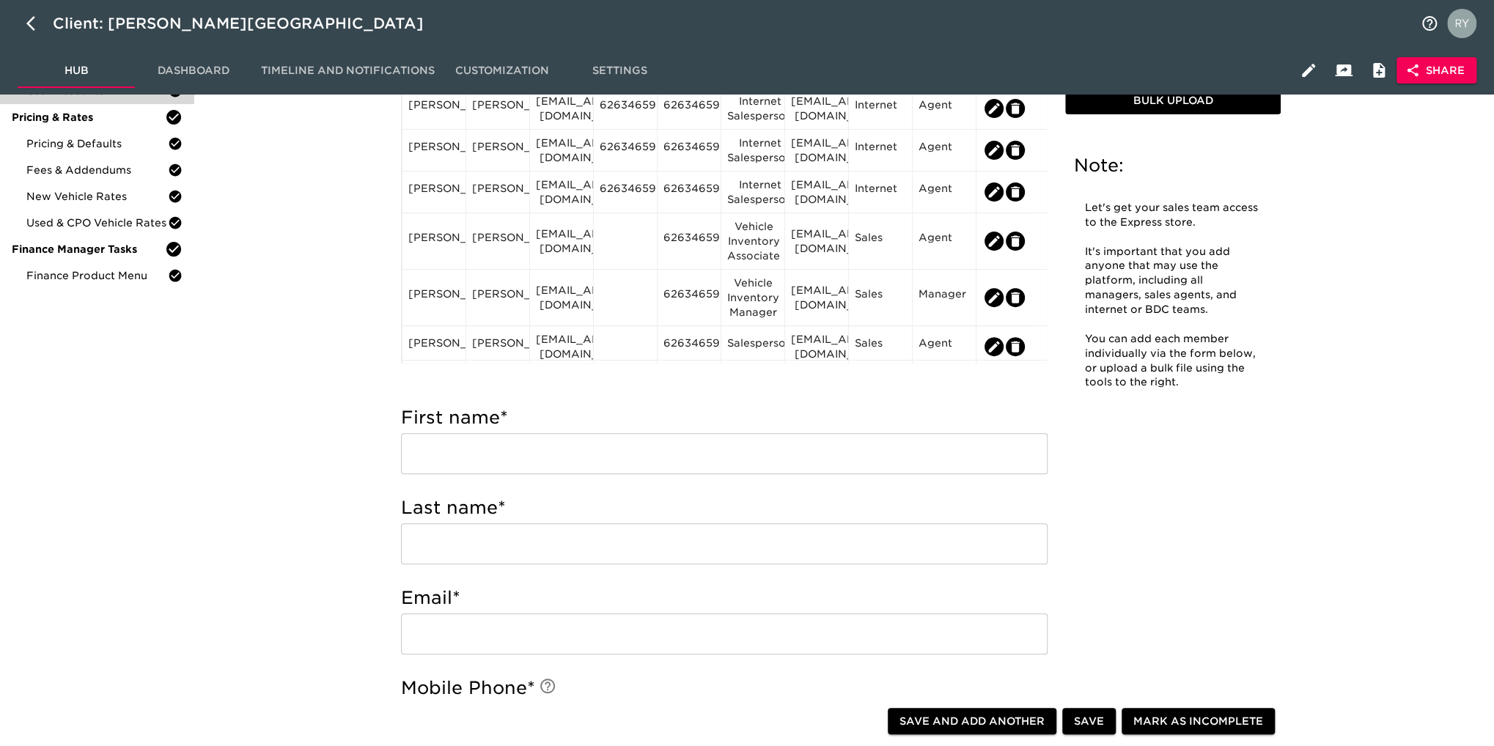
scroll to position [293, 0]
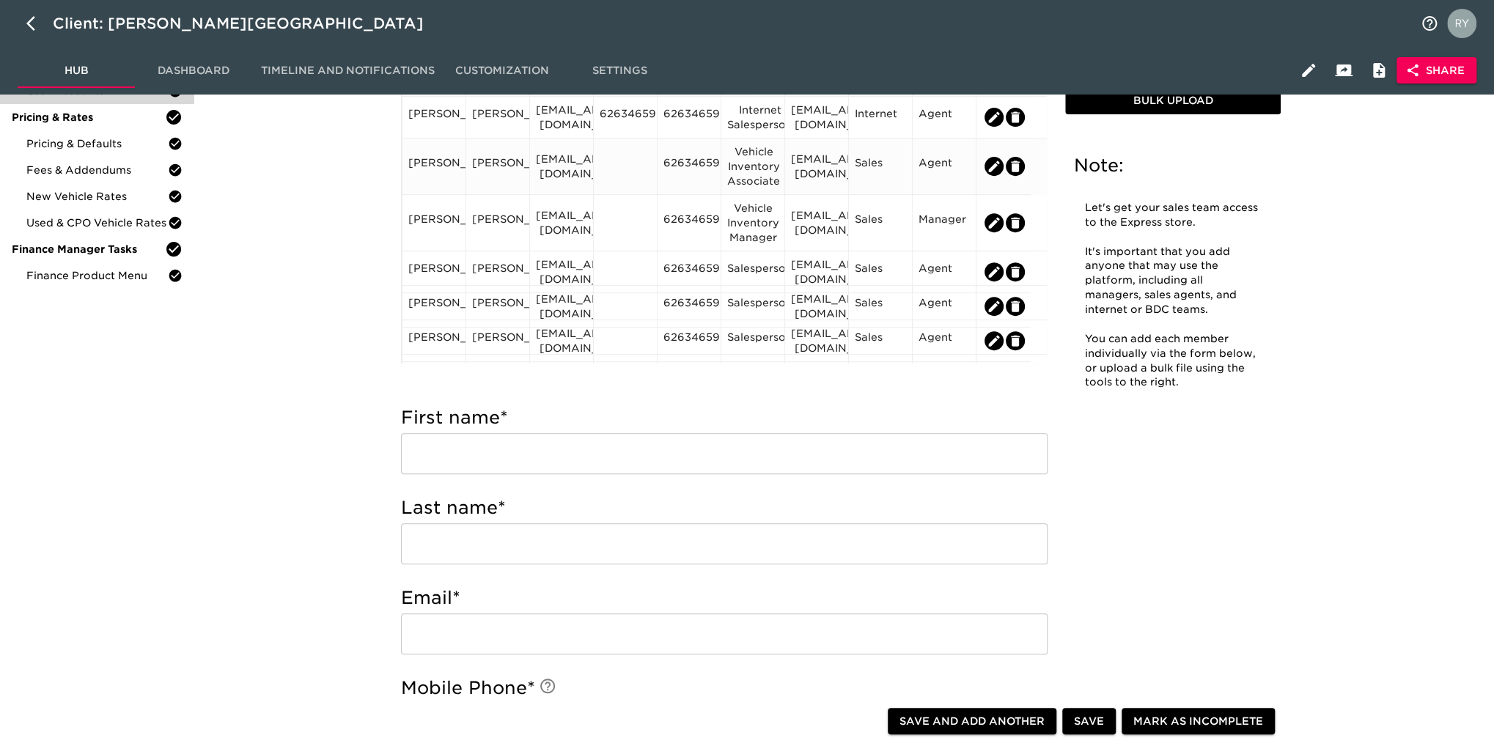
click at [621, 148] on div at bounding box center [625, 167] width 64 height 56
click at [627, 165] on div at bounding box center [624, 166] width 51 height 22
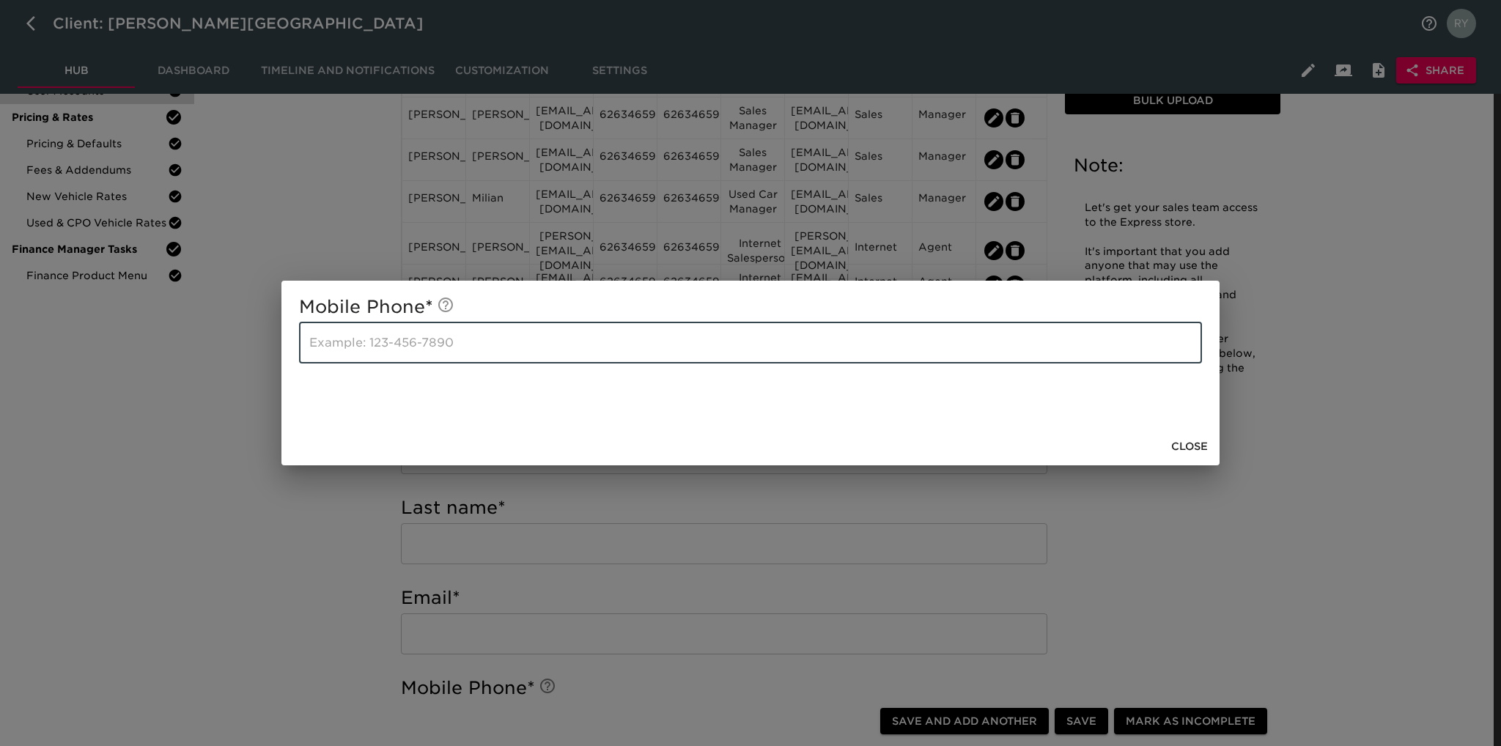
paste input "6263465900"
type input "6263465900"
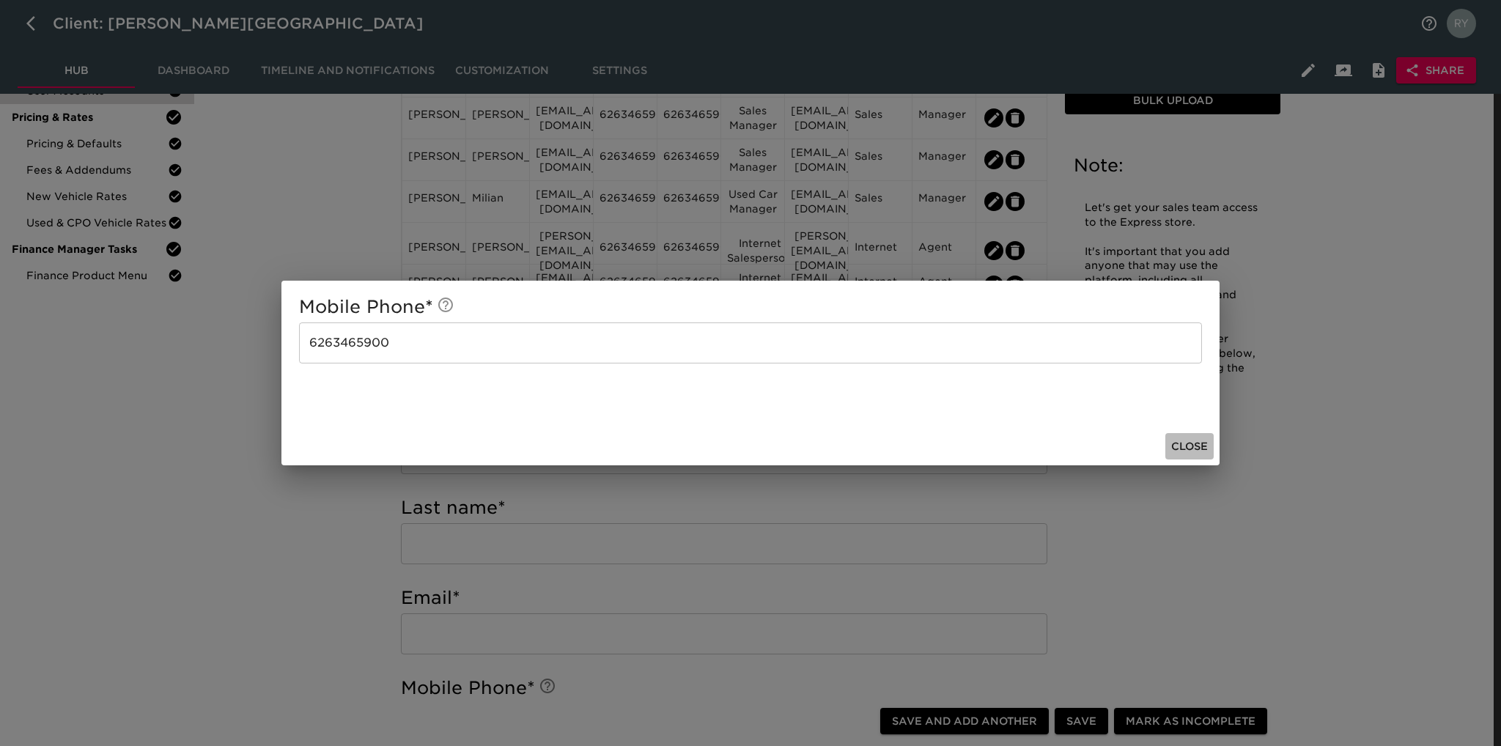
click at [1204, 446] on span "Close" at bounding box center [1189, 447] width 37 height 18
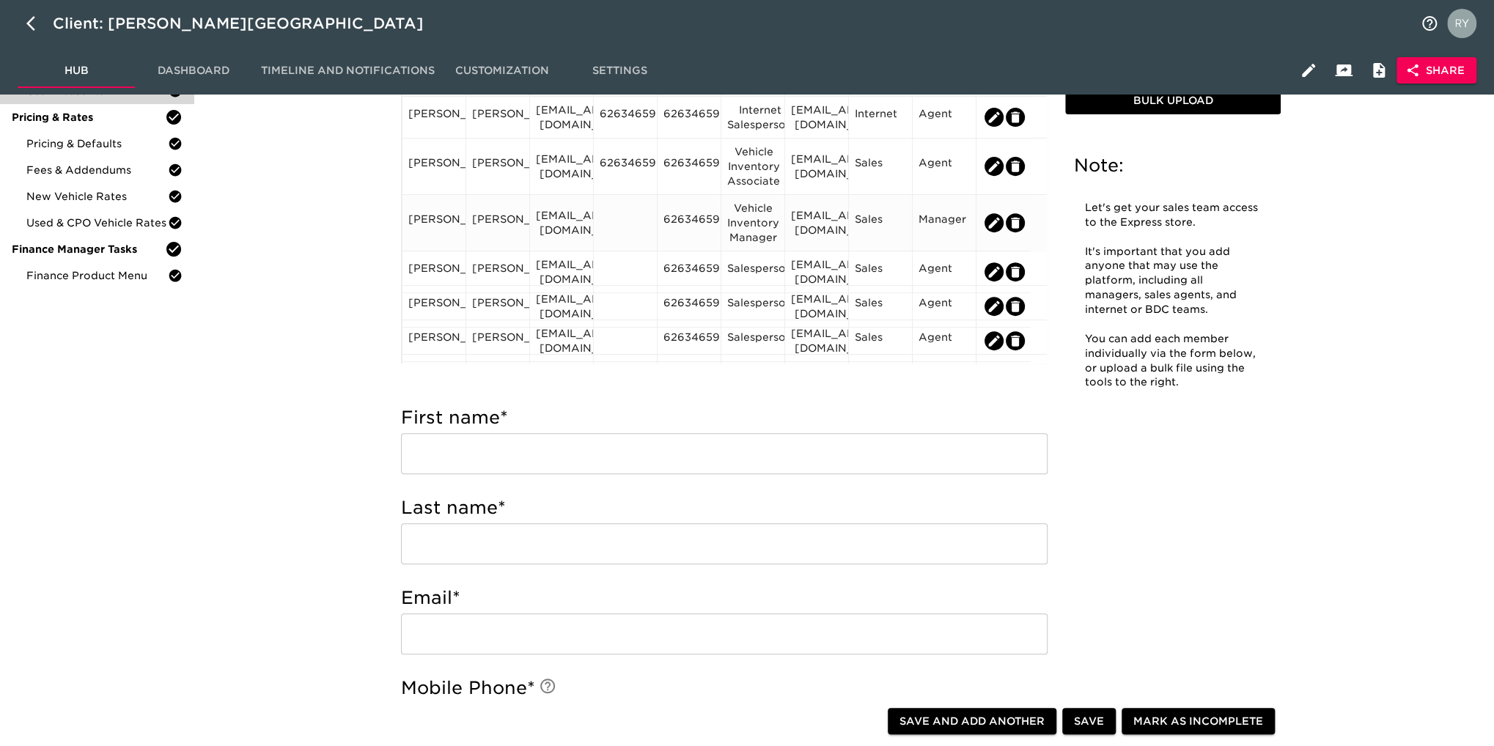
click at [616, 224] on div at bounding box center [624, 223] width 51 height 22
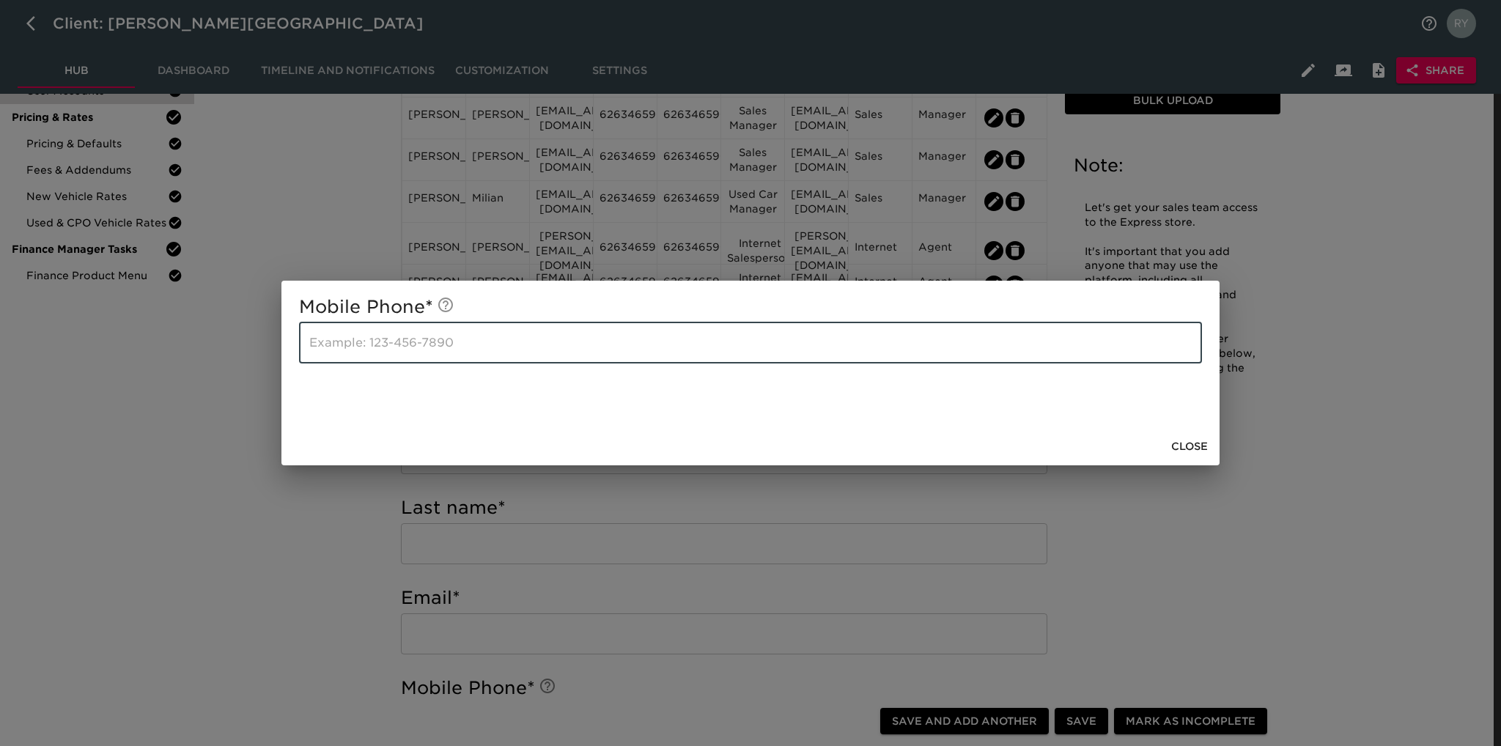
paste input "6263465900"
type input "6263465900"
click at [1176, 443] on span "Close" at bounding box center [1189, 447] width 37 height 18
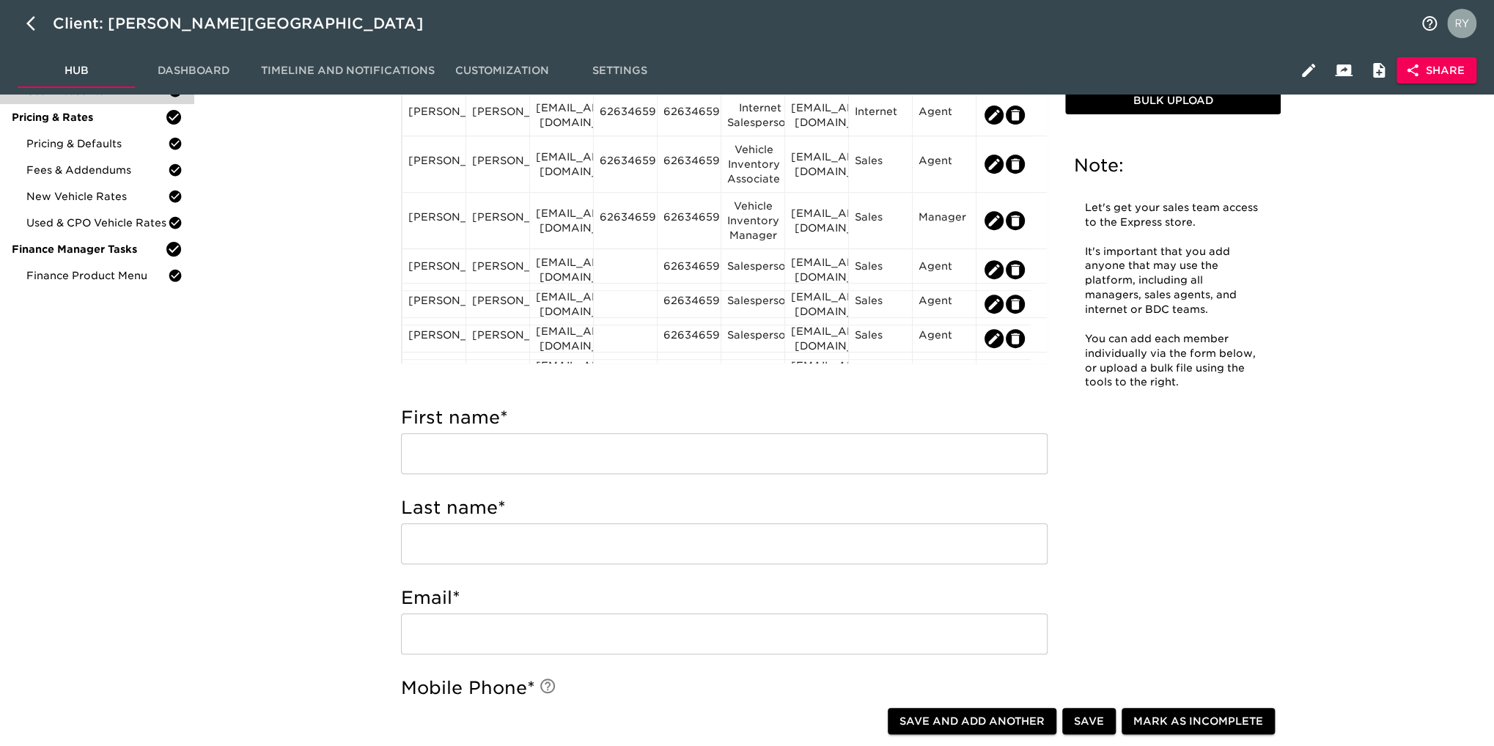
scroll to position [366, 0]
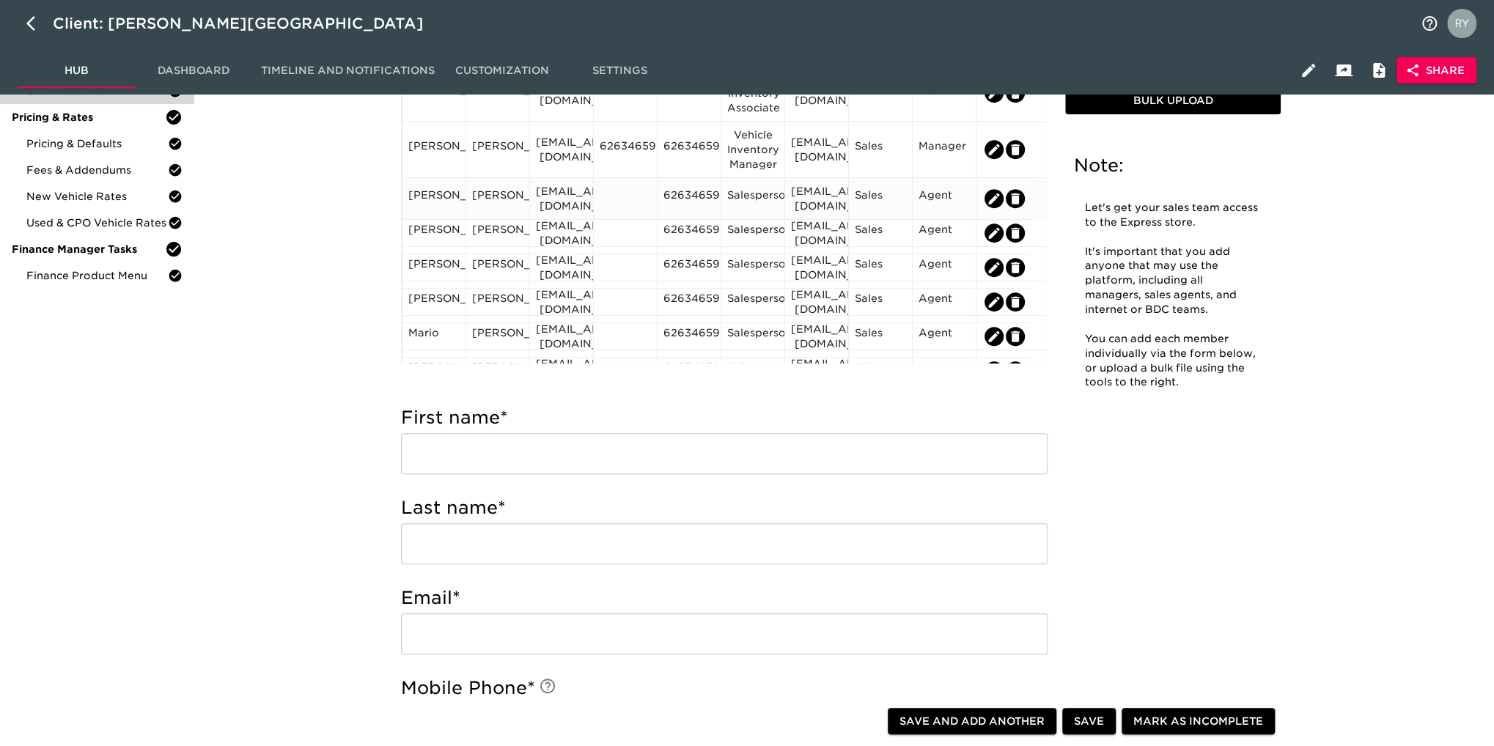
click at [627, 196] on div at bounding box center [624, 199] width 51 height 22
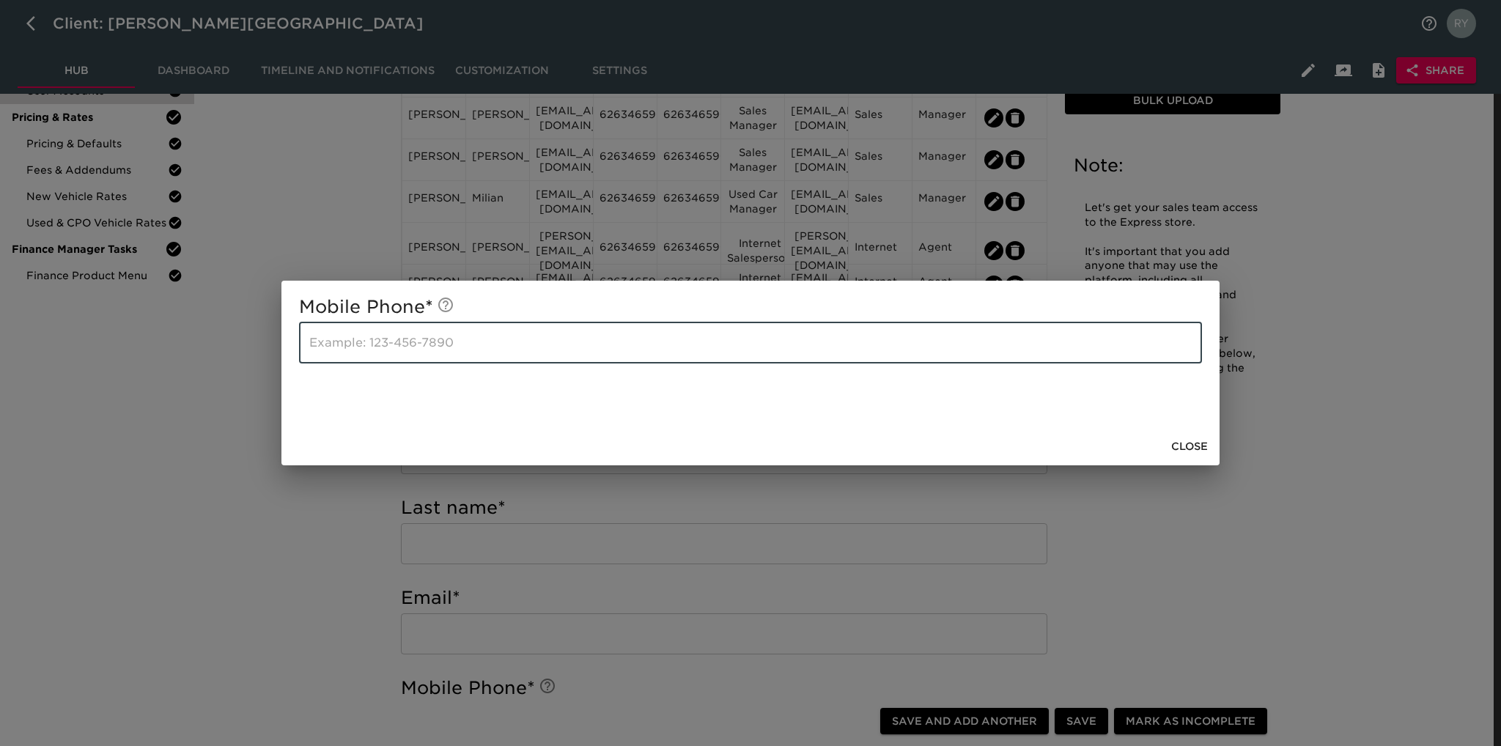
paste input "6263465900"
type input "6263465900"
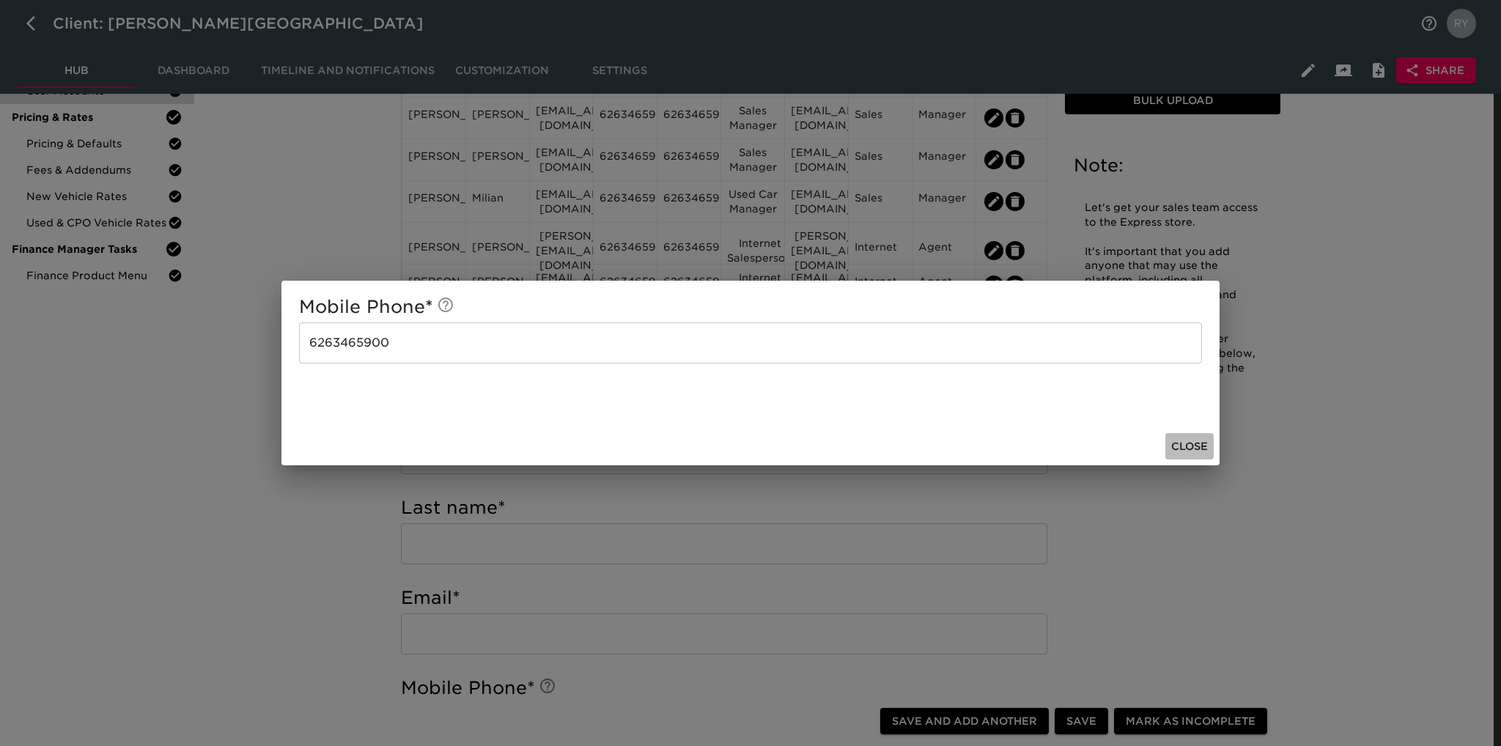
drag, startPoint x: 1200, startPoint y: 446, endPoint x: 1053, endPoint y: 403, distance: 152.6
click at [1198, 446] on span "Close" at bounding box center [1189, 447] width 37 height 18
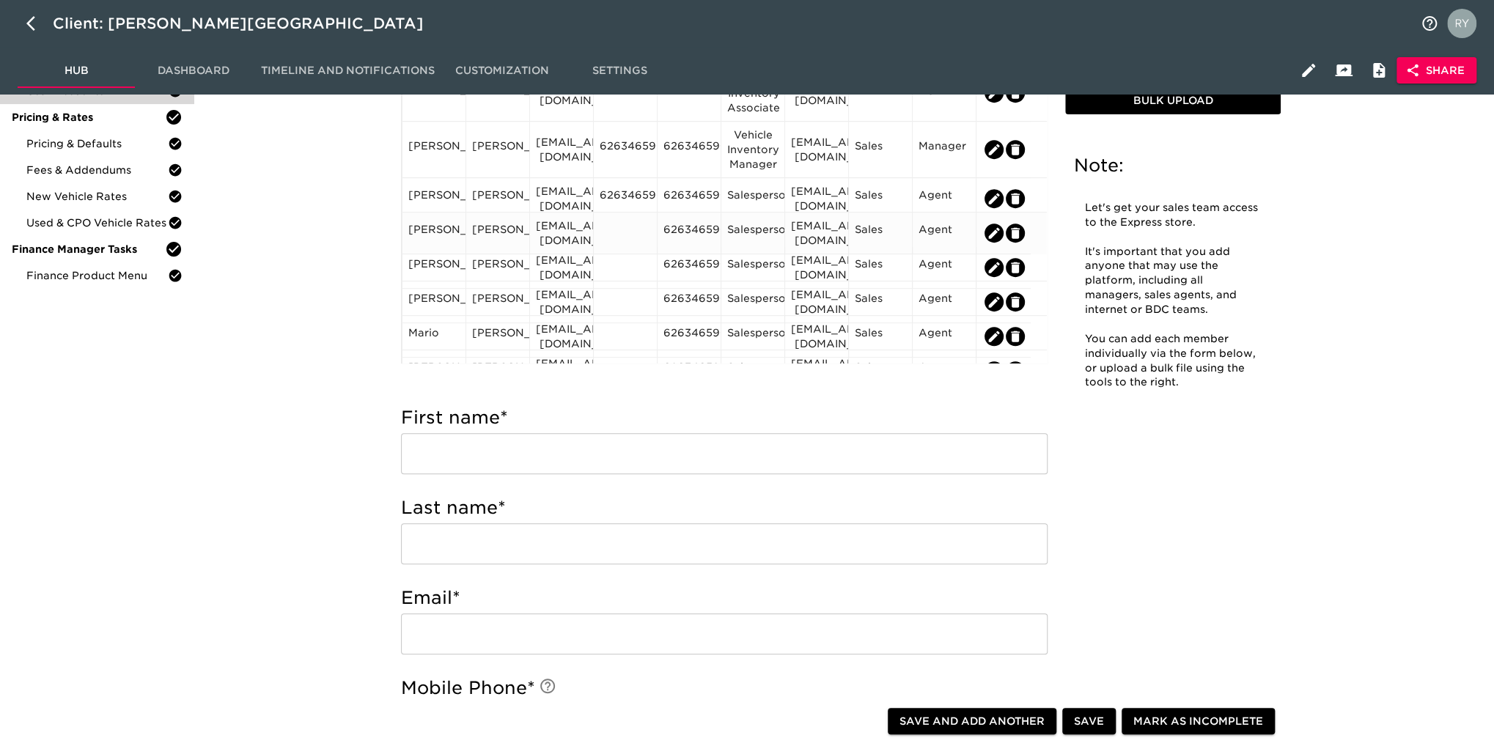
click at [619, 222] on div at bounding box center [624, 233] width 51 height 22
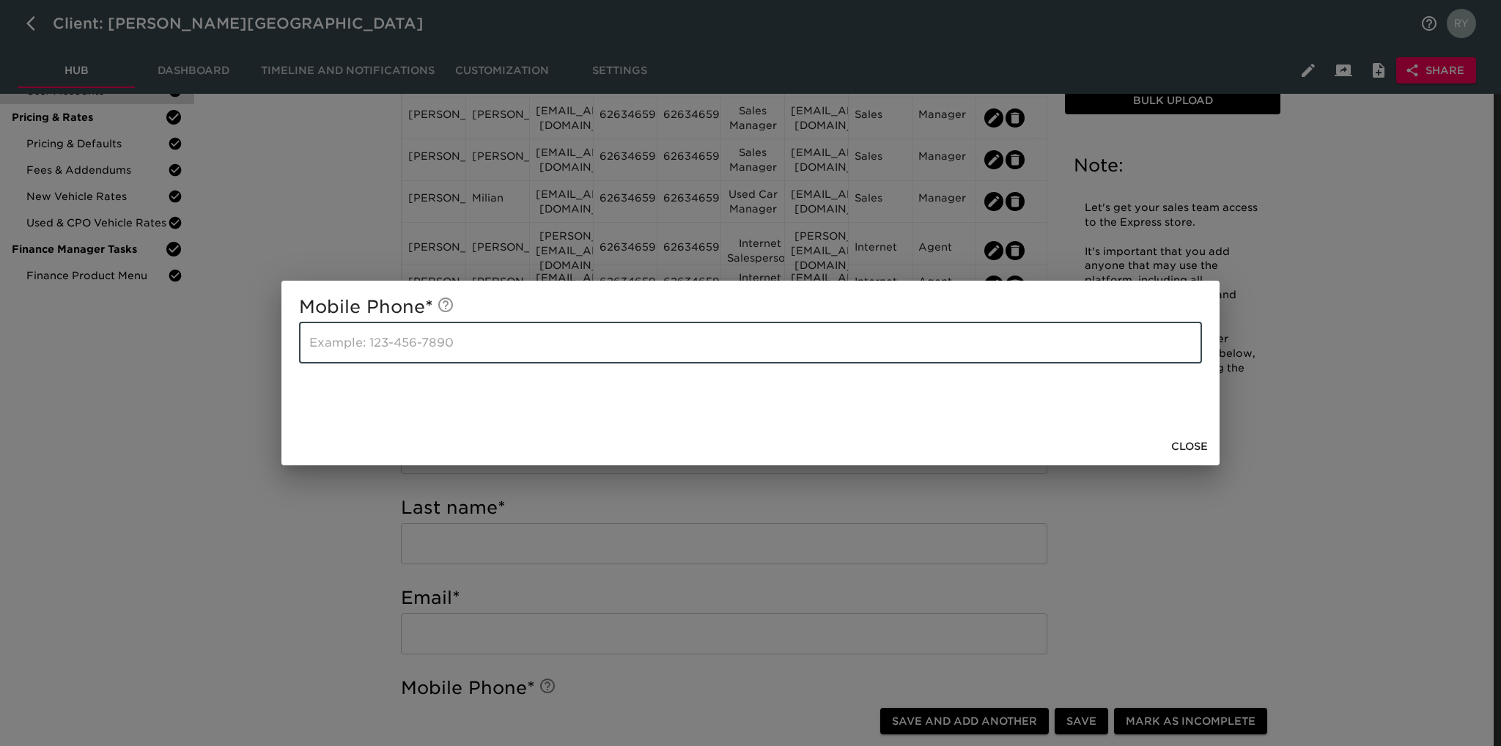
paste input "6263465900"
type input "6263465900"
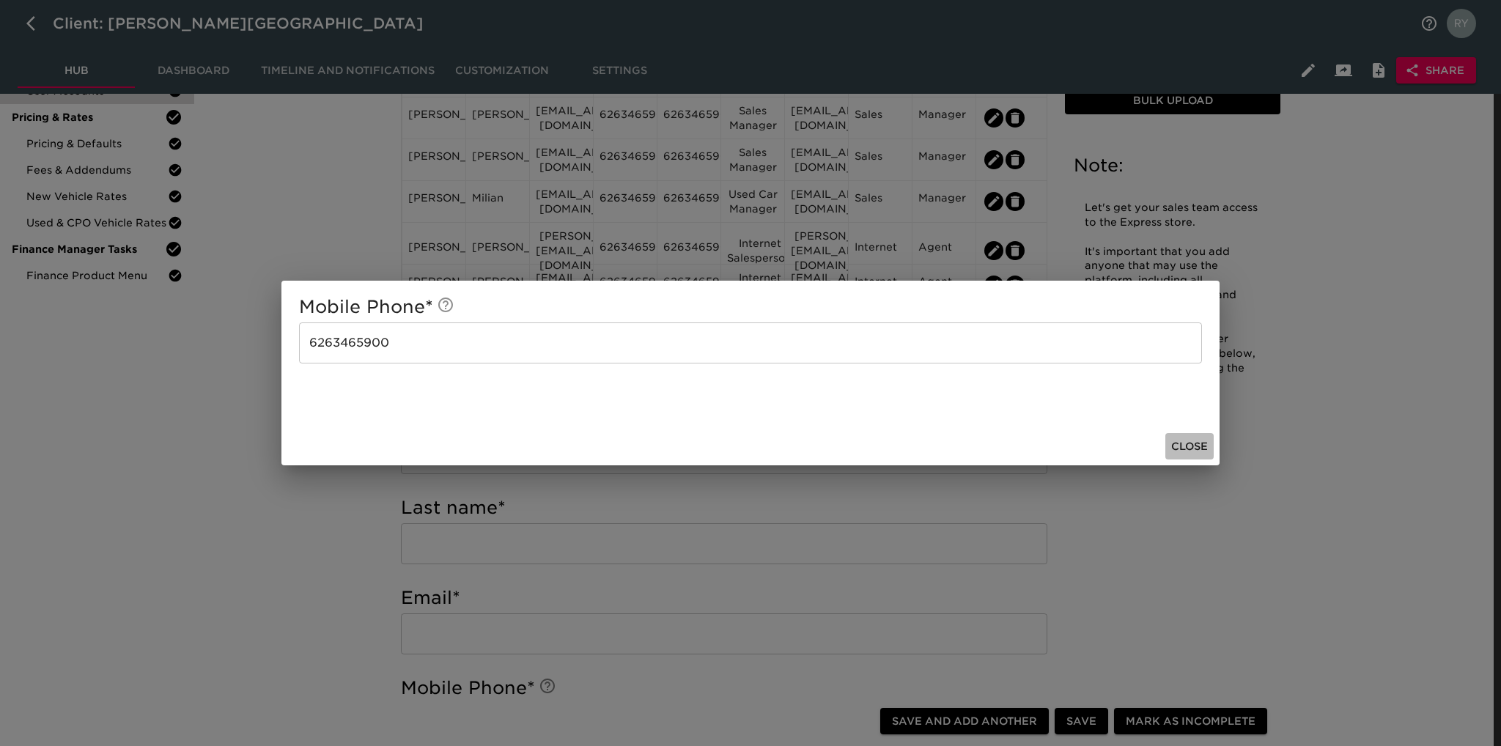
click at [1191, 447] on span "Close" at bounding box center [1189, 447] width 37 height 18
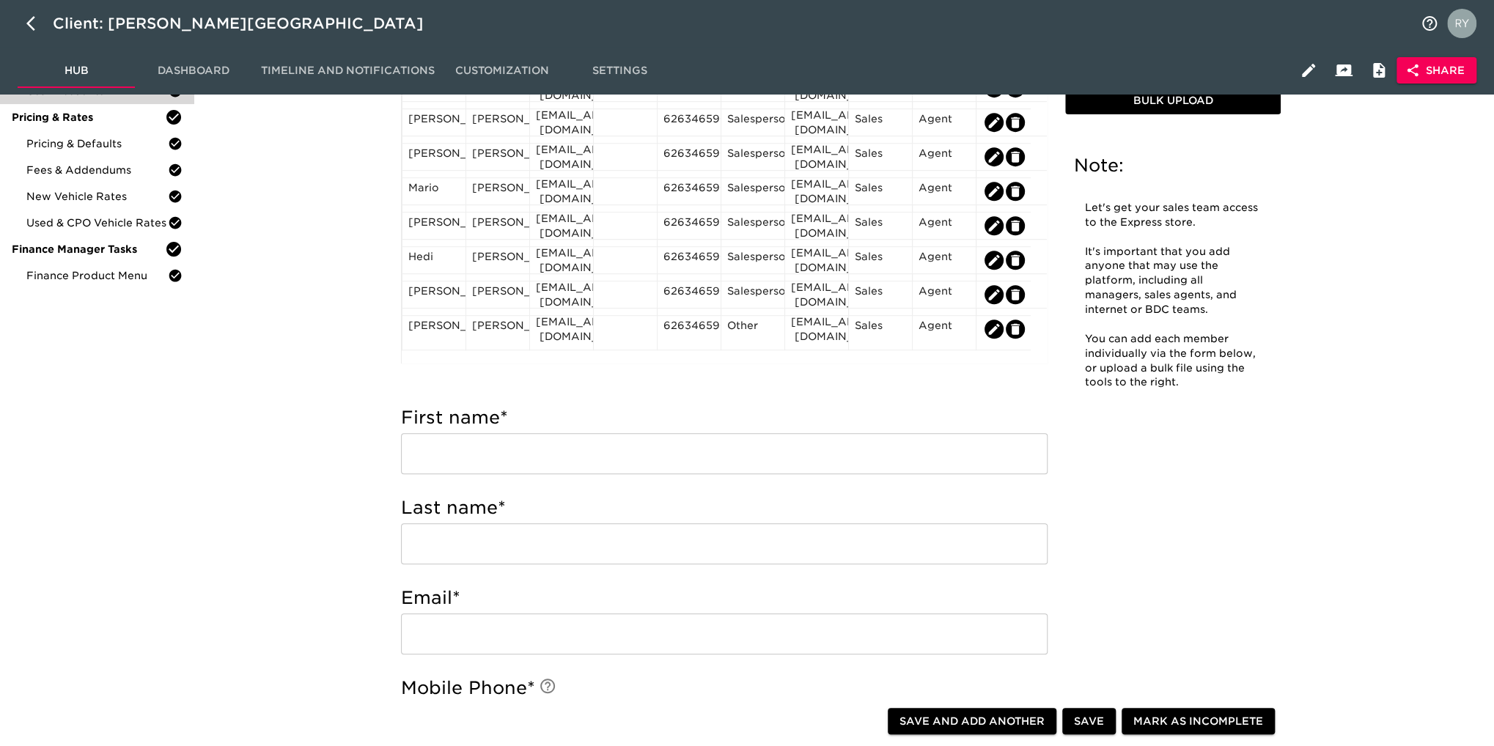
scroll to position [440, 0]
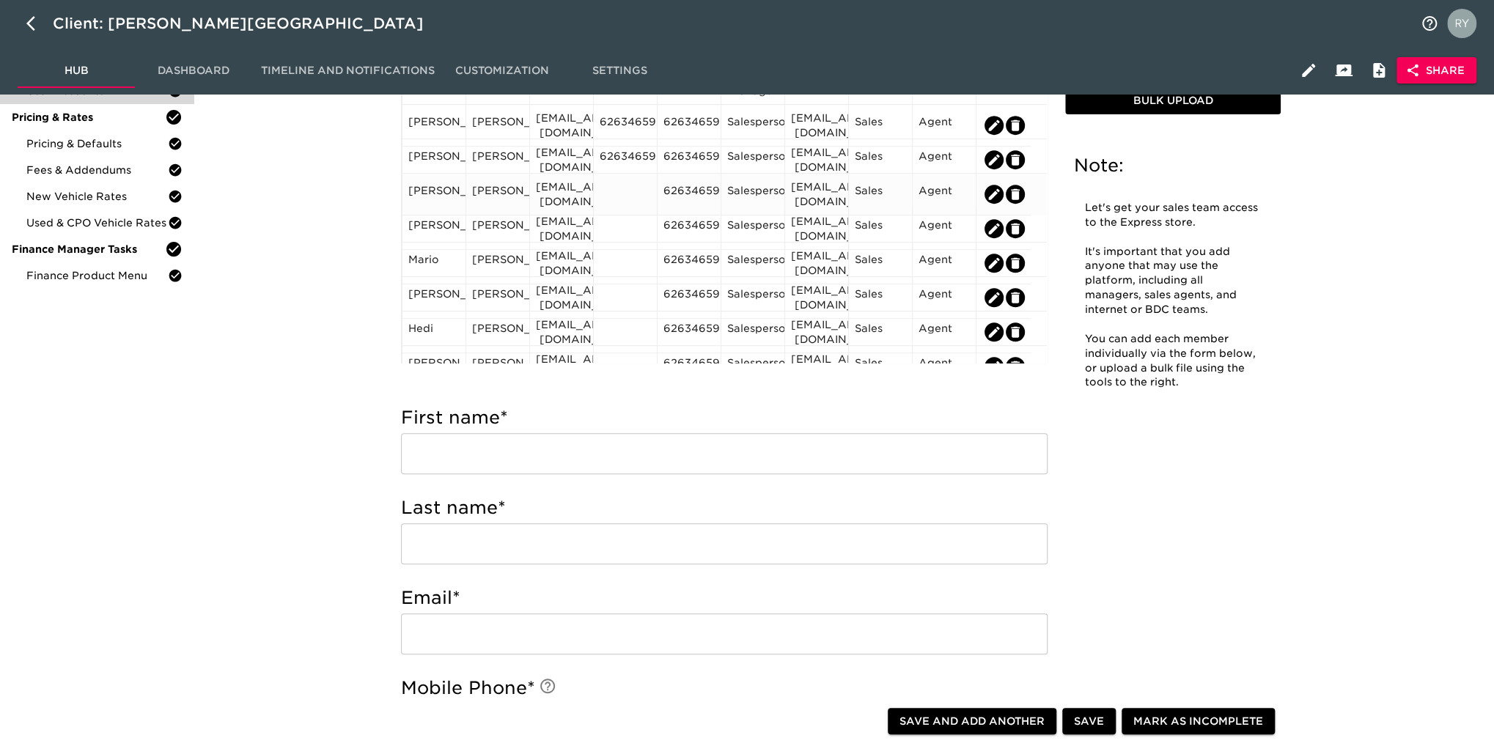
click at [628, 185] on div at bounding box center [624, 194] width 51 height 22
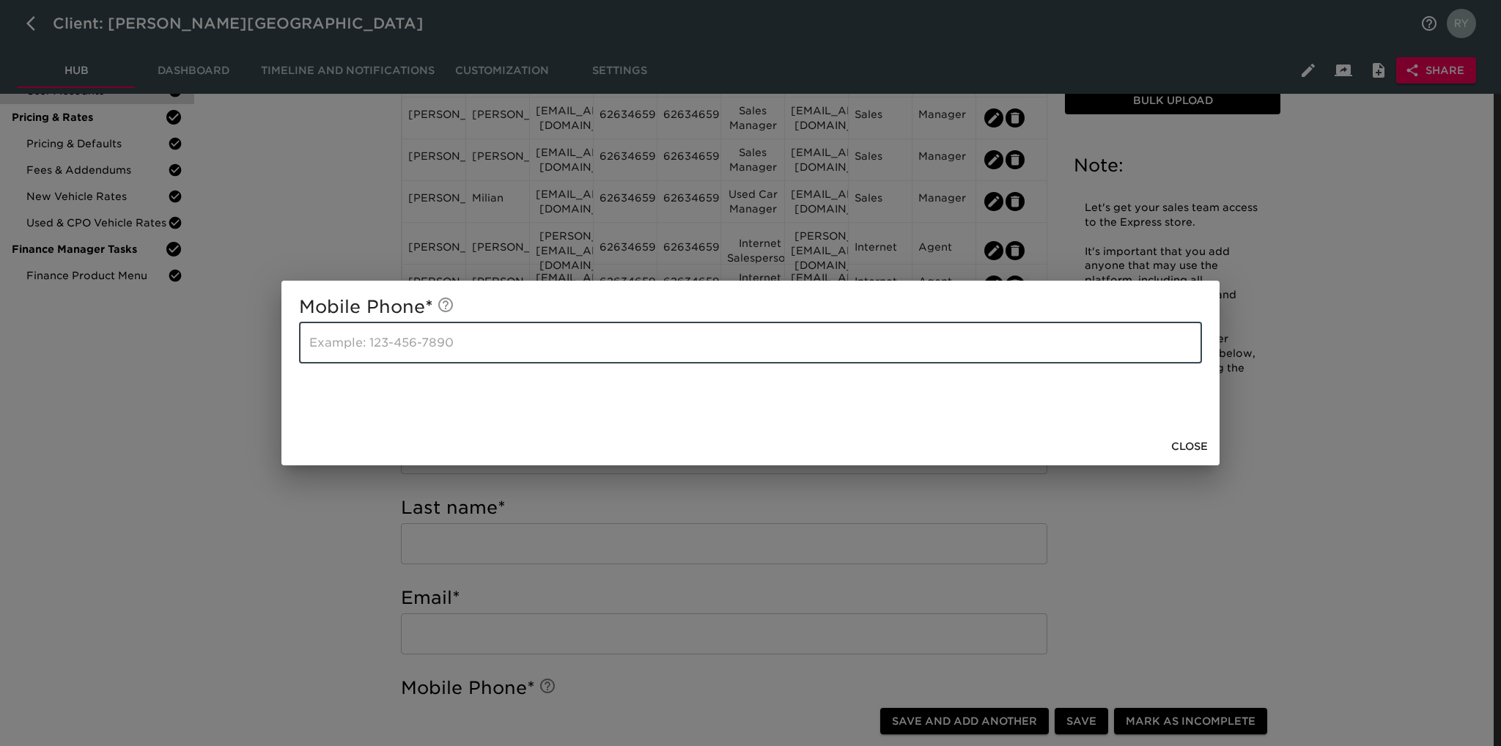
paste input "6263465900"
type input "6263465900"
click at [1171, 441] on span "Close" at bounding box center [1189, 447] width 37 height 18
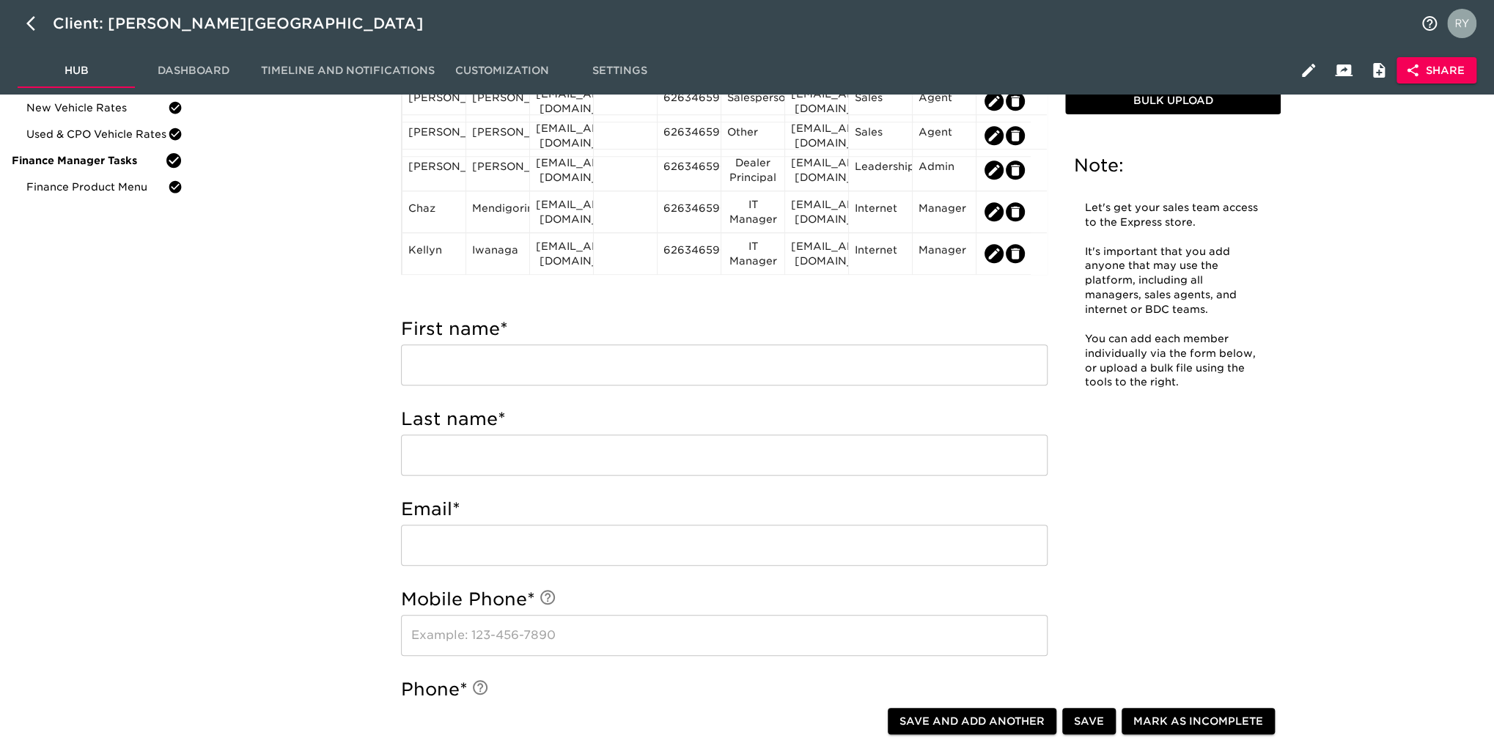
scroll to position [366, 0]
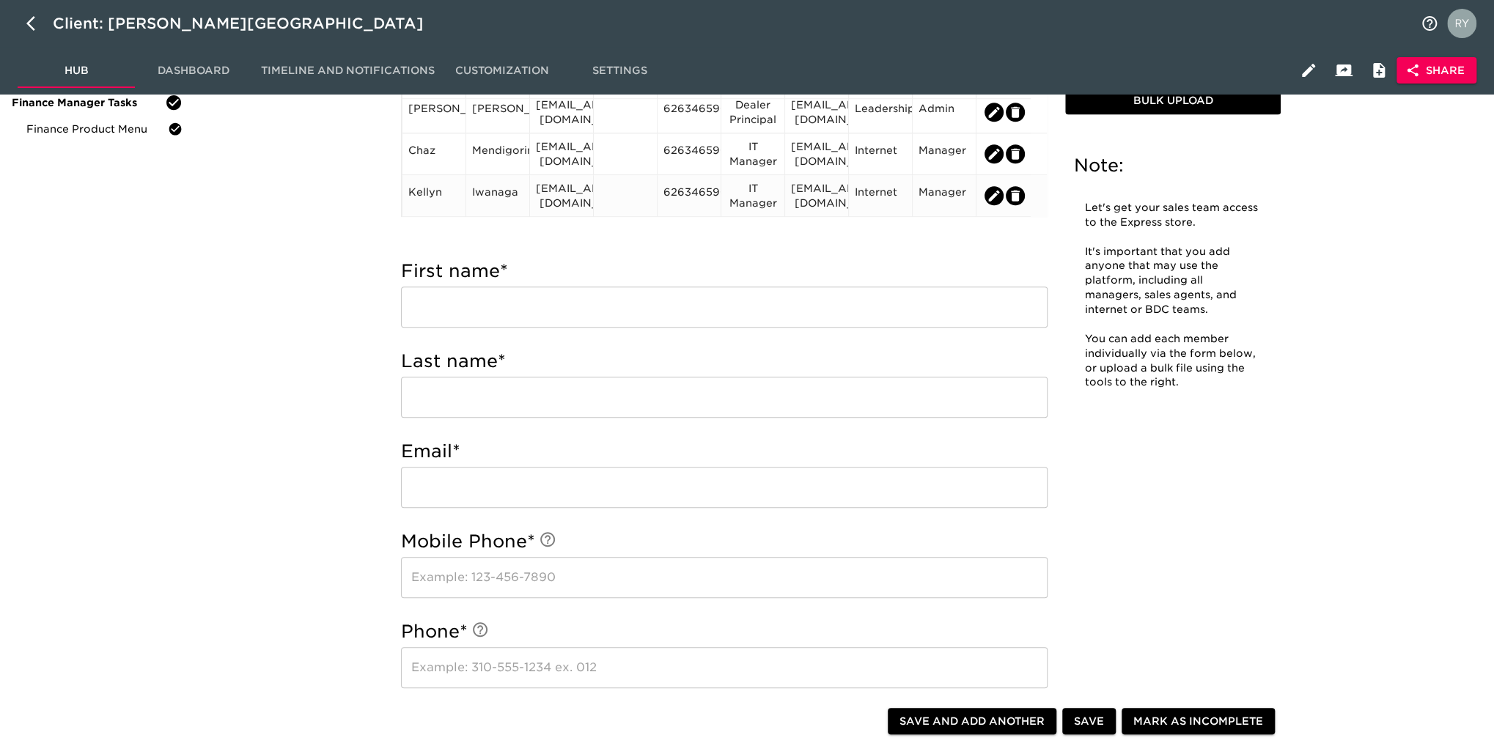
drag, startPoint x: 638, startPoint y: 194, endPoint x: 610, endPoint y: 191, distance: 27.4
click at [610, 191] on div at bounding box center [624, 196] width 51 height 22
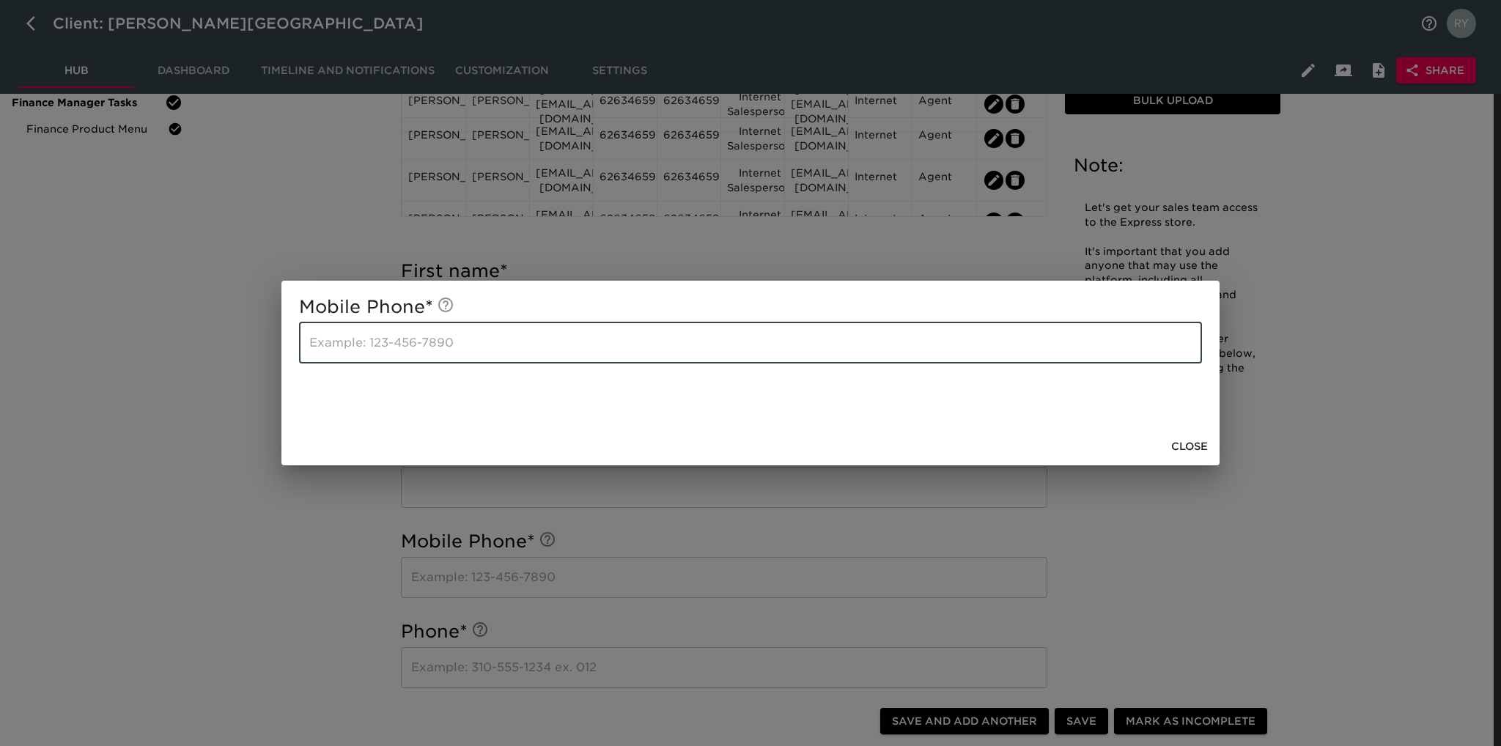
paste input "6263465900"
type input "6263465900"
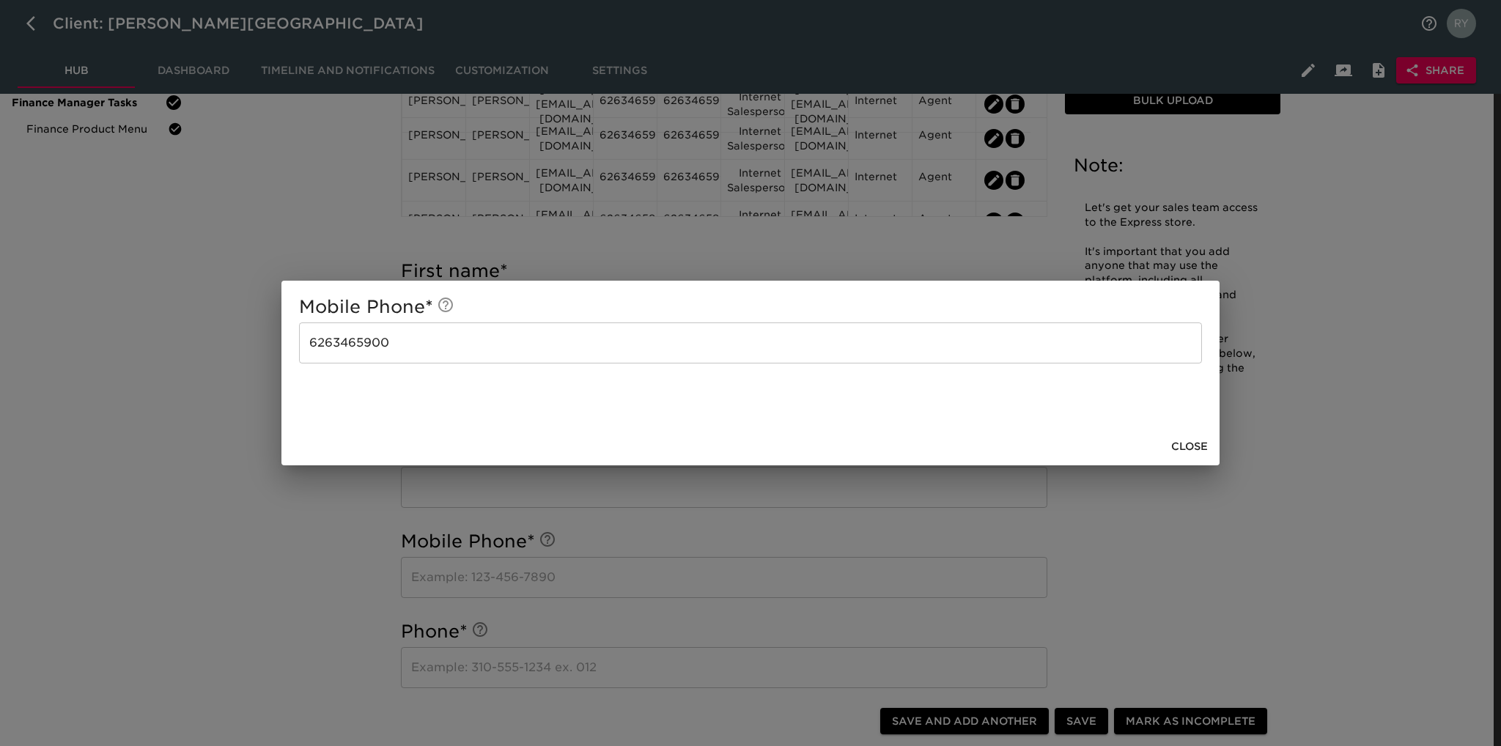
click at [320, 238] on div "Mobile Phone * [PHONE_NUMBER] ​ Close" at bounding box center [750, 373] width 1501 height 746
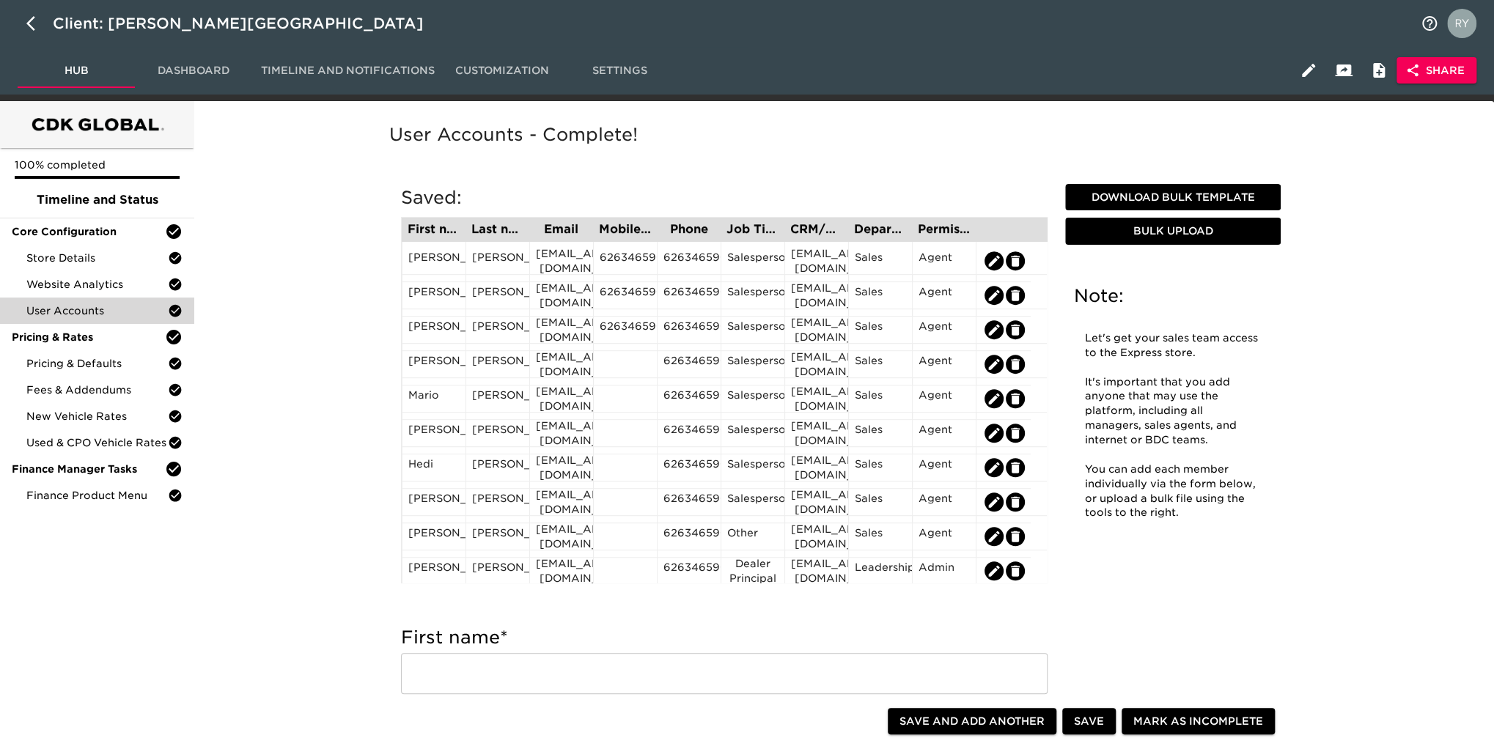
scroll to position [607, 0]
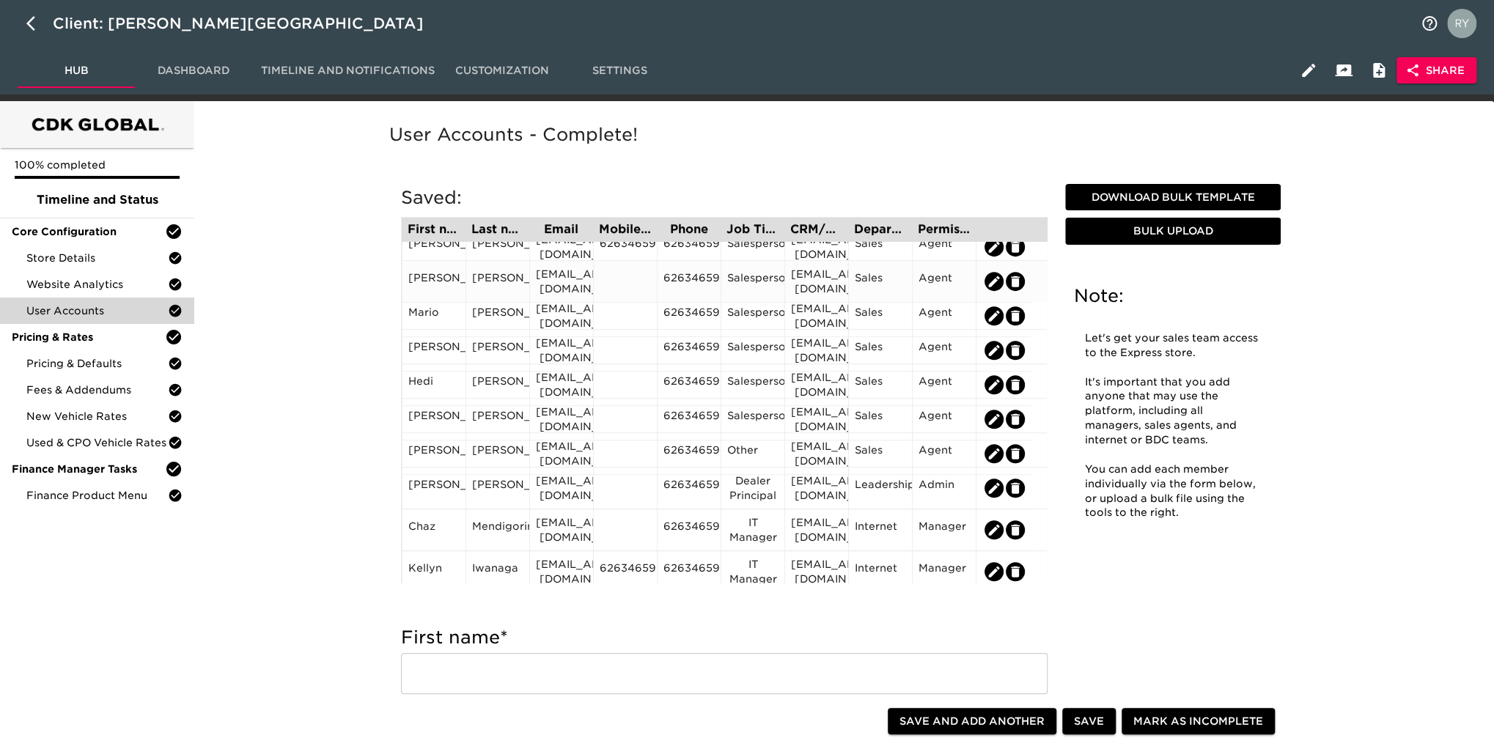
click at [621, 275] on div at bounding box center [624, 281] width 51 height 22
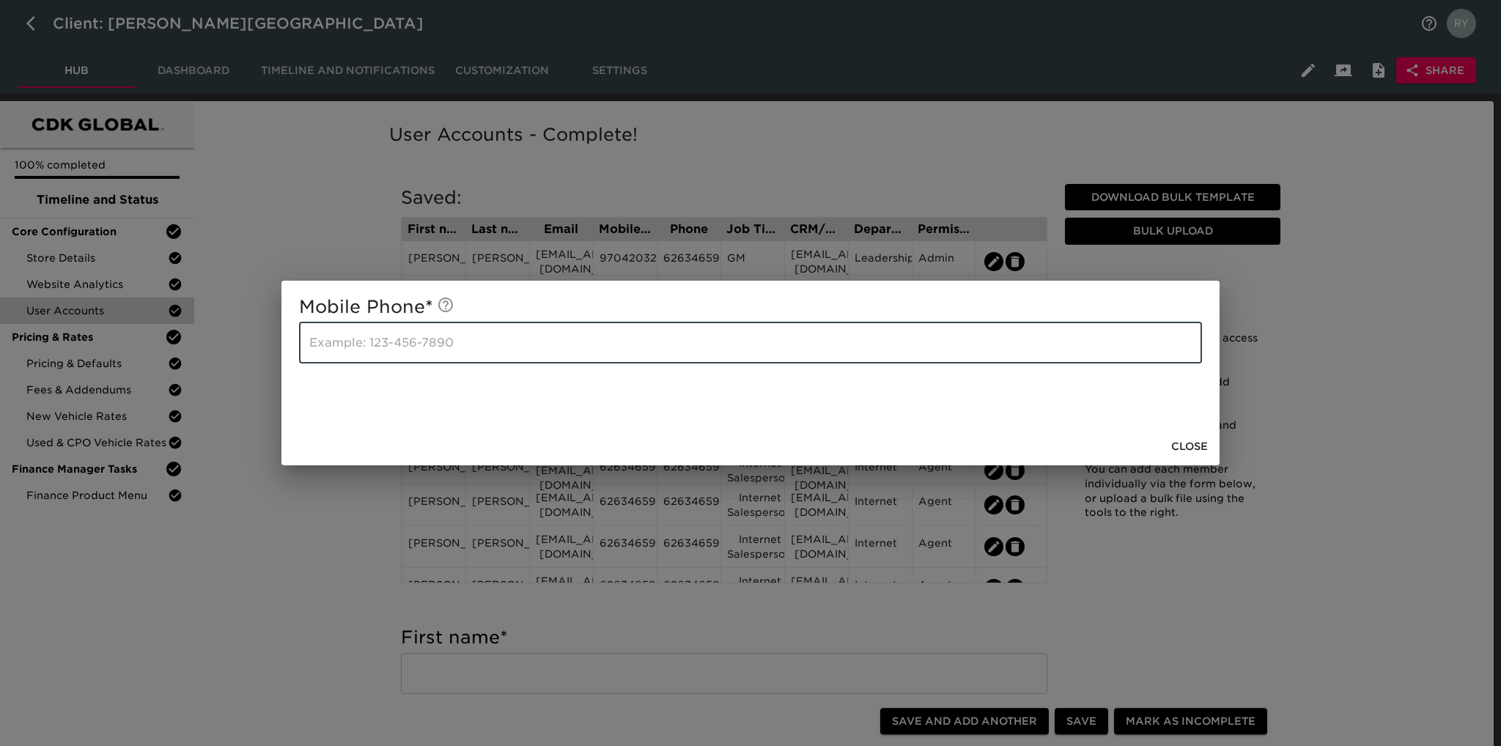
paste input "6263465900"
type input "6263465900"
click at [1186, 449] on span "Close" at bounding box center [1189, 447] width 37 height 18
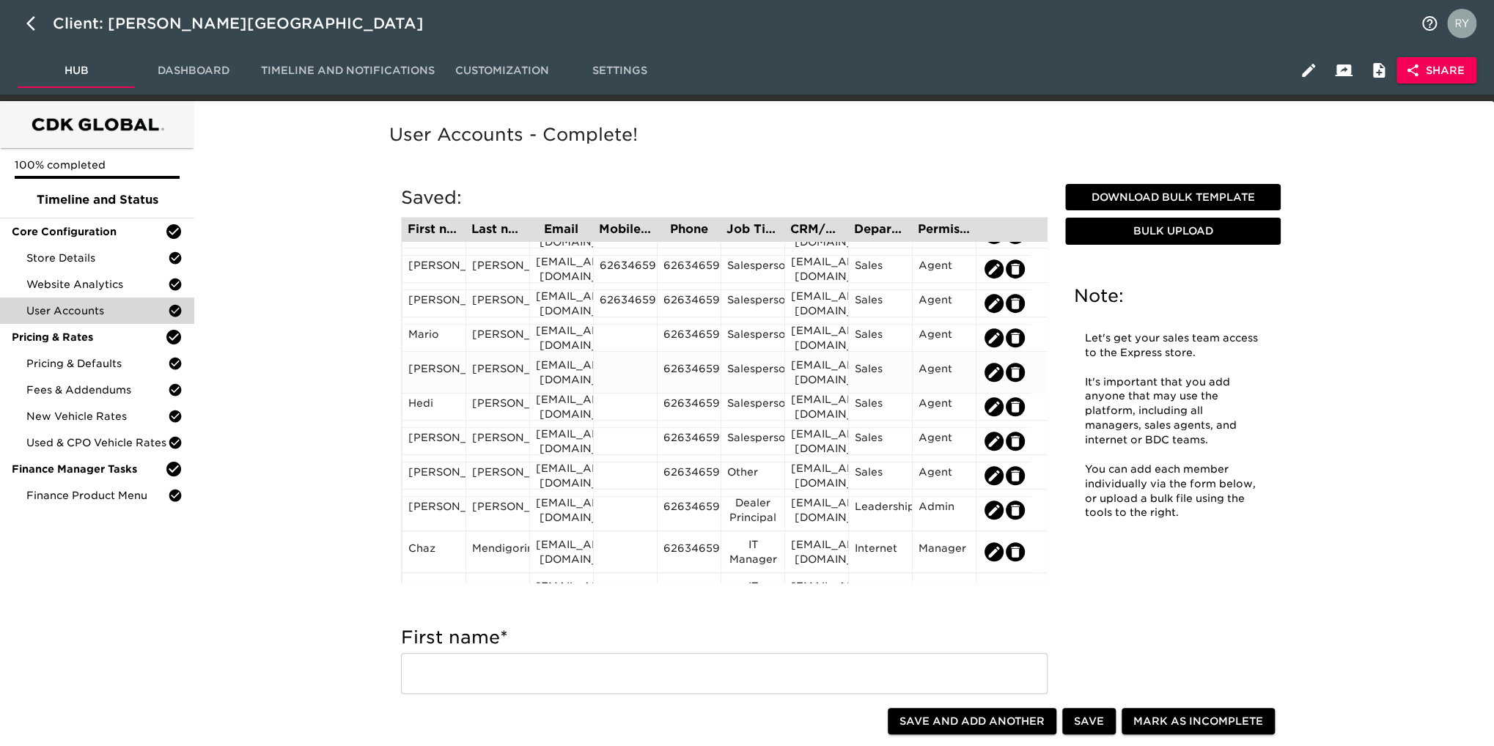
scroll to position [586, 0]
click at [624, 334] on div at bounding box center [624, 336] width 51 height 22
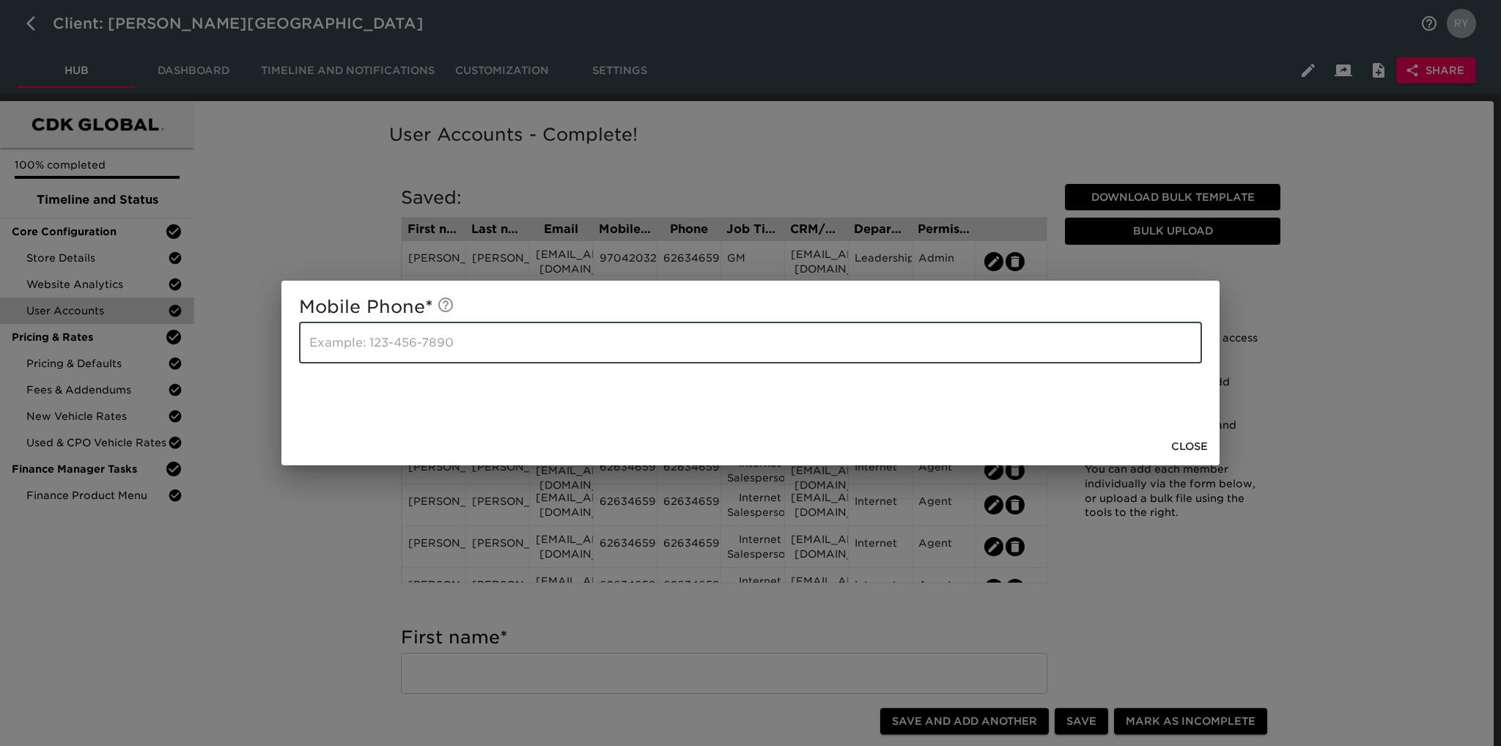
paste input "6263465900"
type input "6263465900"
click at [1179, 443] on span "Close" at bounding box center [1189, 447] width 37 height 18
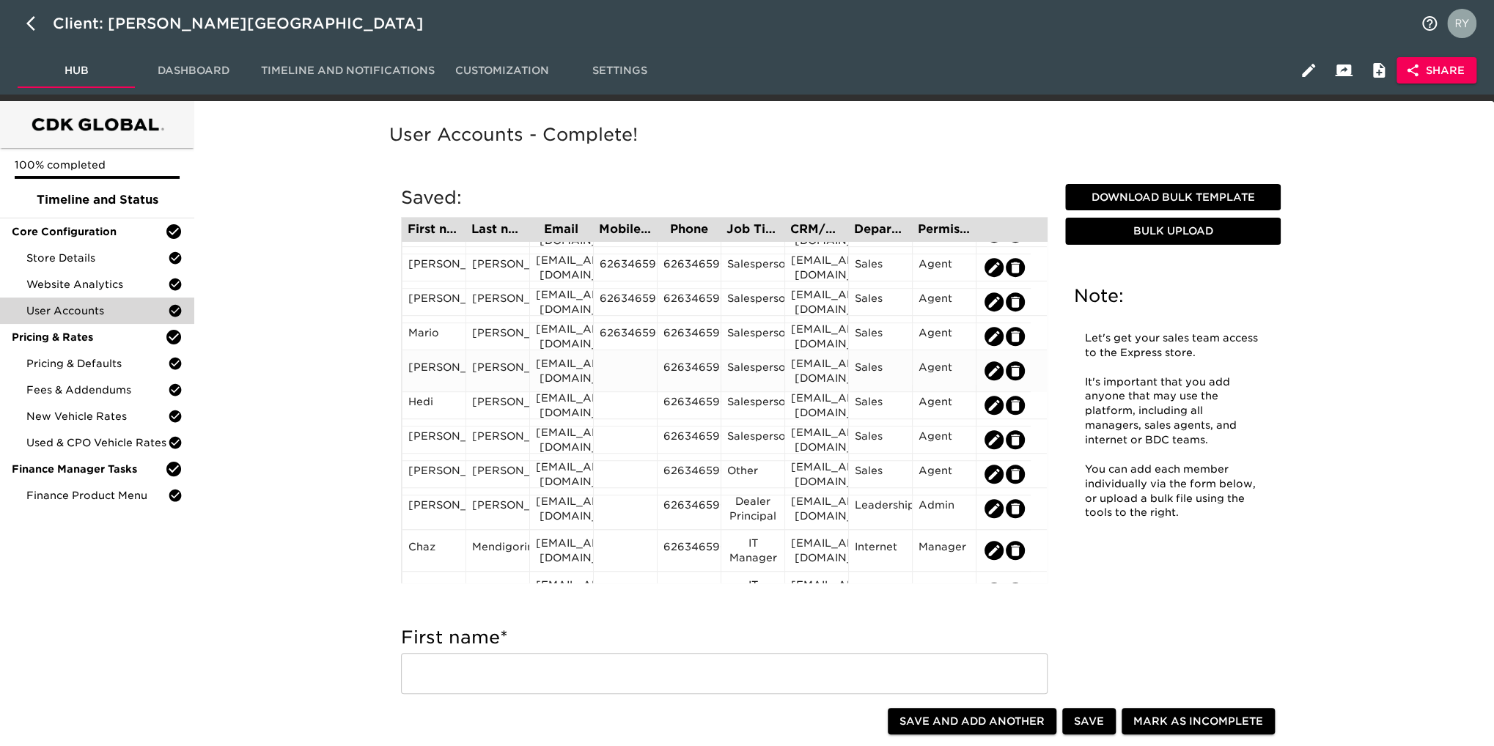
click at [629, 372] on div at bounding box center [624, 371] width 51 height 22
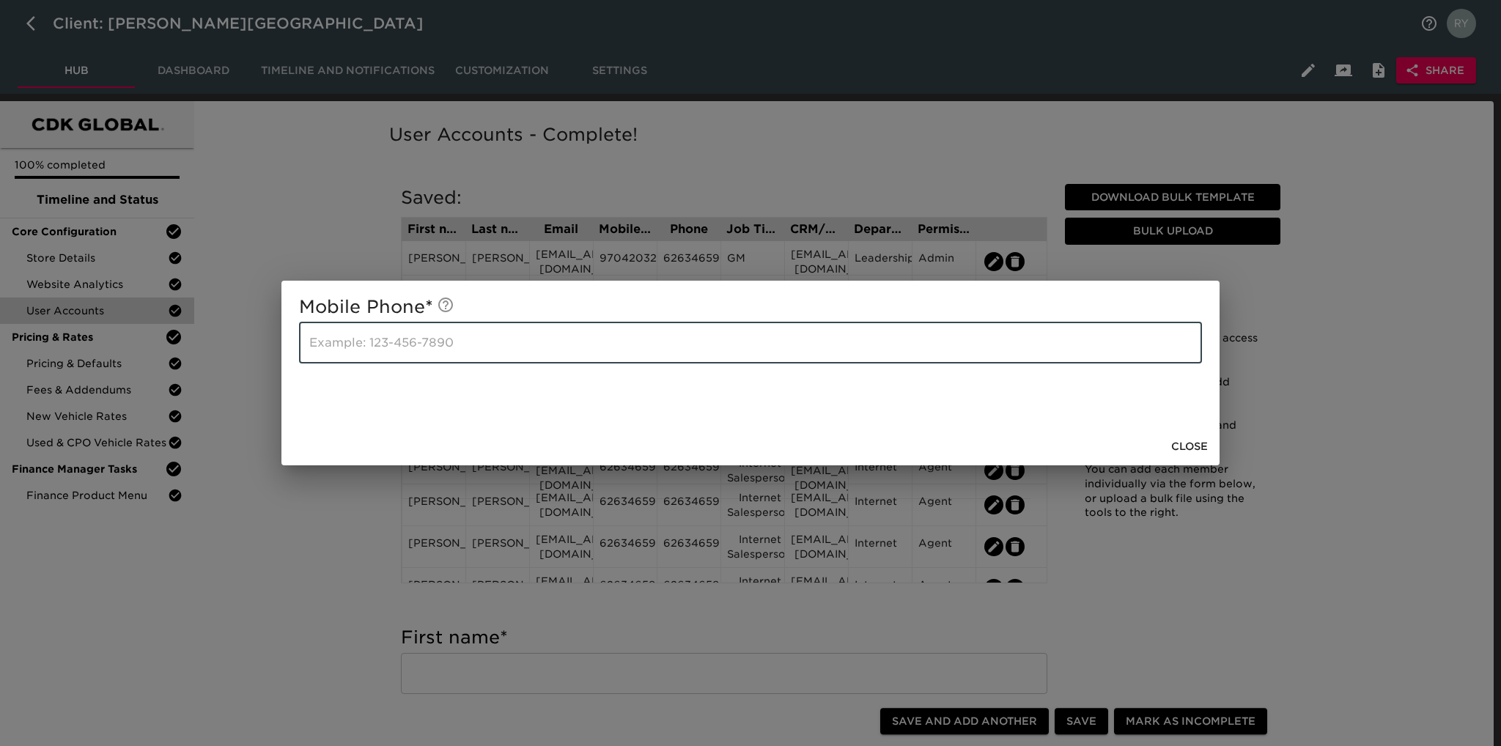
paste input "6263465900"
type input "6263465900"
click at [1178, 444] on span "Close" at bounding box center [1189, 447] width 37 height 18
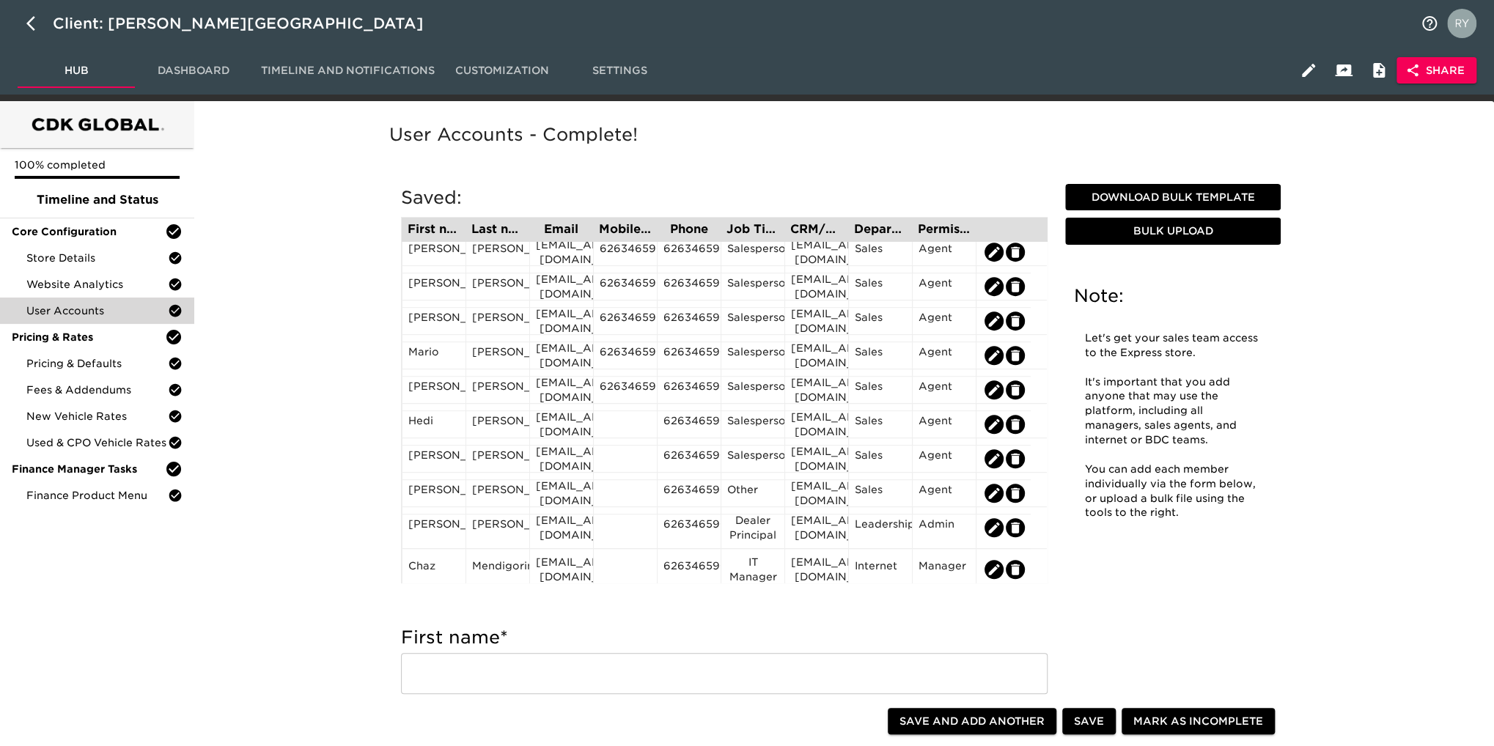
scroll to position [616, 0]
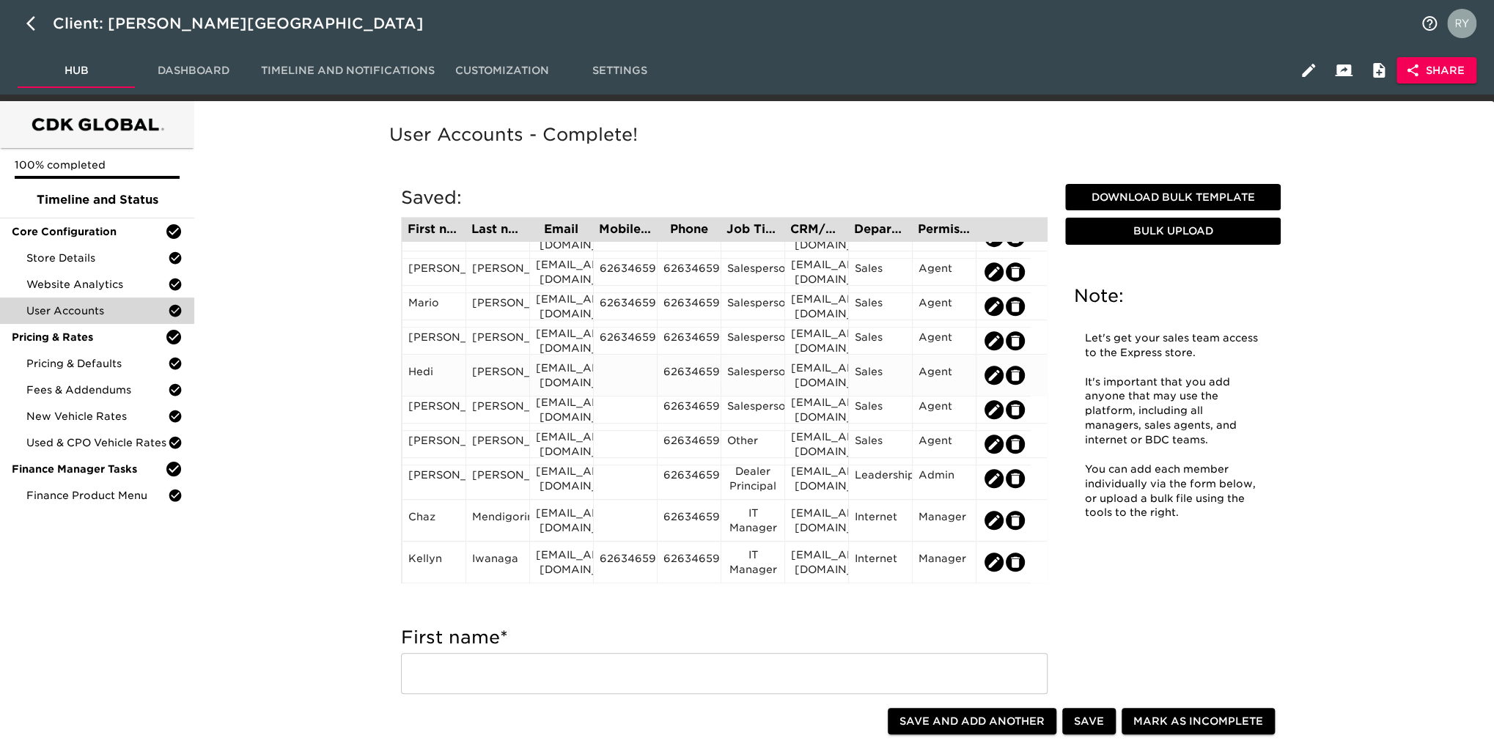
click at [624, 364] on div at bounding box center [624, 375] width 51 height 22
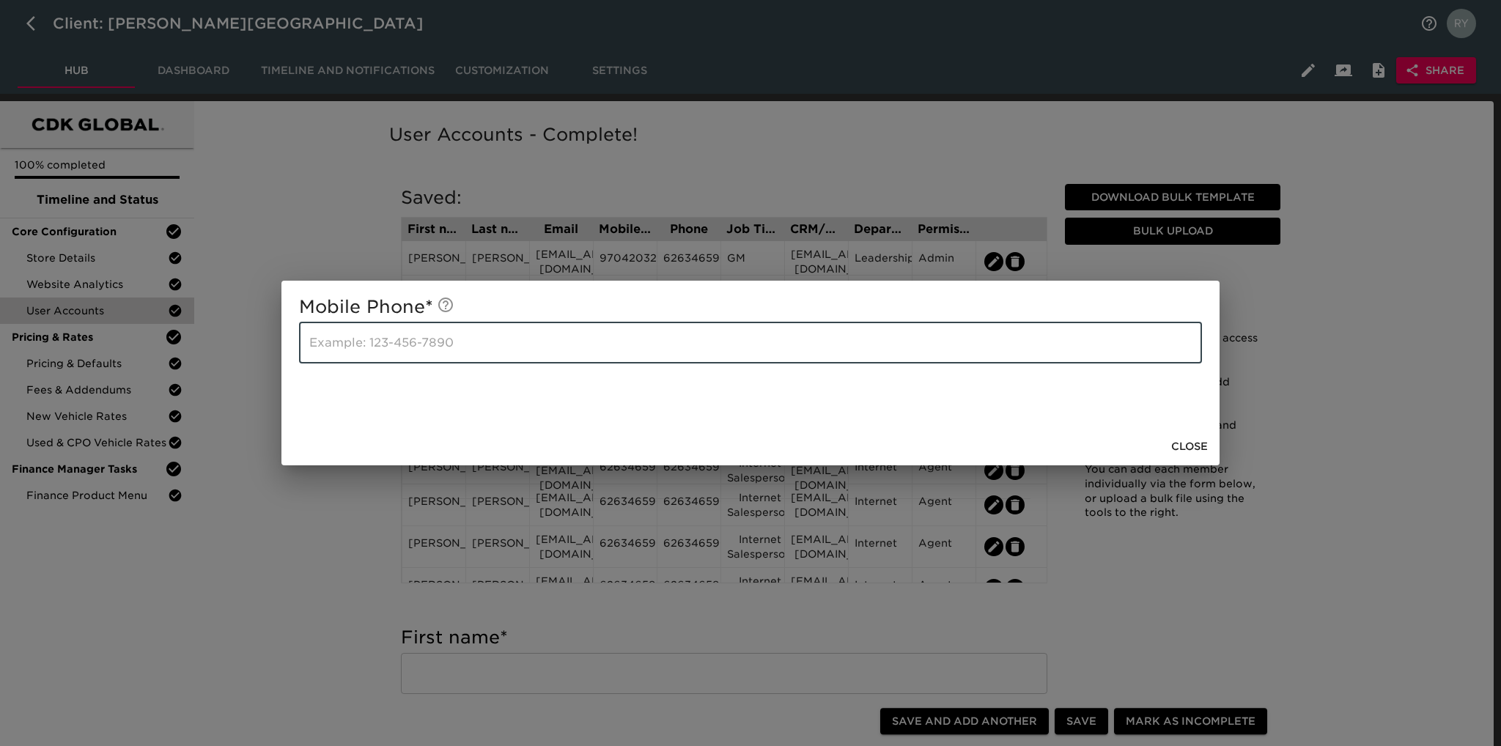
paste input "6263465900"
type input "6263465900"
drag, startPoint x: 1193, startPoint y: 443, endPoint x: 1183, endPoint y: 439, distance: 10.9
click at [1193, 443] on span "Close" at bounding box center [1189, 447] width 37 height 18
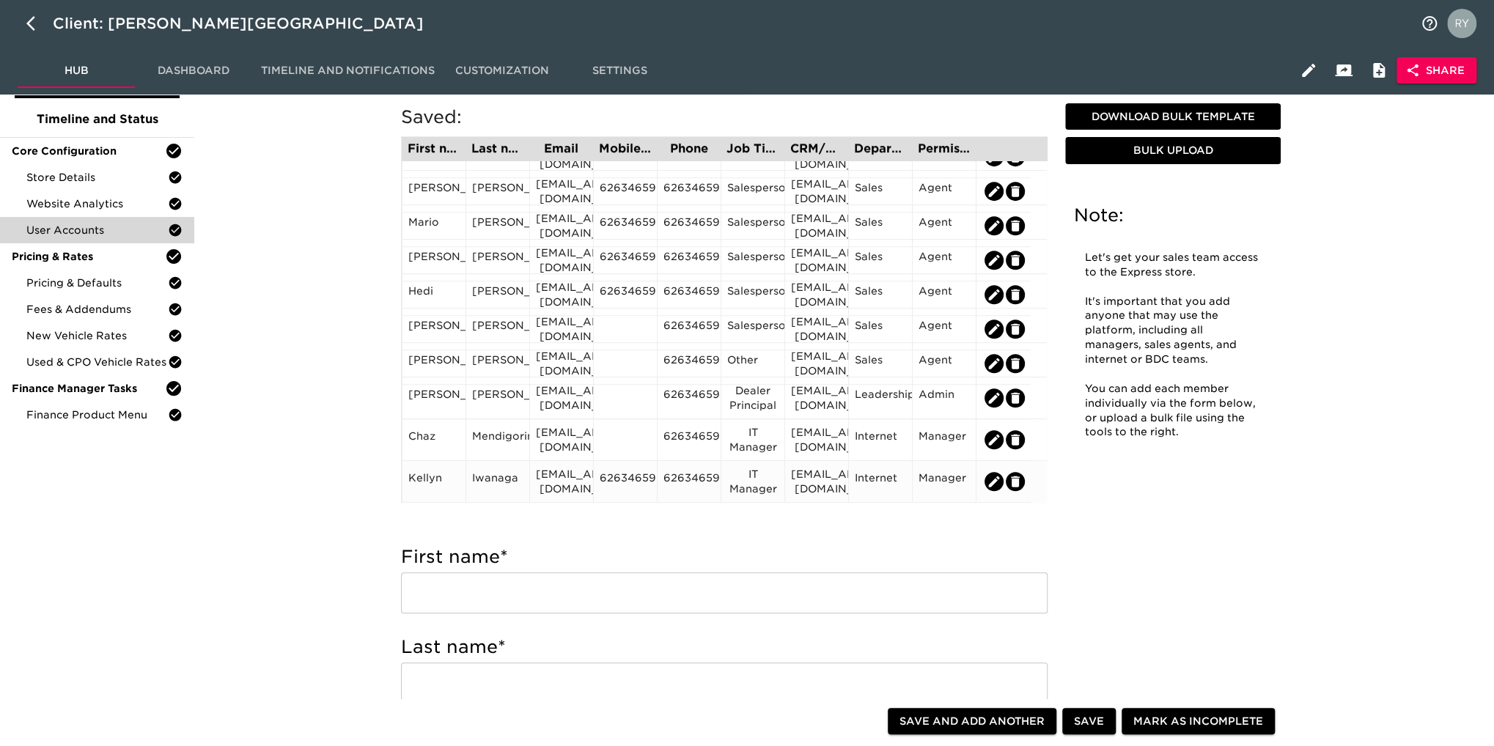
scroll to position [220, 0]
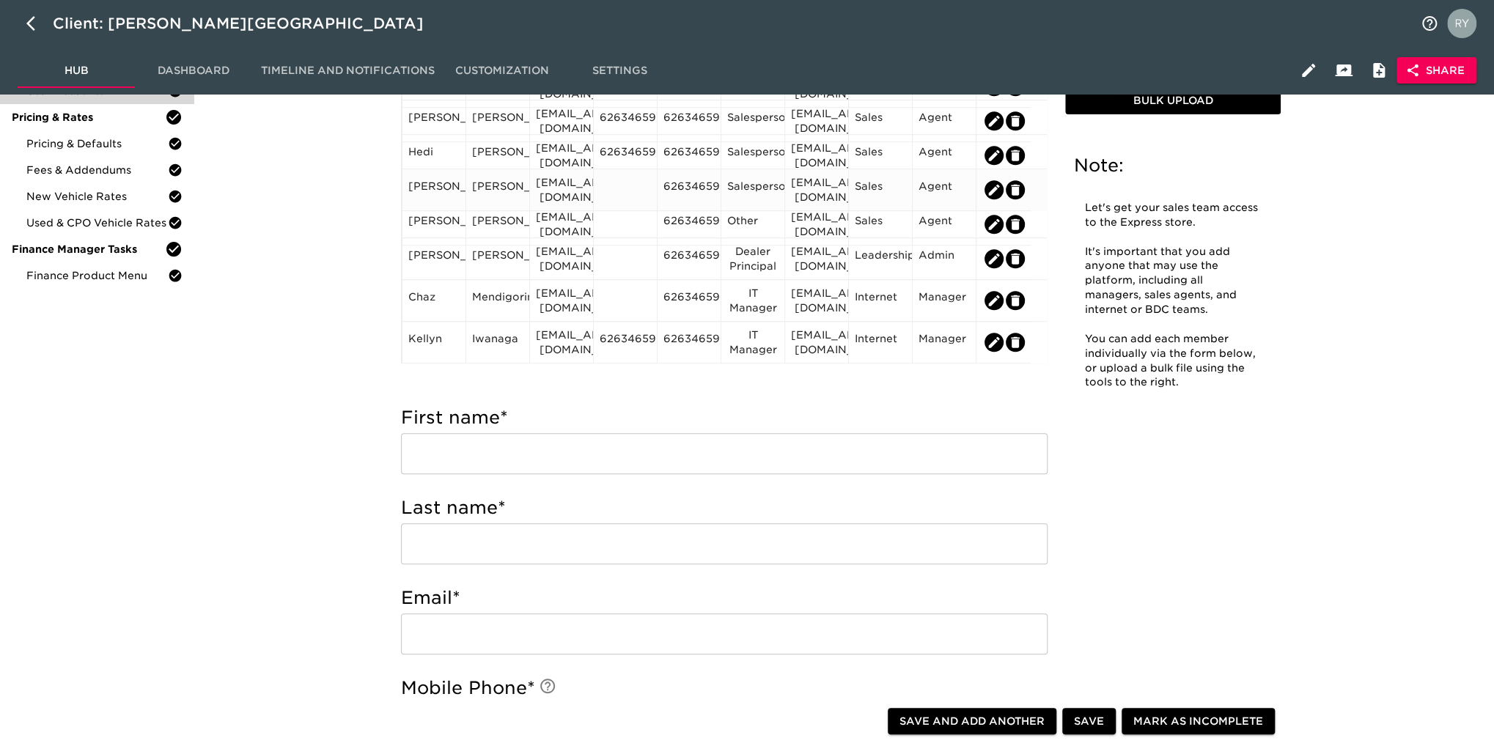
click at [627, 188] on div at bounding box center [624, 190] width 51 height 22
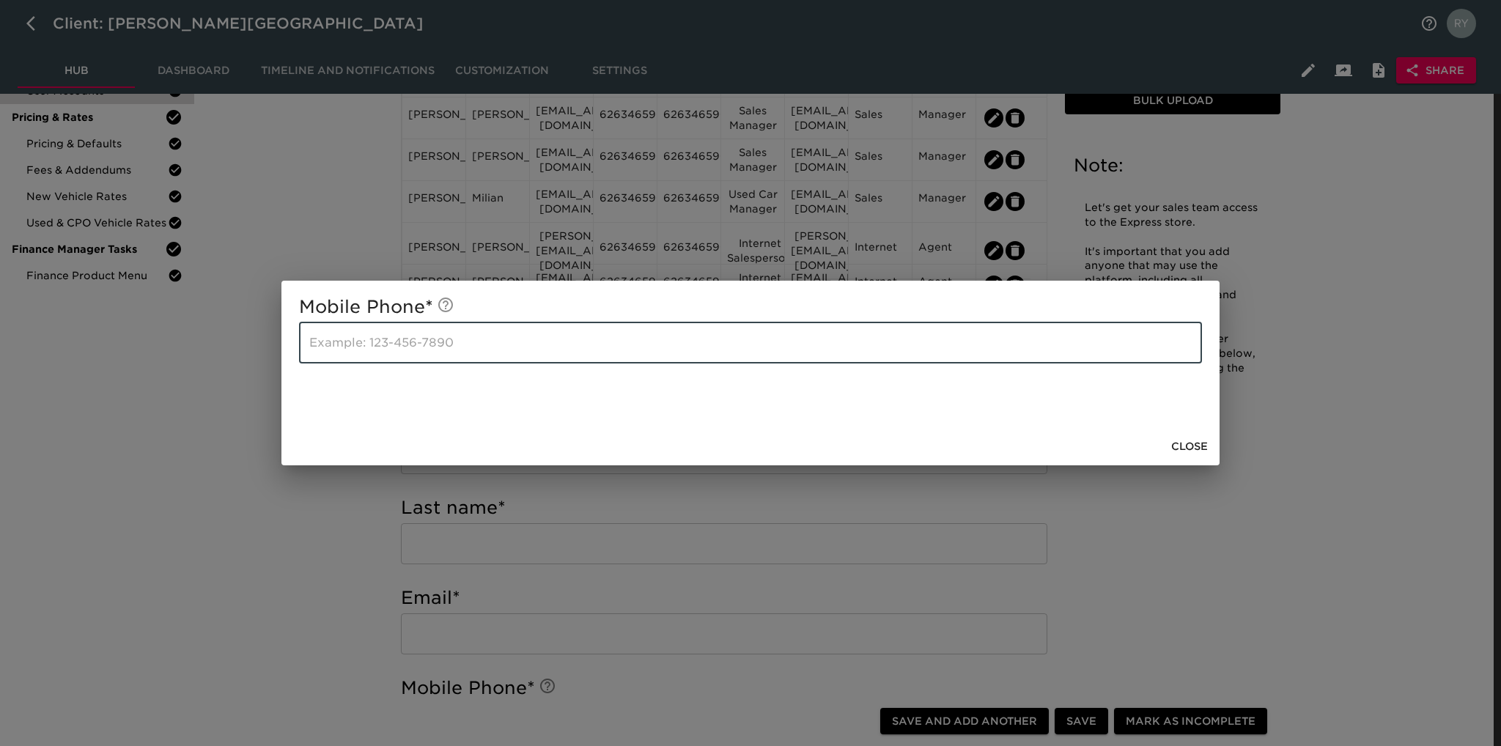
paste input "6263465900"
type input "6263465900"
click at [1190, 449] on span "Close" at bounding box center [1189, 447] width 37 height 18
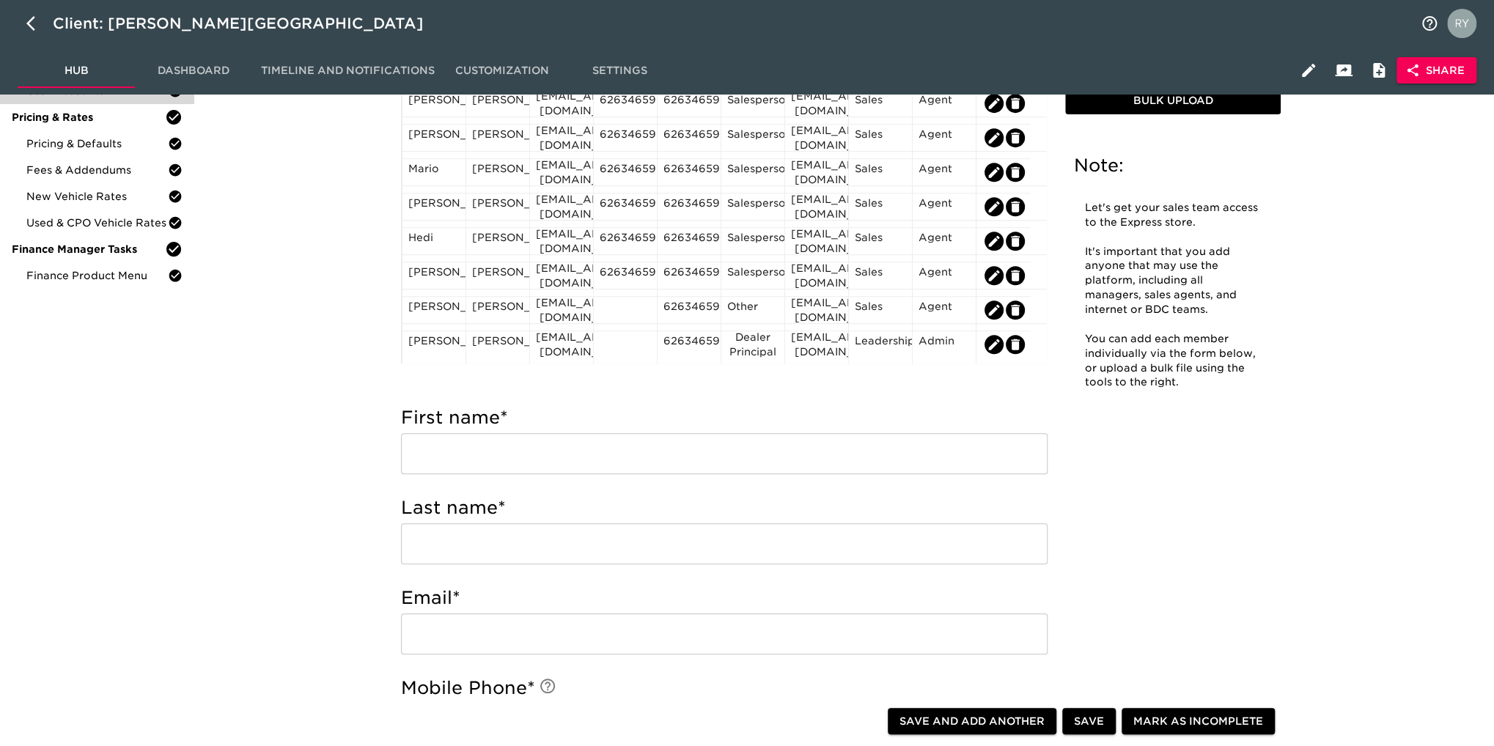
scroll to position [607, 0]
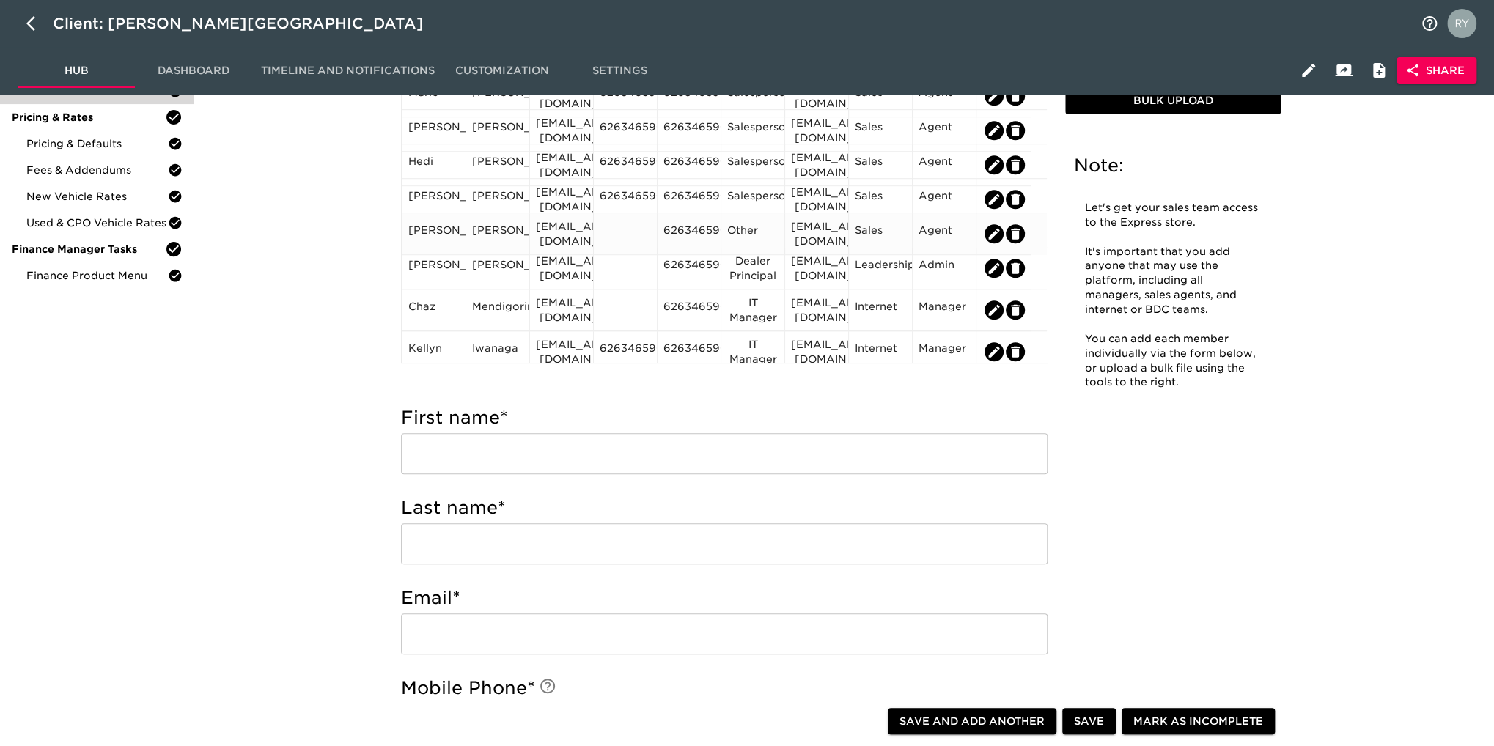
click at [640, 232] on div at bounding box center [624, 234] width 51 height 22
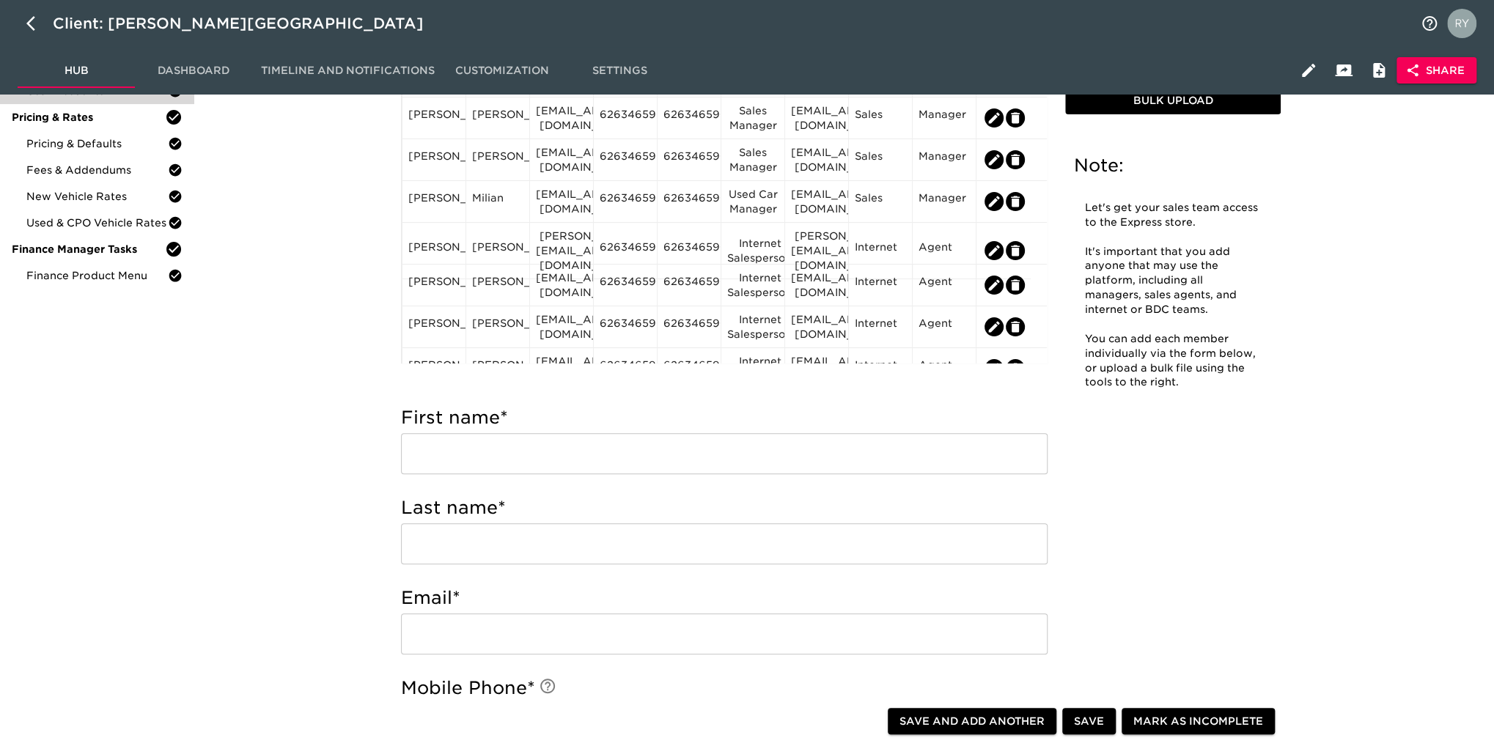
drag, startPoint x: 640, startPoint y: 232, endPoint x: 300, endPoint y: 215, distance: 339.7
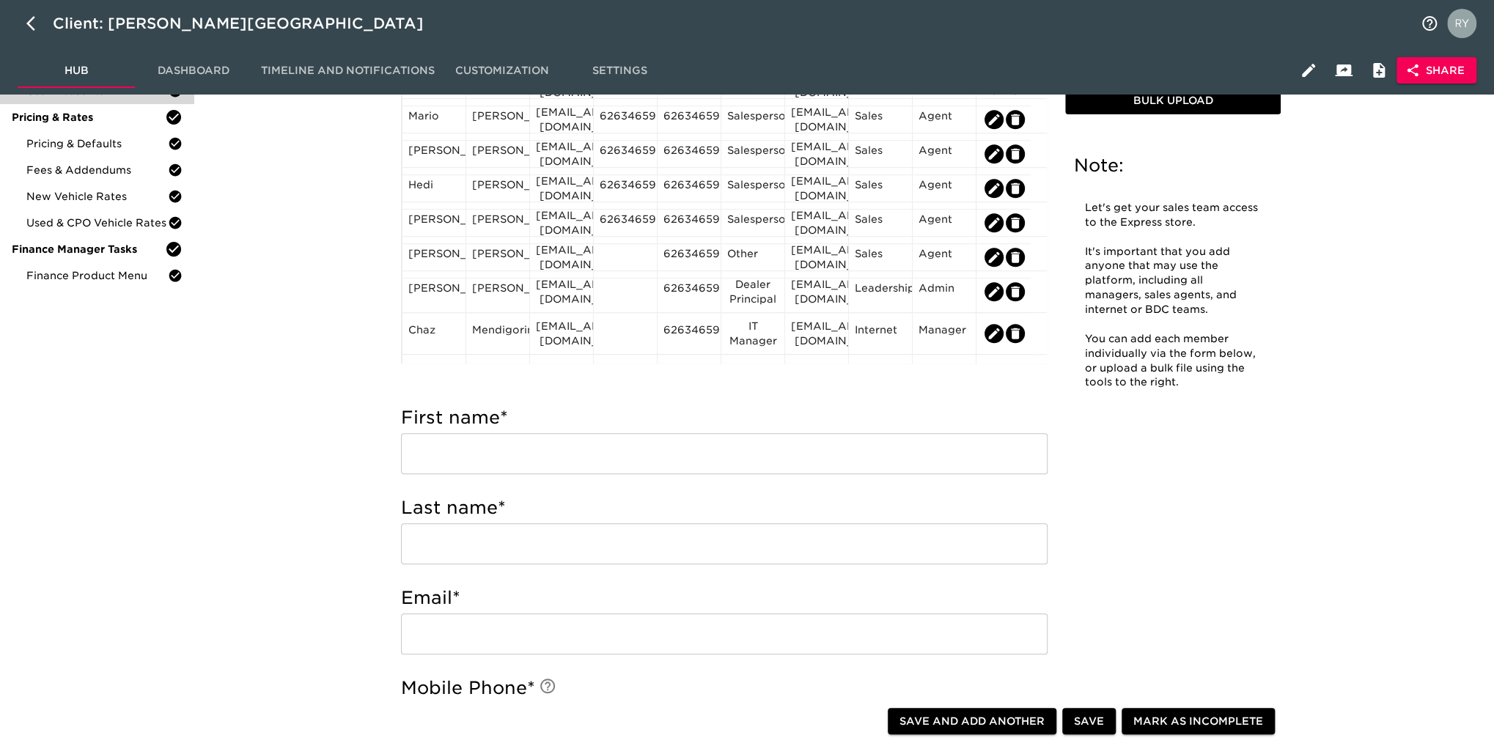
scroll to position [586, 0]
drag, startPoint x: 630, startPoint y: 248, endPoint x: 610, endPoint y: 248, distance: 19.8
click at [610, 248] on div at bounding box center [624, 254] width 51 height 22
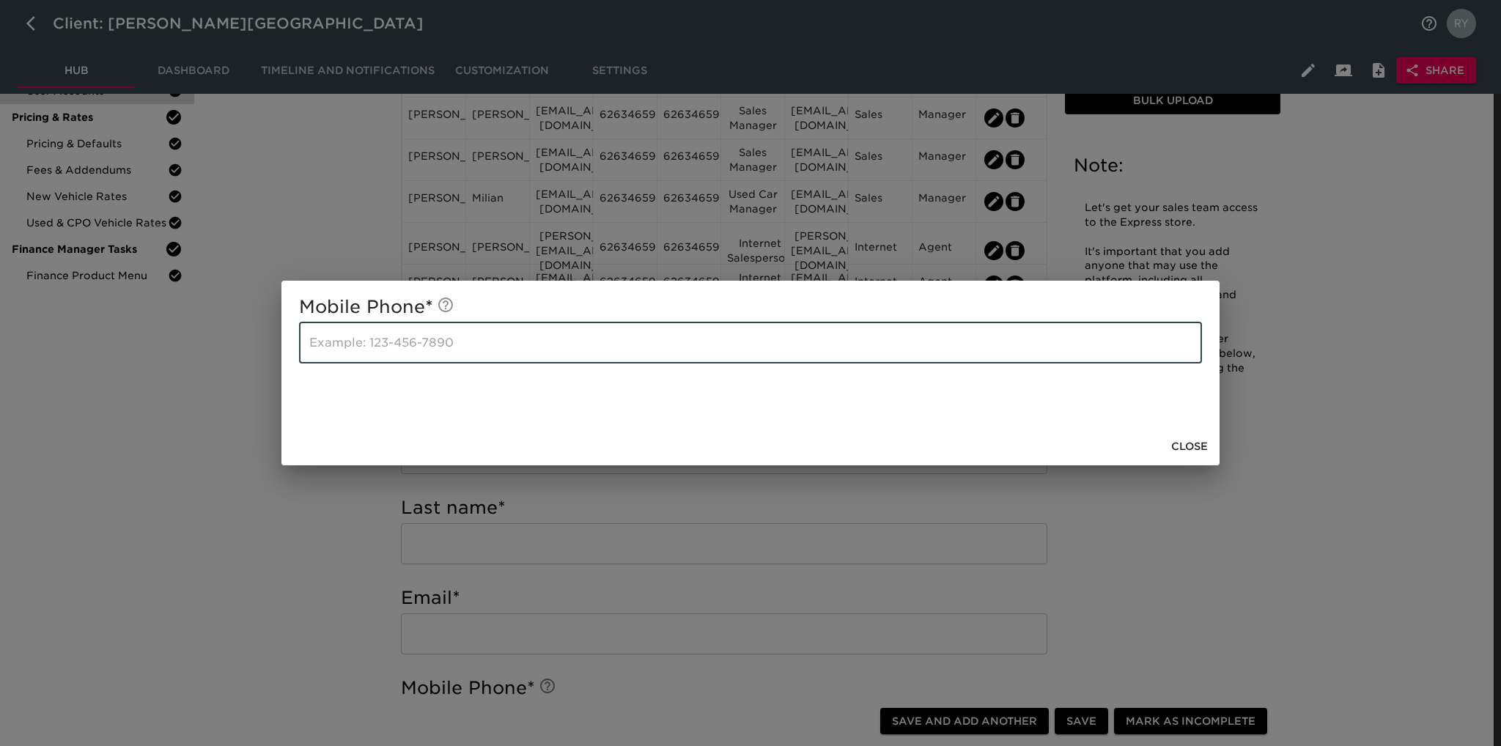
paste input "6263465900"
type input "6263465900"
click at [1196, 449] on span "Close" at bounding box center [1189, 447] width 37 height 18
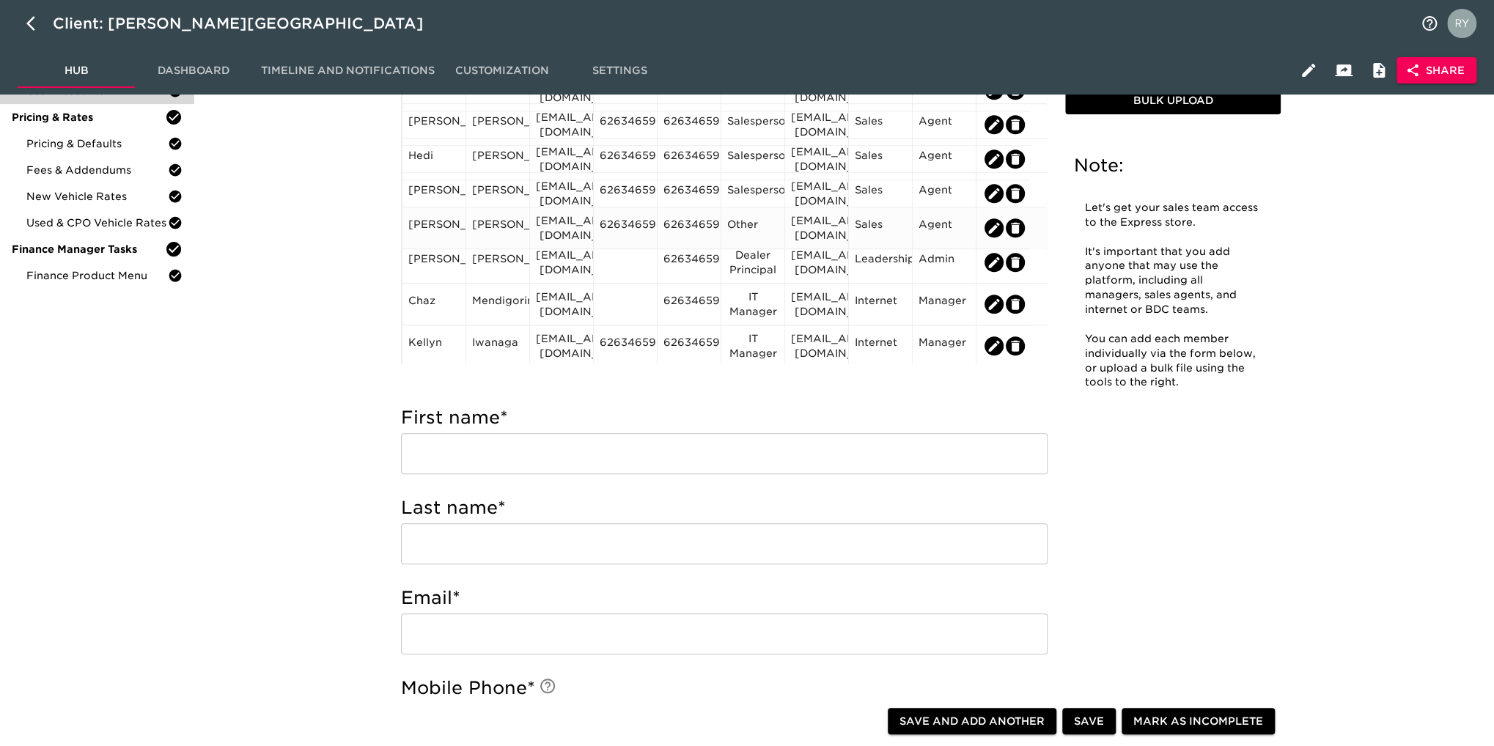
scroll to position [616, 0]
drag, startPoint x: 632, startPoint y: 253, endPoint x: 621, endPoint y: 244, distance: 14.1
click at [624, 241] on div at bounding box center [625, 259] width 64 height 42
drag, startPoint x: 626, startPoint y: 258, endPoint x: 614, endPoint y: 265, distance: 13.5
click at [614, 265] on div at bounding box center [624, 259] width 51 height 22
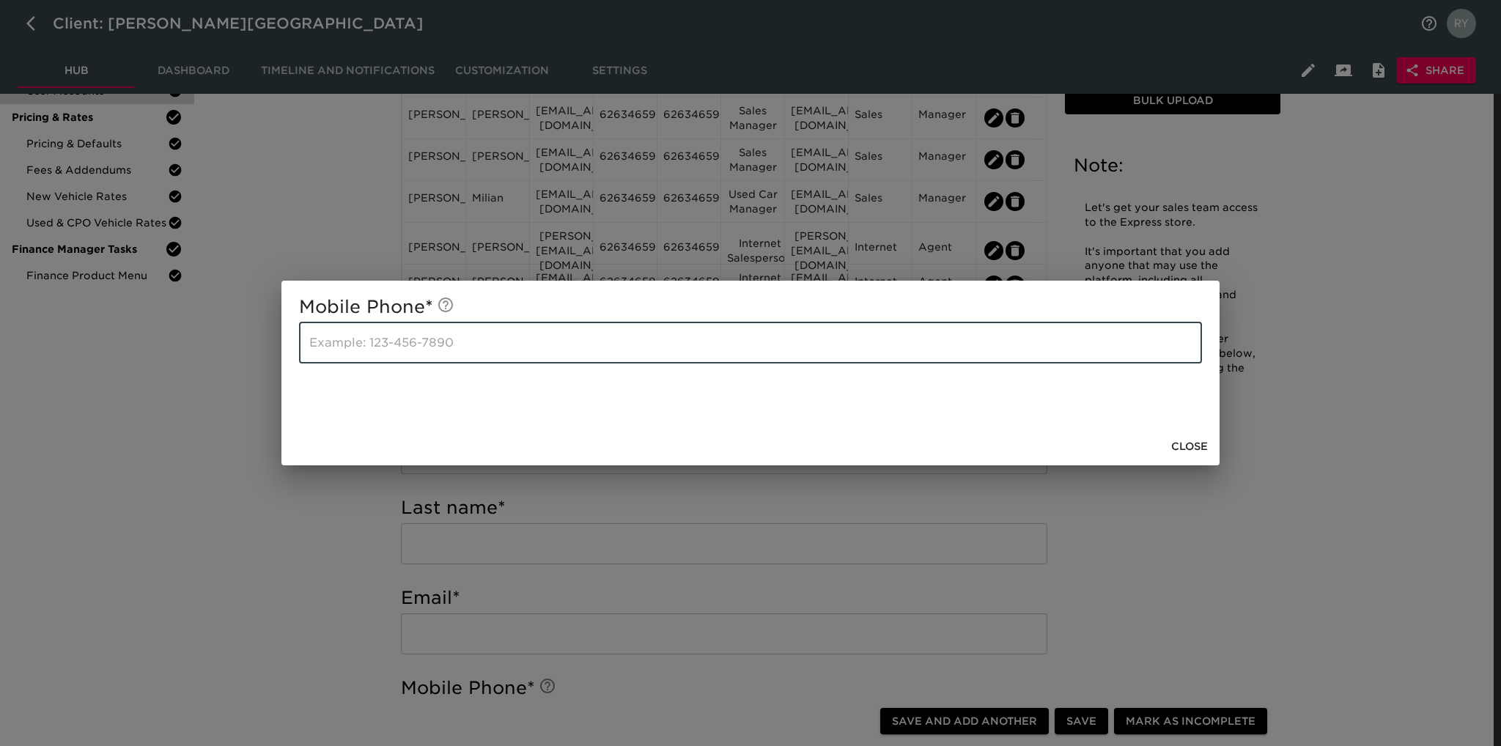
paste input "6263465900"
type input "6263465900"
click at [1182, 441] on span "Close" at bounding box center [1189, 447] width 37 height 18
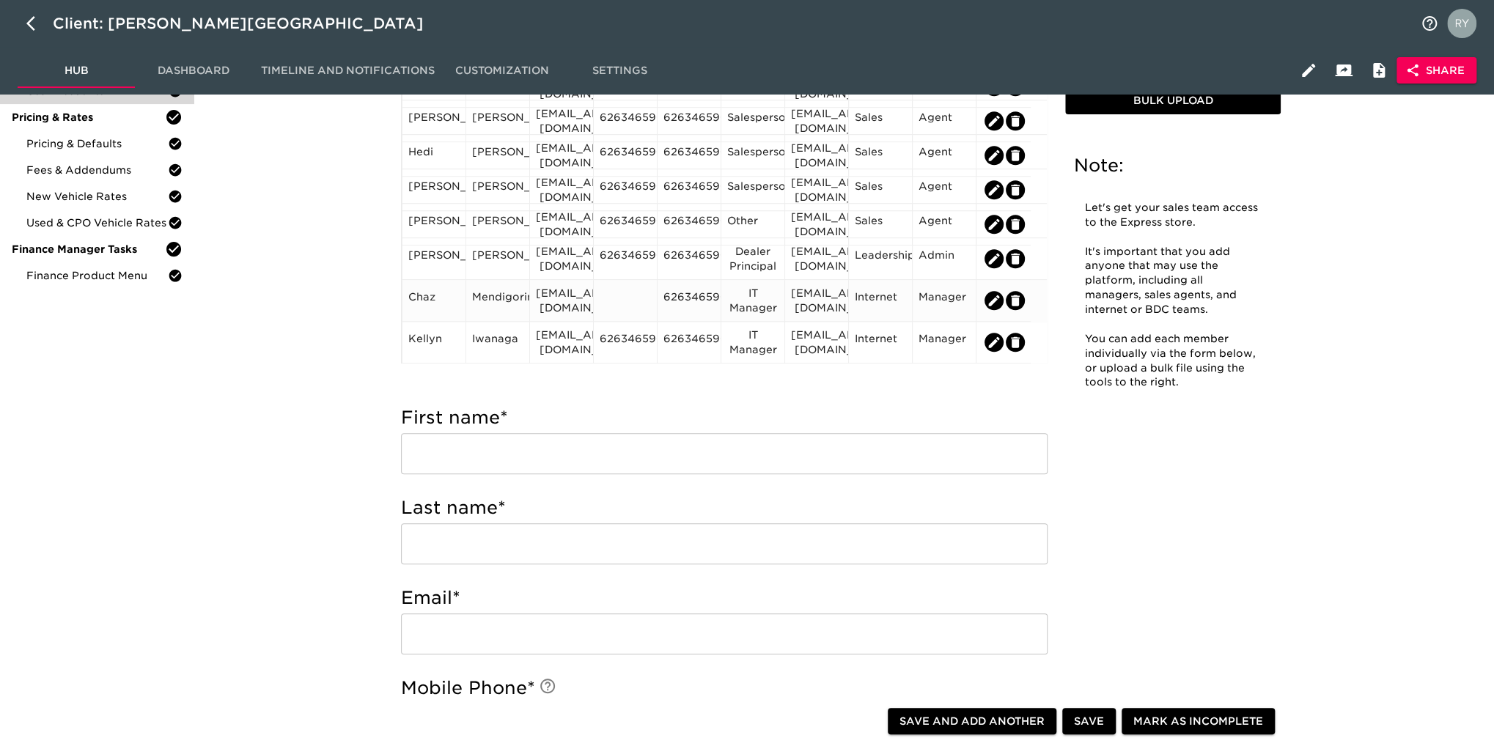
drag, startPoint x: 612, startPoint y: 299, endPoint x: 603, endPoint y: 285, distance: 16.5
click at [603, 285] on div at bounding box center [625, 301] width 64 height 42
drag, startPoint x: 616, startPoint y: 297, endPoint x: 609, endPoint y: 289, distance: 10.4
click at [609, 289] on div at bounding box center [625, 301] width 64 height 42
drag, startPoint x: 613, startPoint y: 298, endPoint x: 617, endPoint y: 282, distance: 16.0
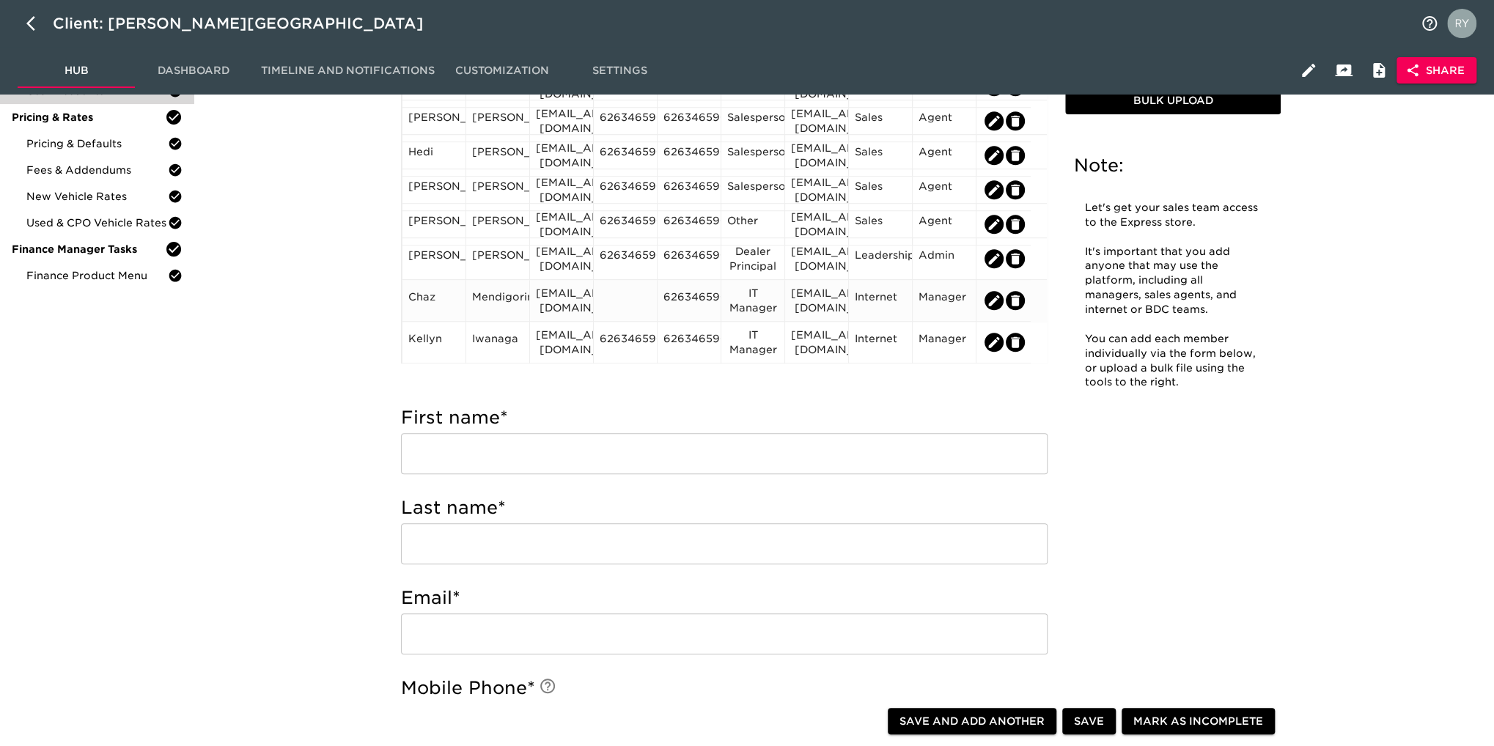
click at [616, 277] on div "6263465900" at bounding box center [625, 259] width 64 height 42
click at [627, 302] on div at bounding box center [624, 300] width 51 height 22
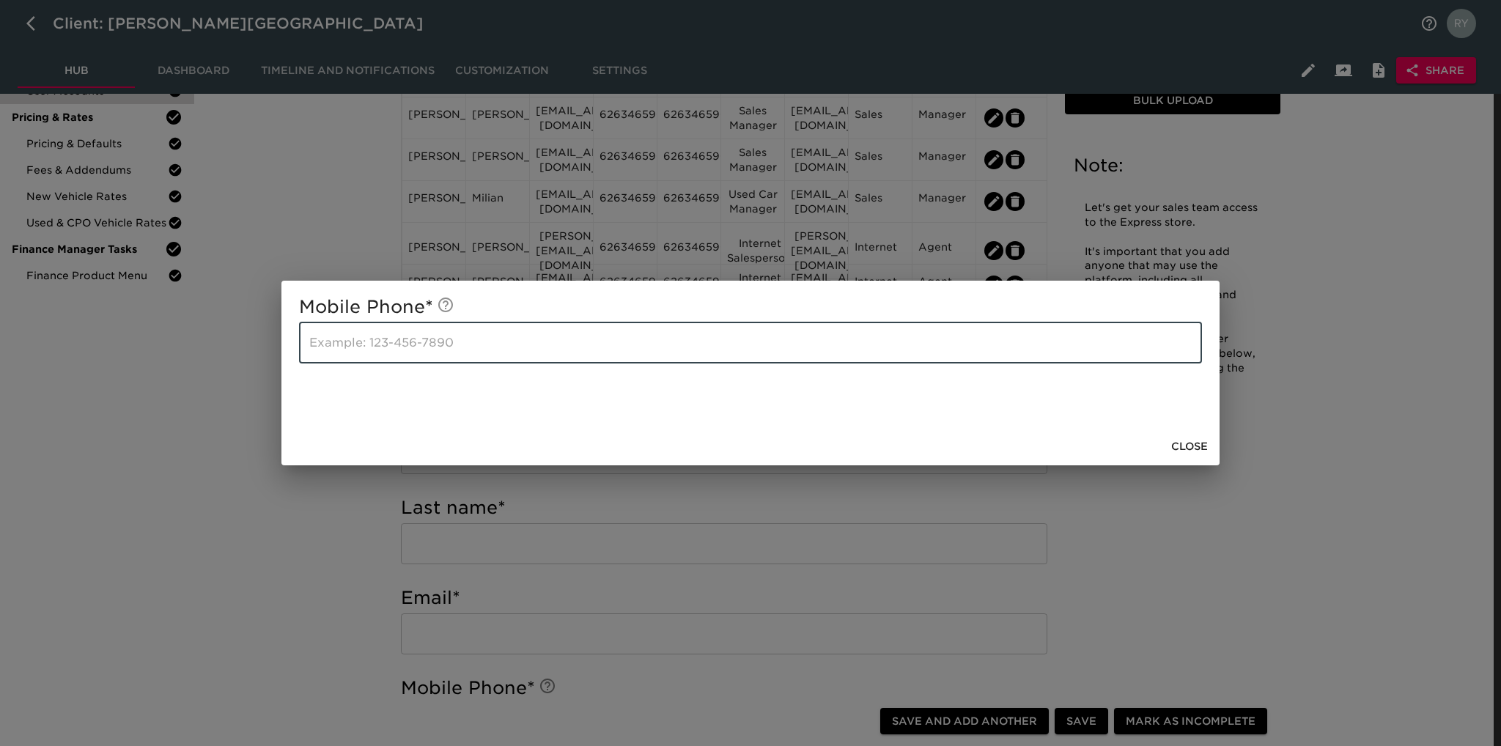
paste input "6263465900"
type input "6263465900"
click at [1202, 446] on span "Close" at bounding box center [1189, 447] width 37 height 18
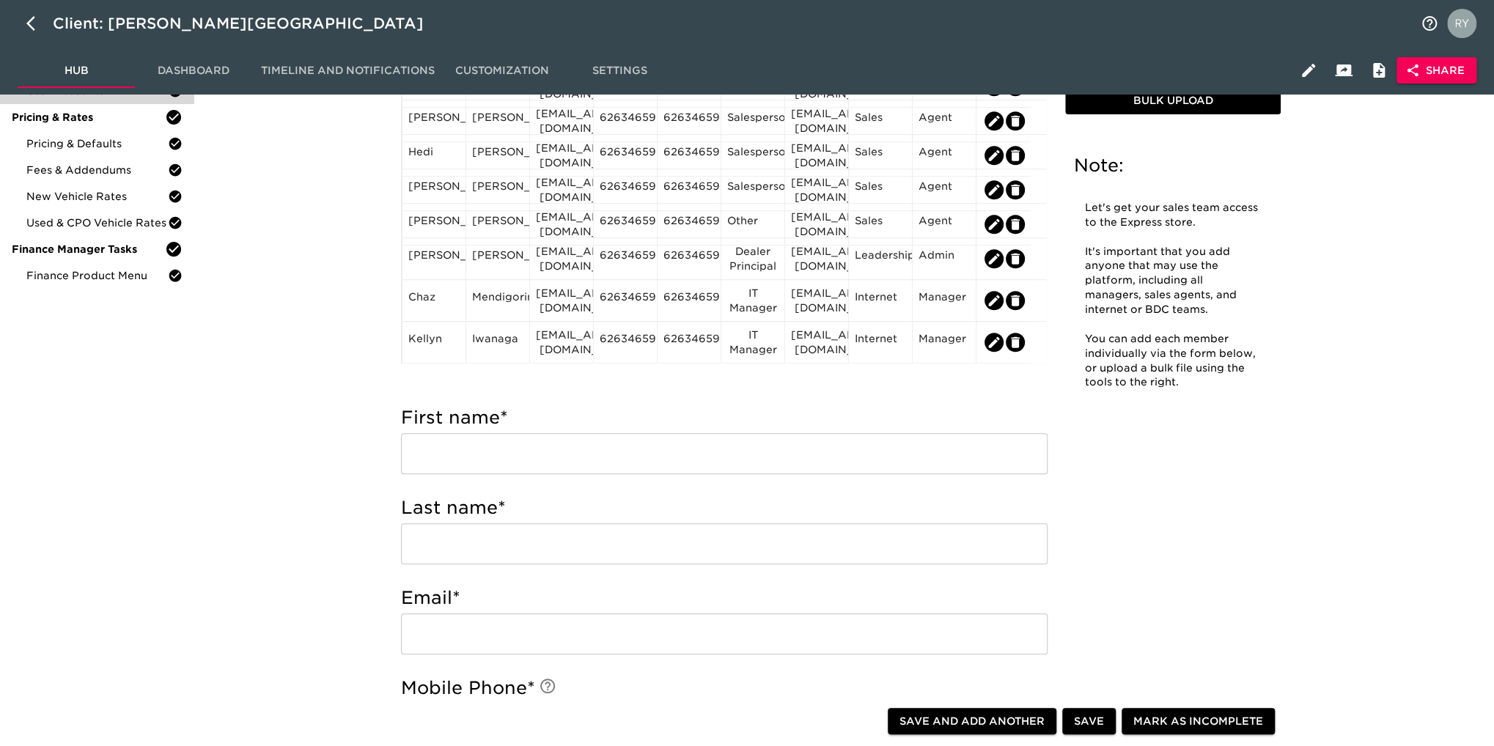
click at [1101, 731] on button "Save" at bounding box center [1089, 721] width 54 height 27
type input "Kellyn"
type input "Iwanaga"
type input "[EMAIL_ADDRESS][DOMAIN_NAME]"
type input "6263465900"
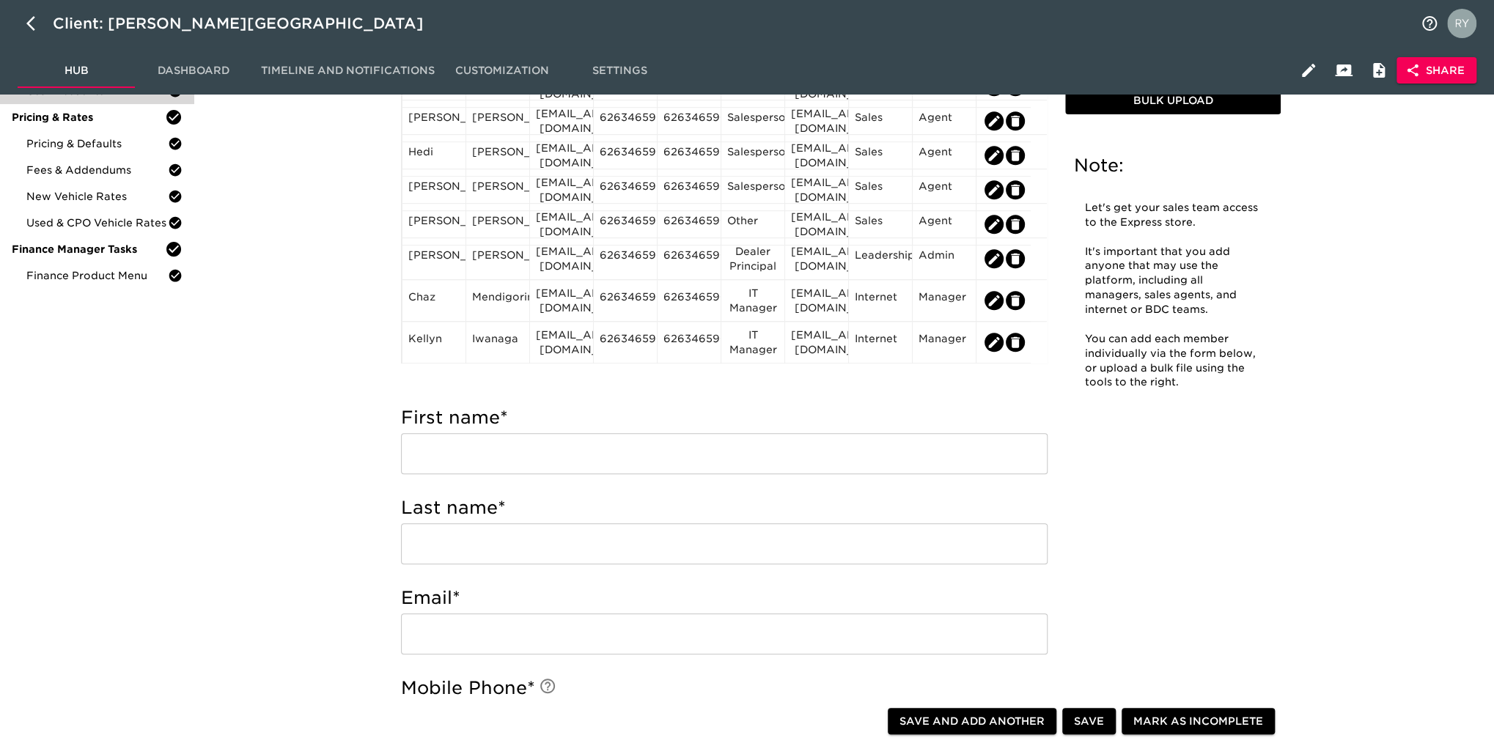
type input "6263465900"
type input "IT Manager"
type input "[EMAIL_ADDRESS][DOMAIN_NAME]"
radio input "true"
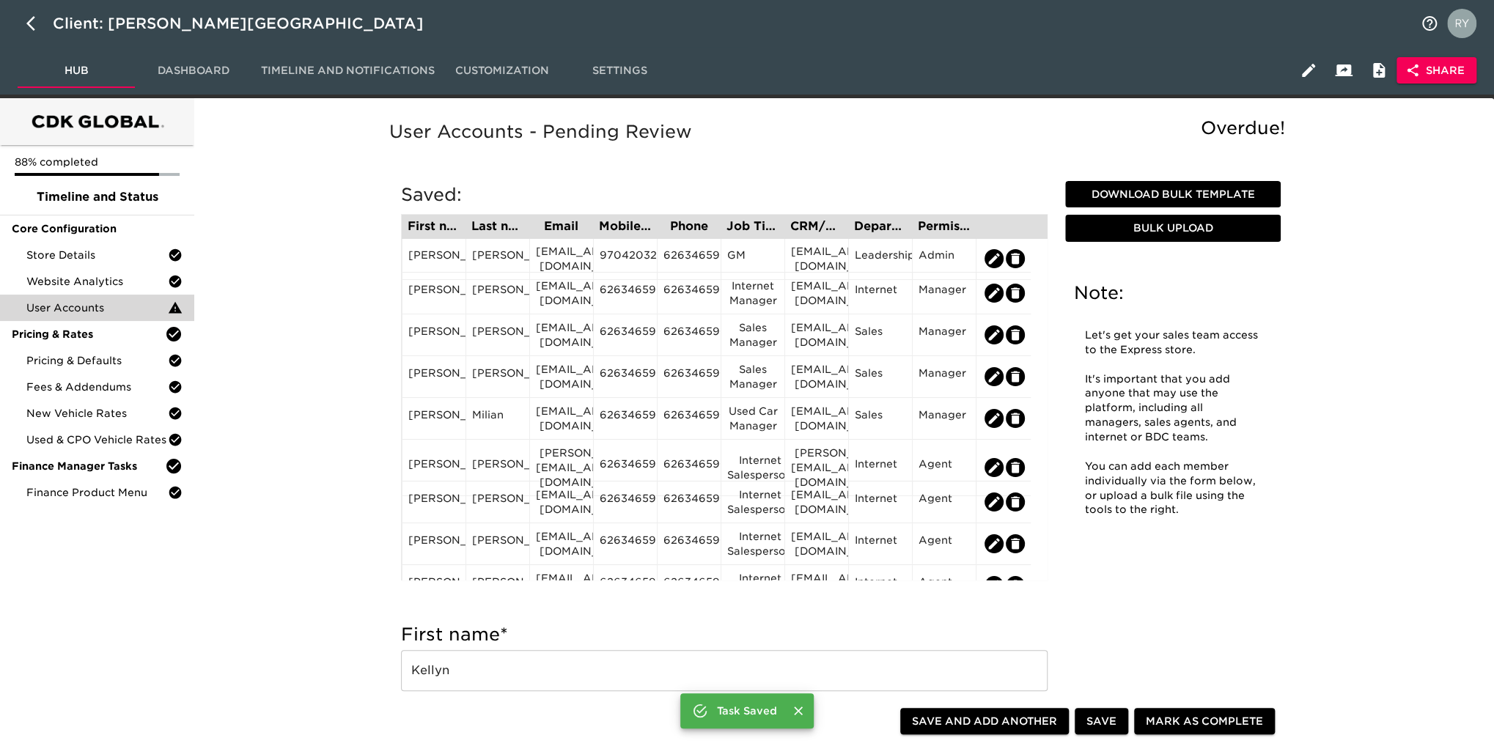
scroll to position [0, 0]
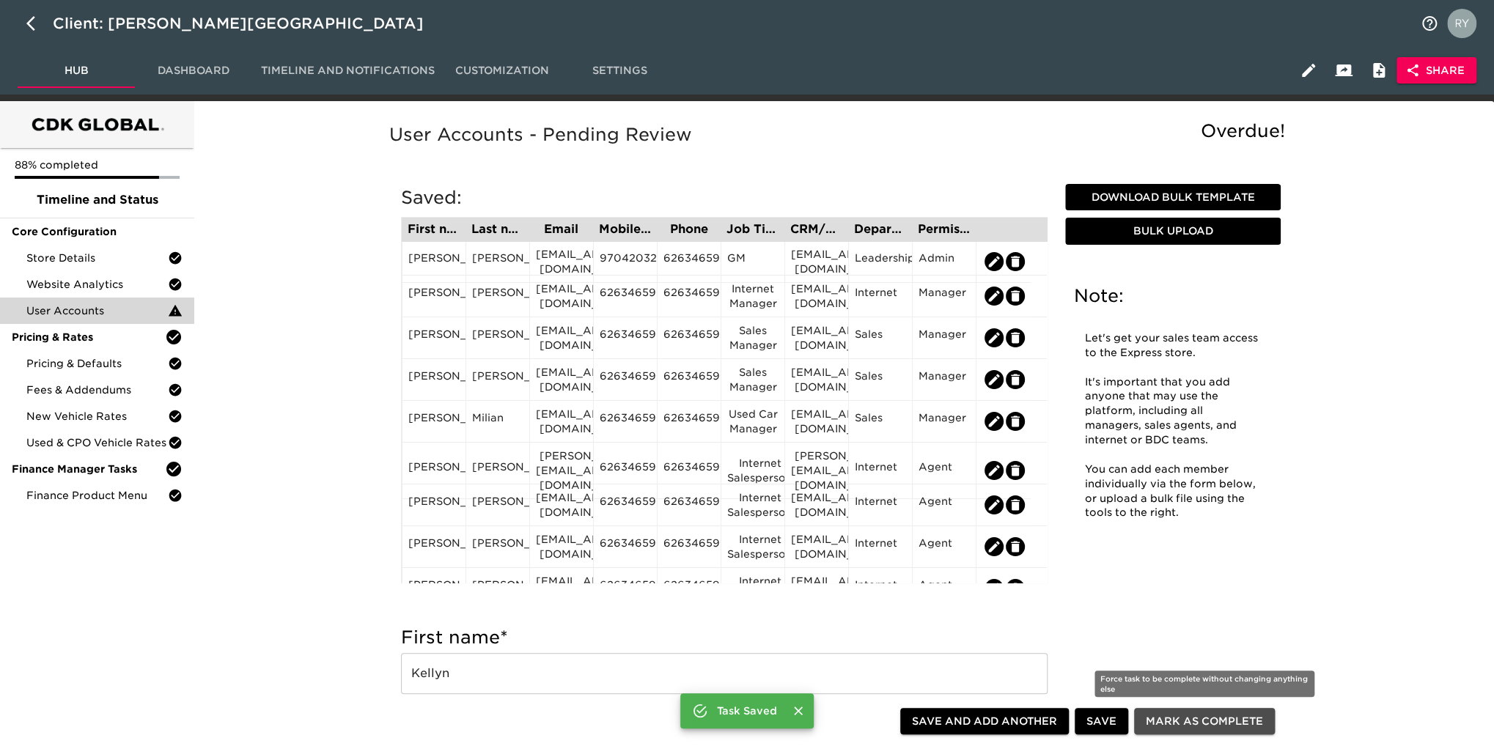
click at [1201, 723] on span "Mark as Complete" at bounding box center [1203, 721] width 117 height 18
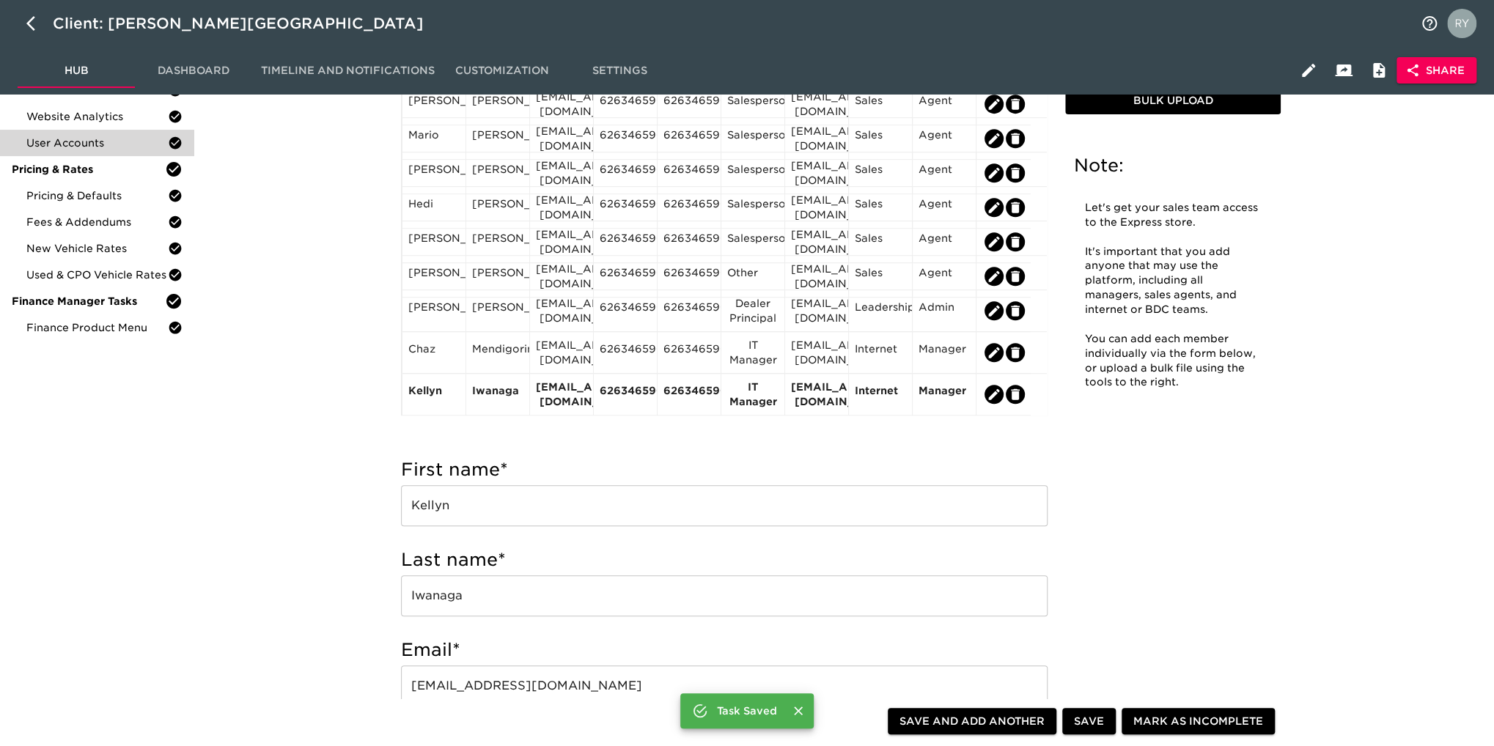
scroll to position [220, 0]
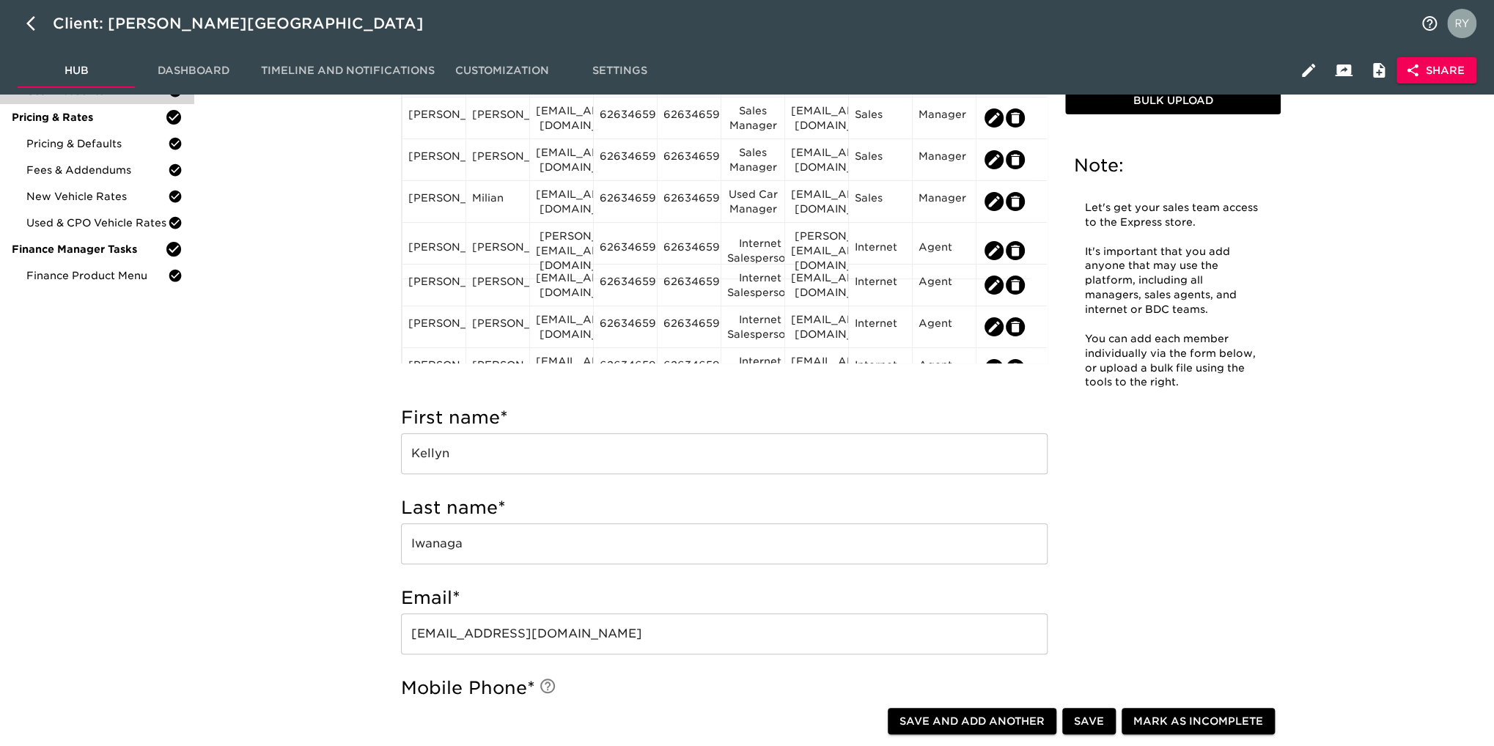
scroll to position [0, 0]
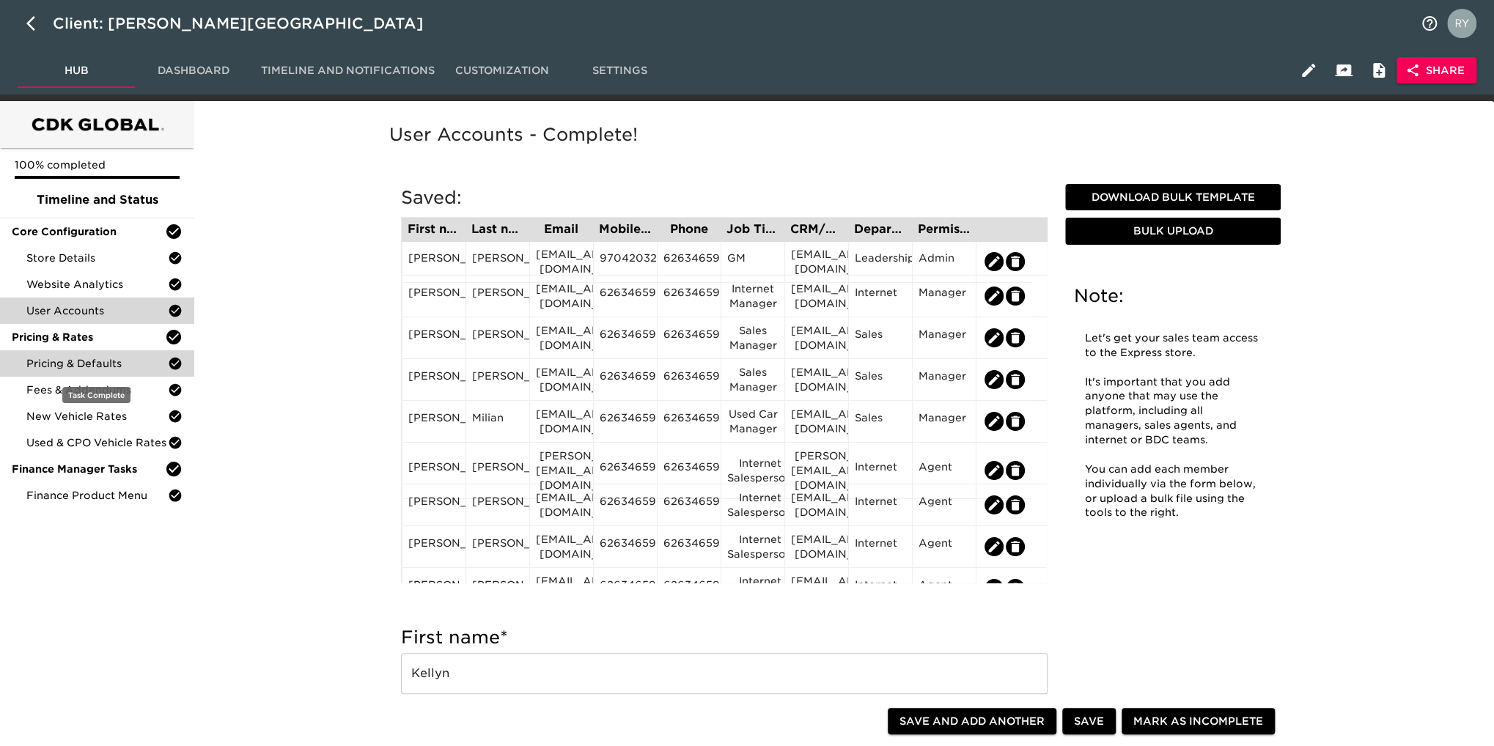
click at [94, 359] on span "Pricing & Defaults" at bounding box center [96, 363] width 141 height 15
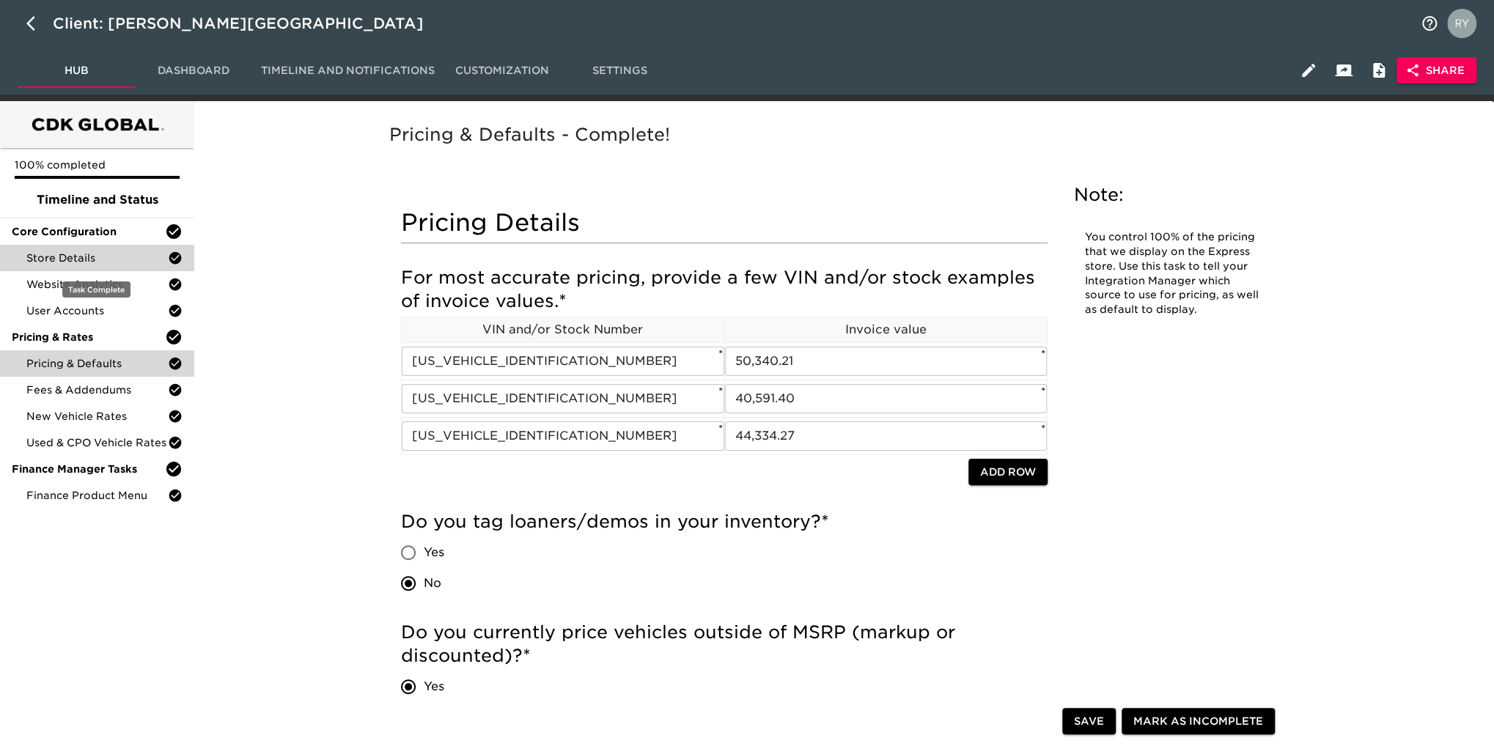
click at [43, 261] on span "Store Details" at bounding box center [96, 258] width 141 height 15
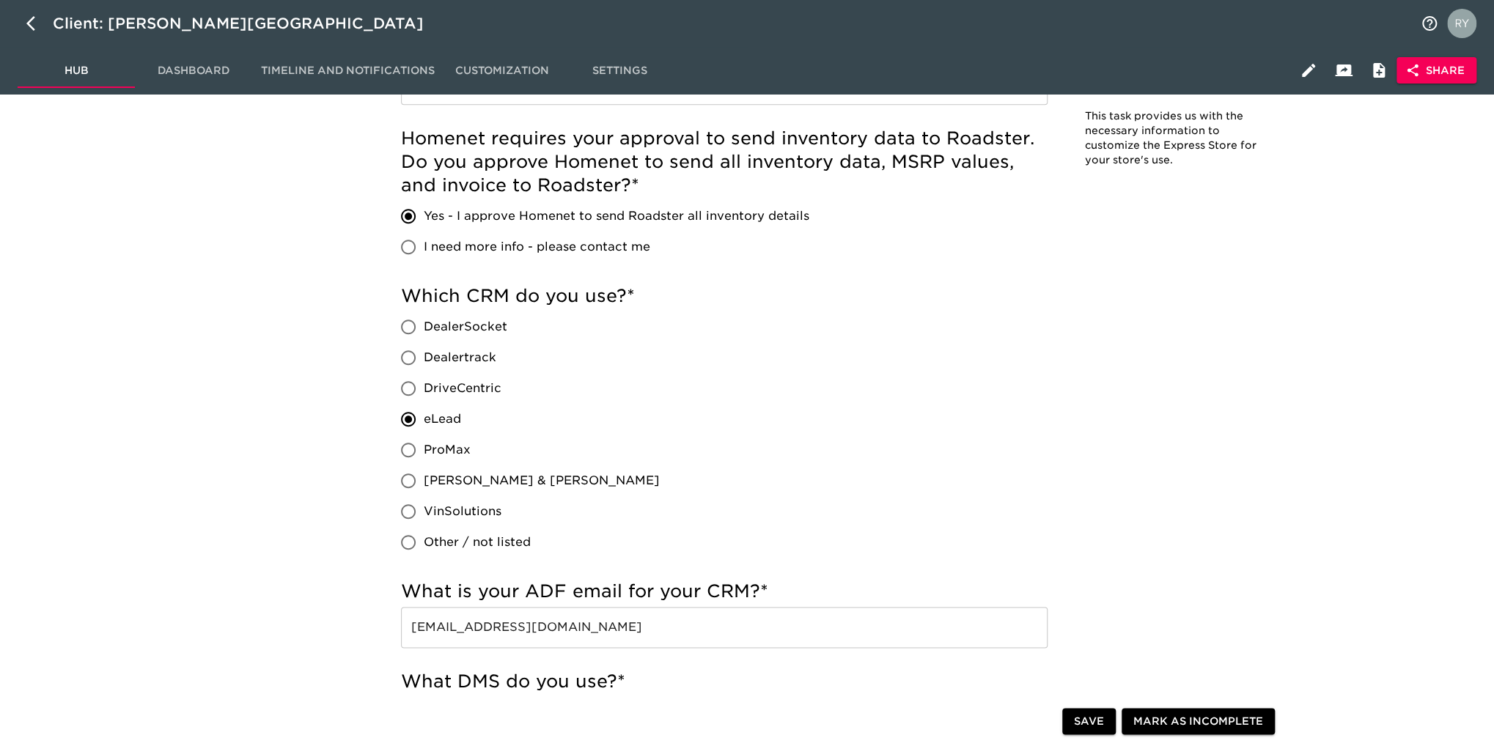
scroll to position [806, 0]
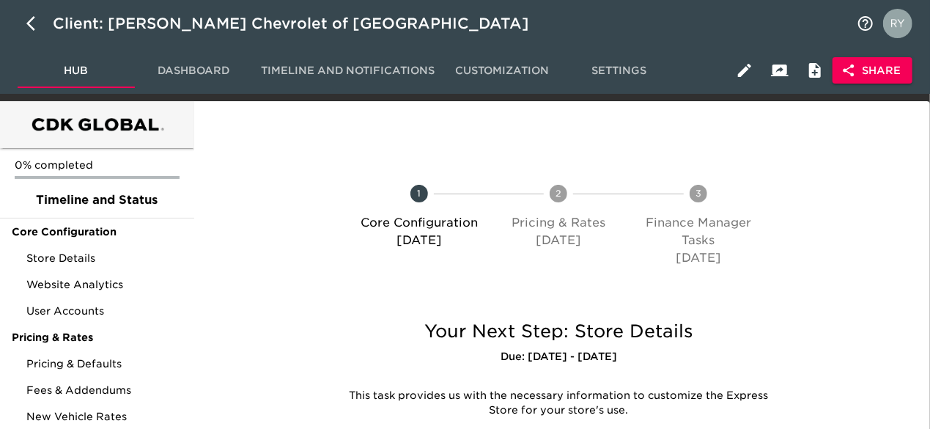
click at [868, 67] on span "Share" at bounding box center [872, 71] width 56 height 18
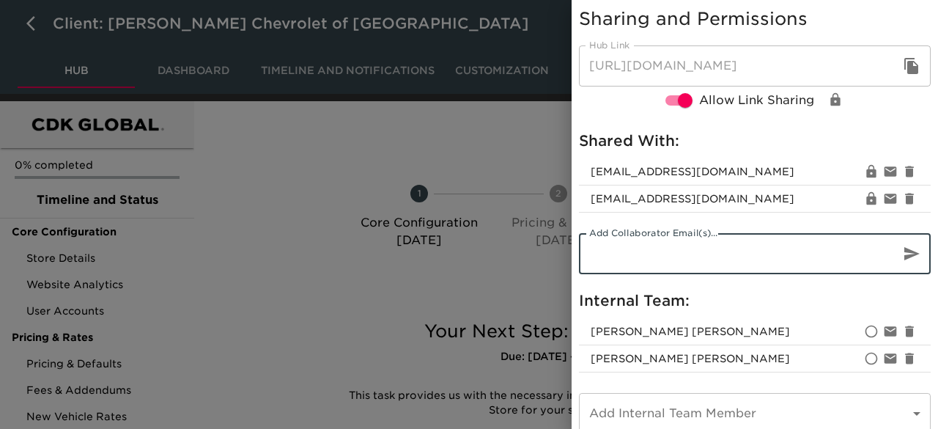
paste input "ewagner@westherr.com"
type input "ewagner@westherr.com"
click at [904, 254] on icon "button" at bounding box center [911, 253] width 15 height 13
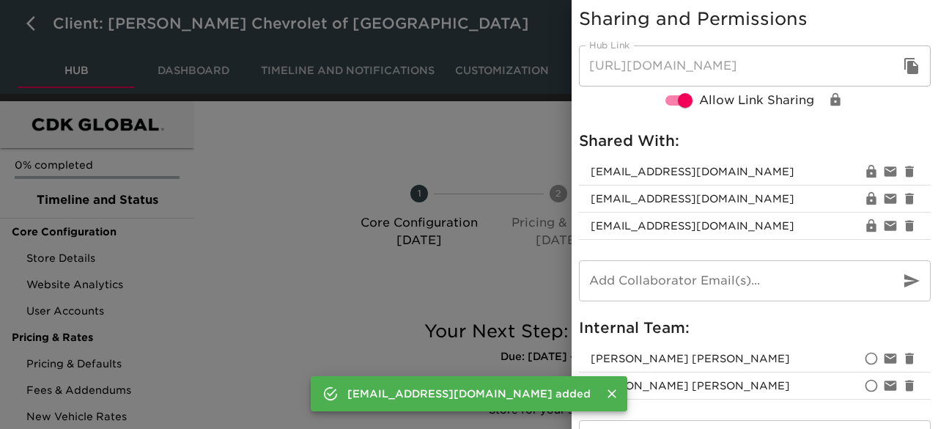
click at [431, 145] on div at bounding box center [469, 214] width 938 height 429
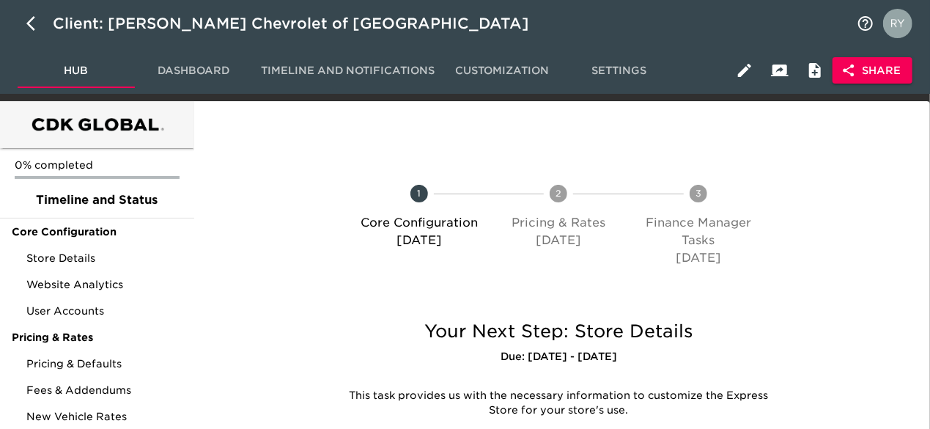
click at [883, 79] on button "Share" at bounding box center [873, 70] width 80 height 27
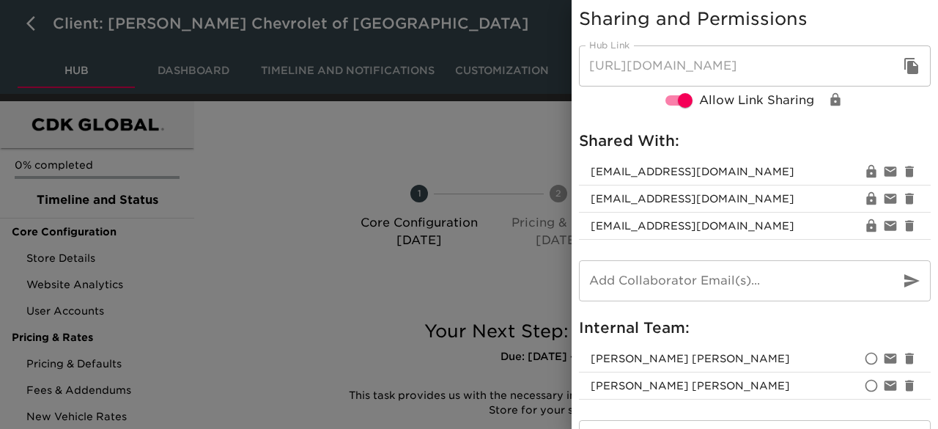
click at [374, 117] on div at bounding box center [469, 214] width 938 height 429
